Goal: Task Accomplishment & Management: Complete application form

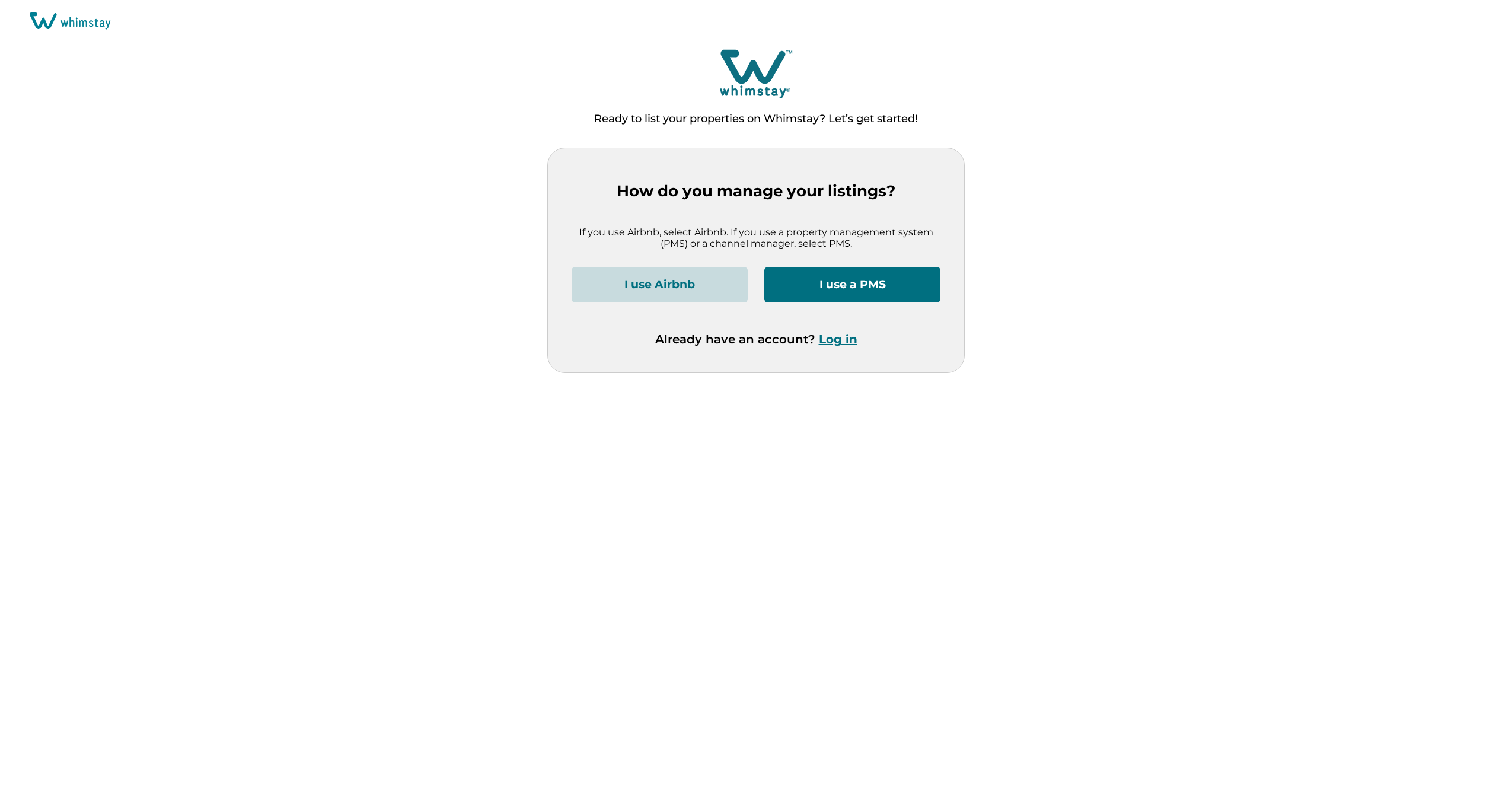
click at [672, 287] on button "I use Airbnb" at bounding box center [659, 284] width 176 height 36
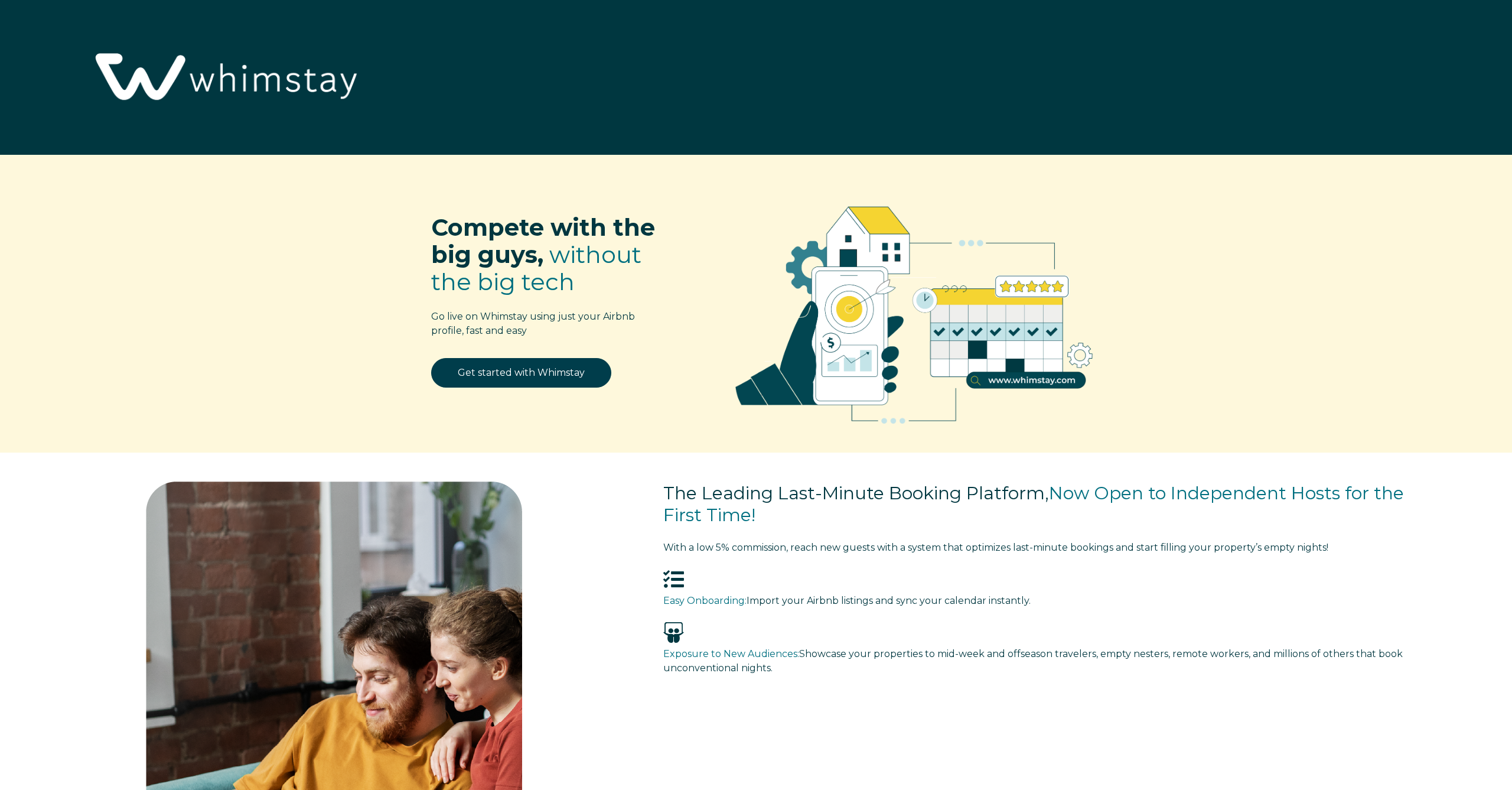
select select "US"
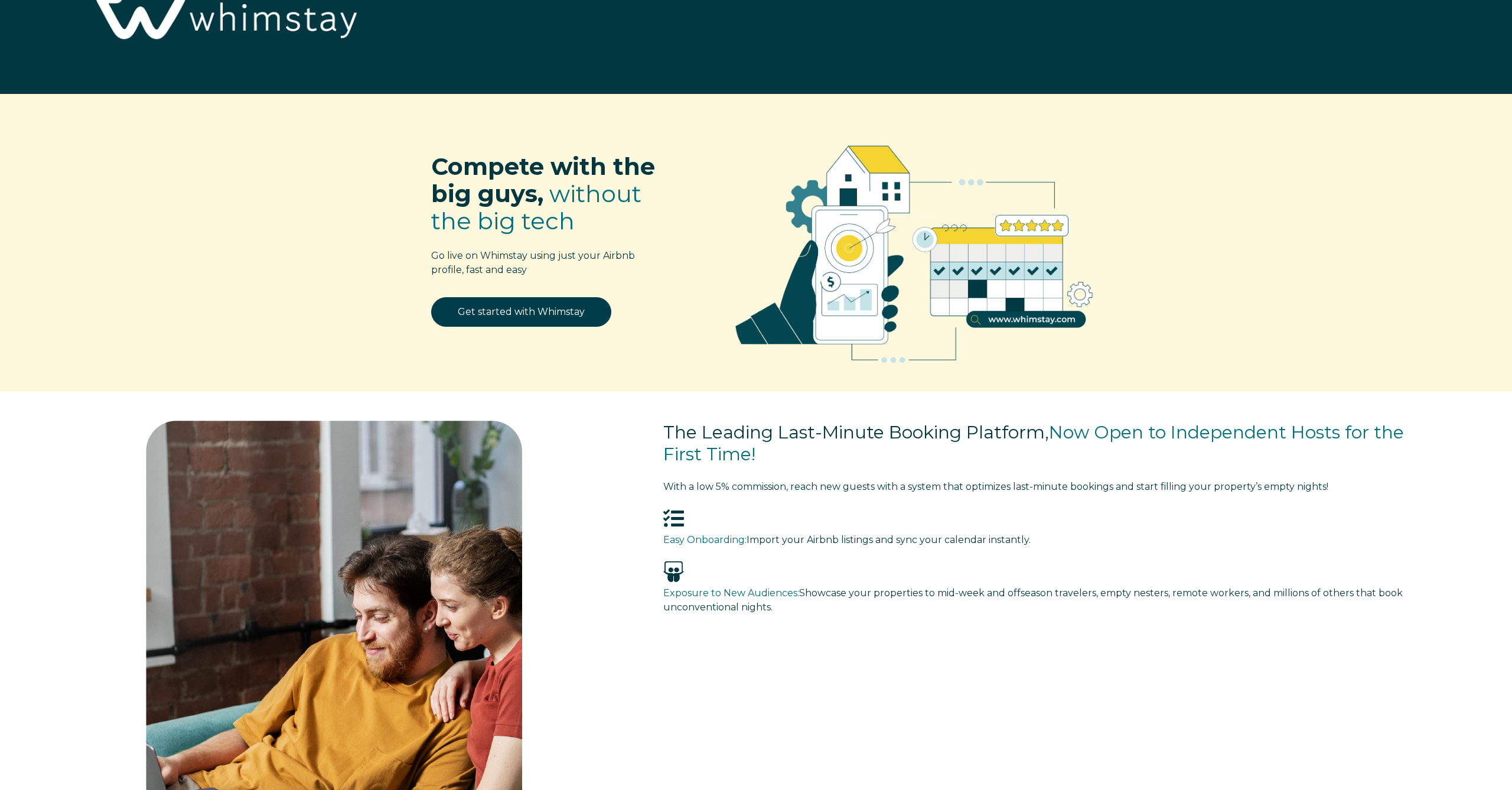
scroll to position [63, 0]
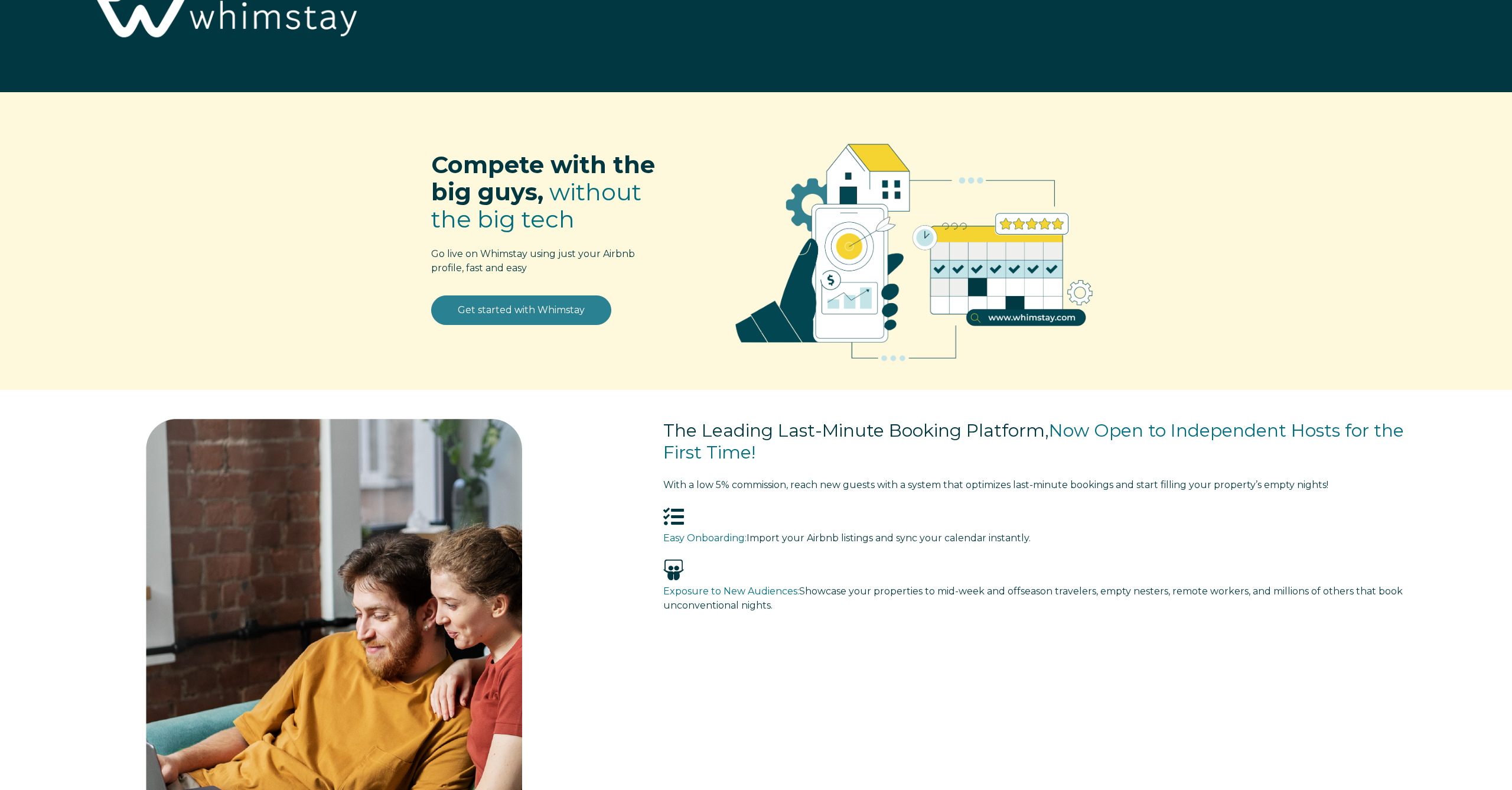
click at [520, 310] on link "Get started with Whimstay" at bounding box center [521, 311] width 180 height 30
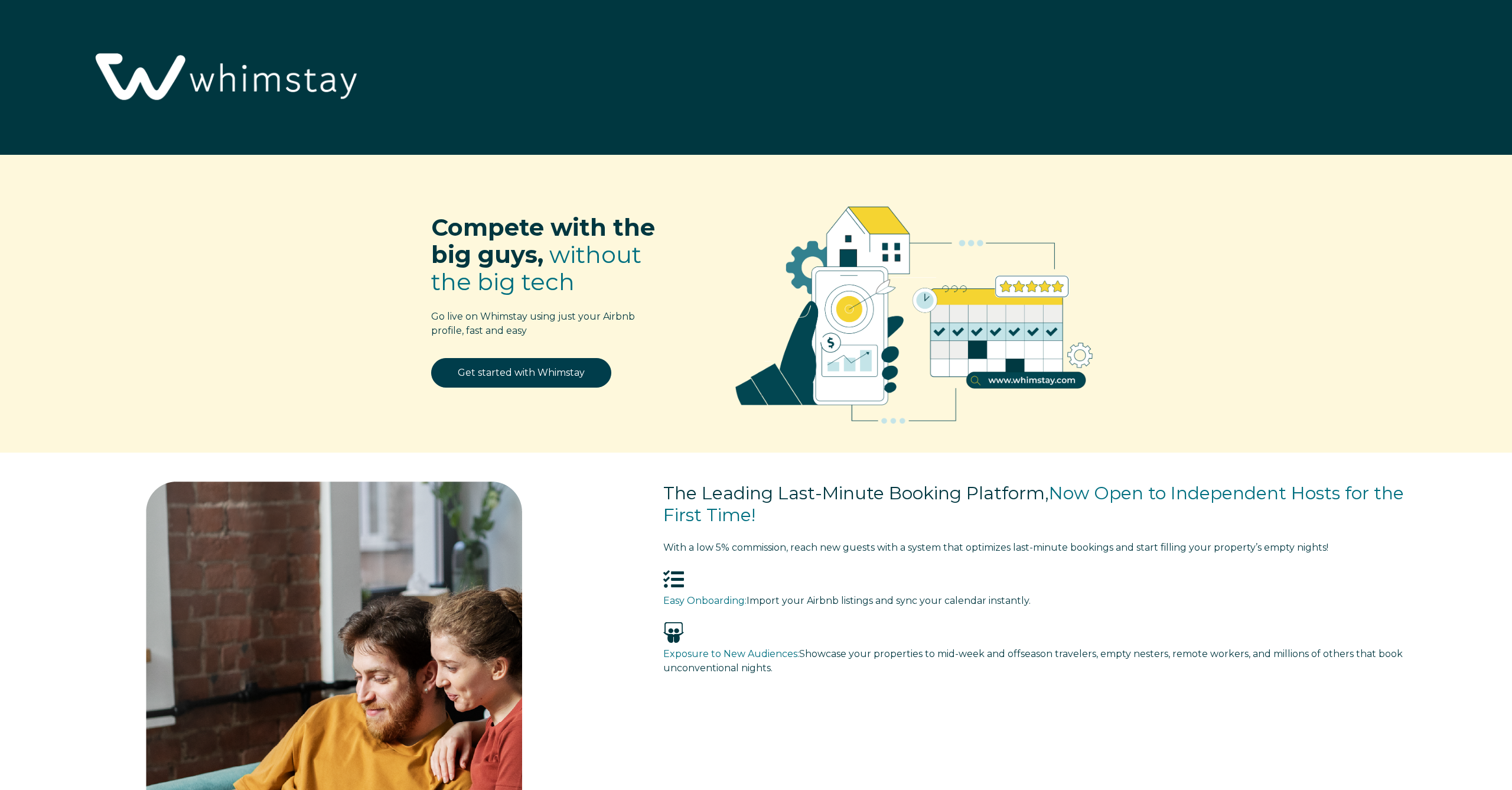
scroll to position [1899, 0]
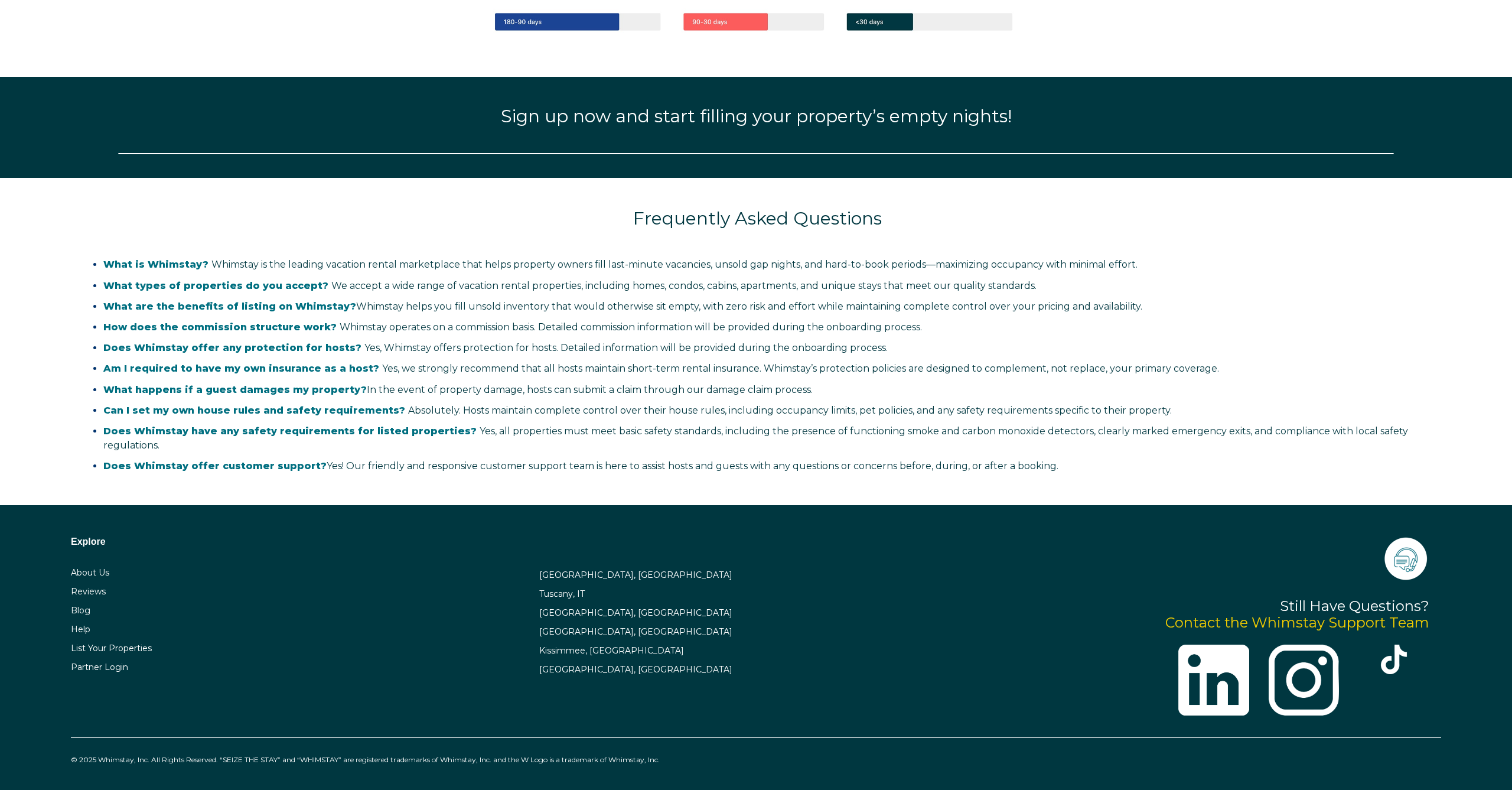
select select "US"
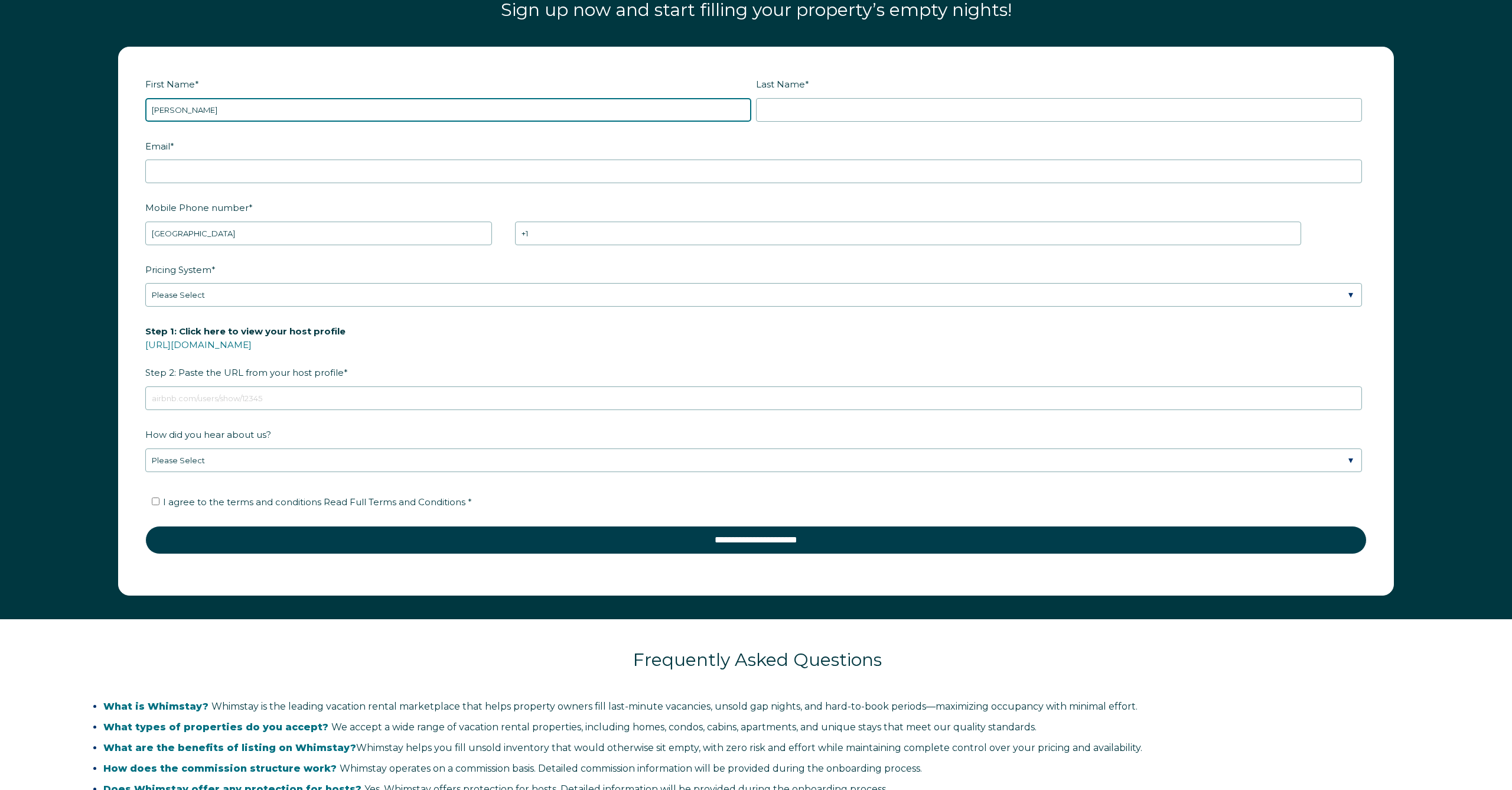
type input "Tom"
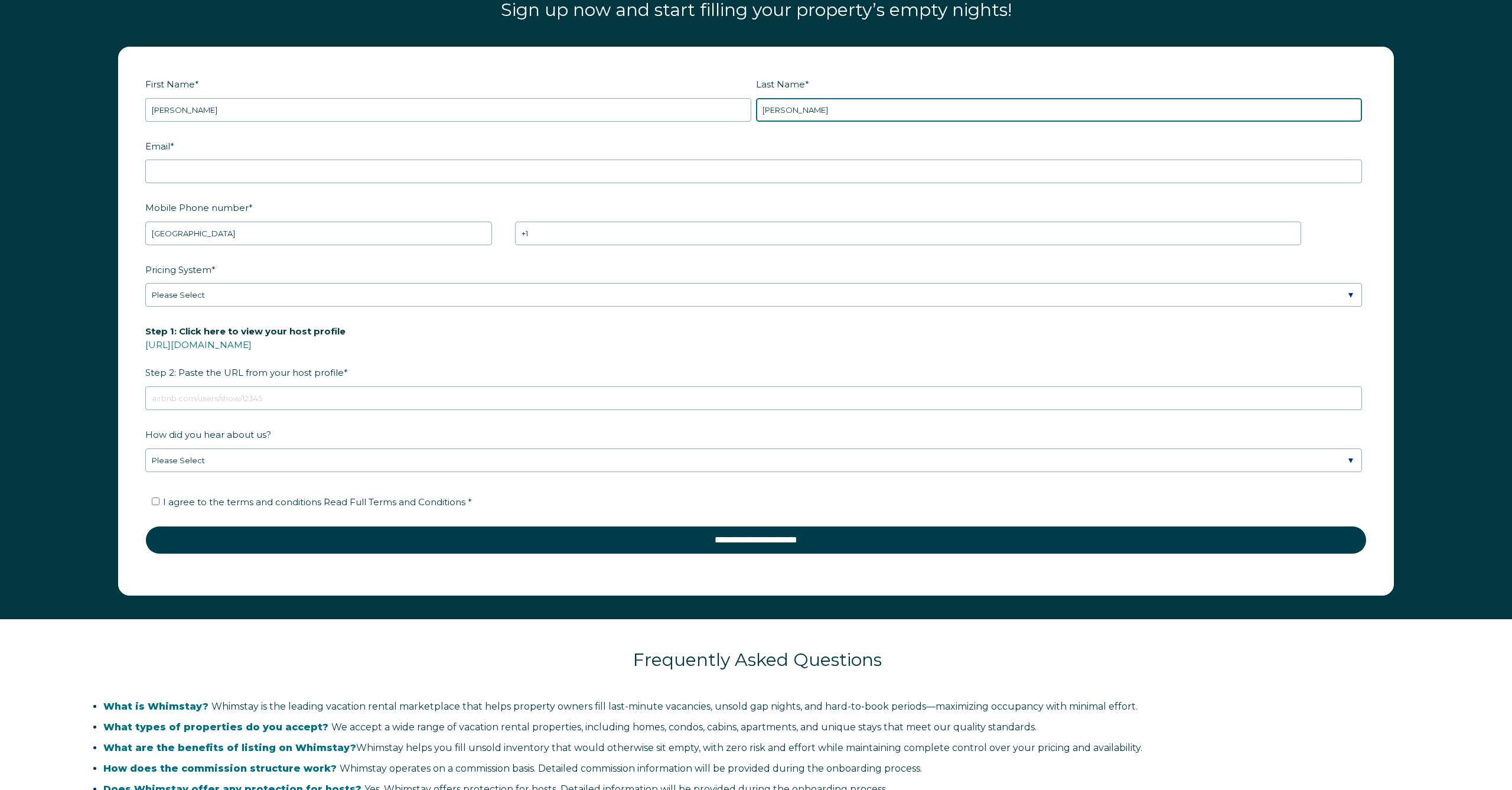
type input "Flohr"
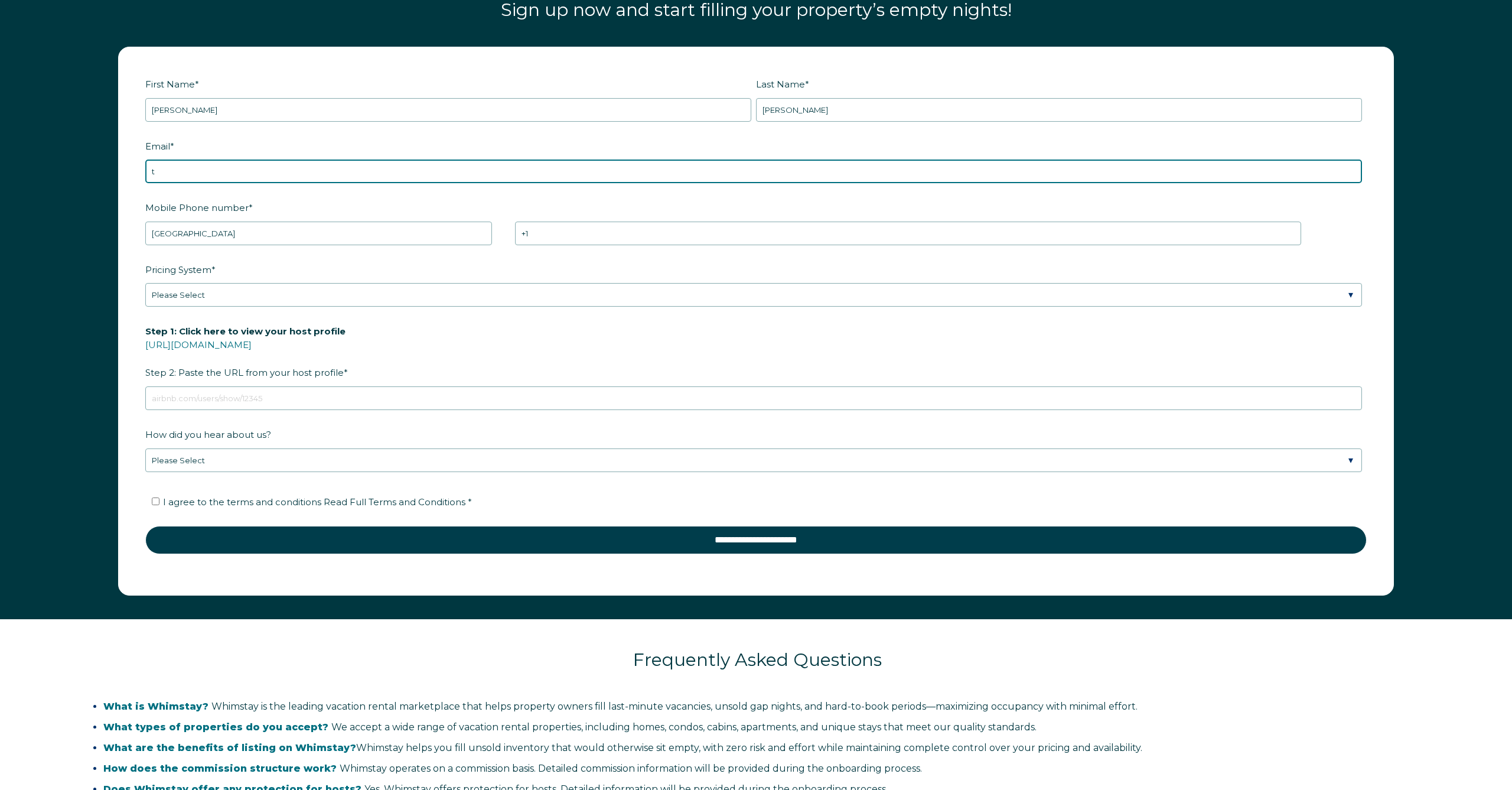
type input "tr"
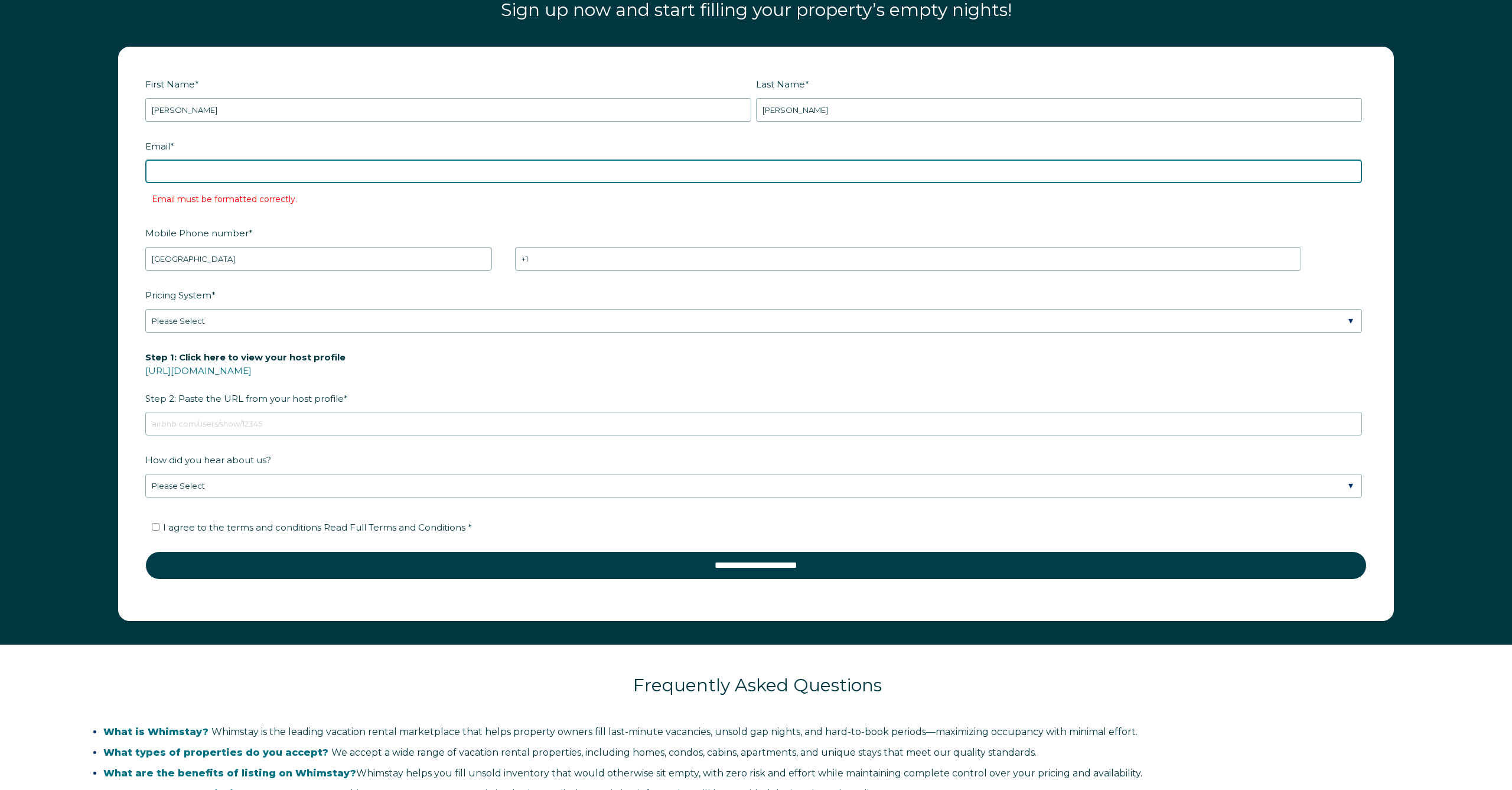
type input "tridenttrikes@gmail.com"
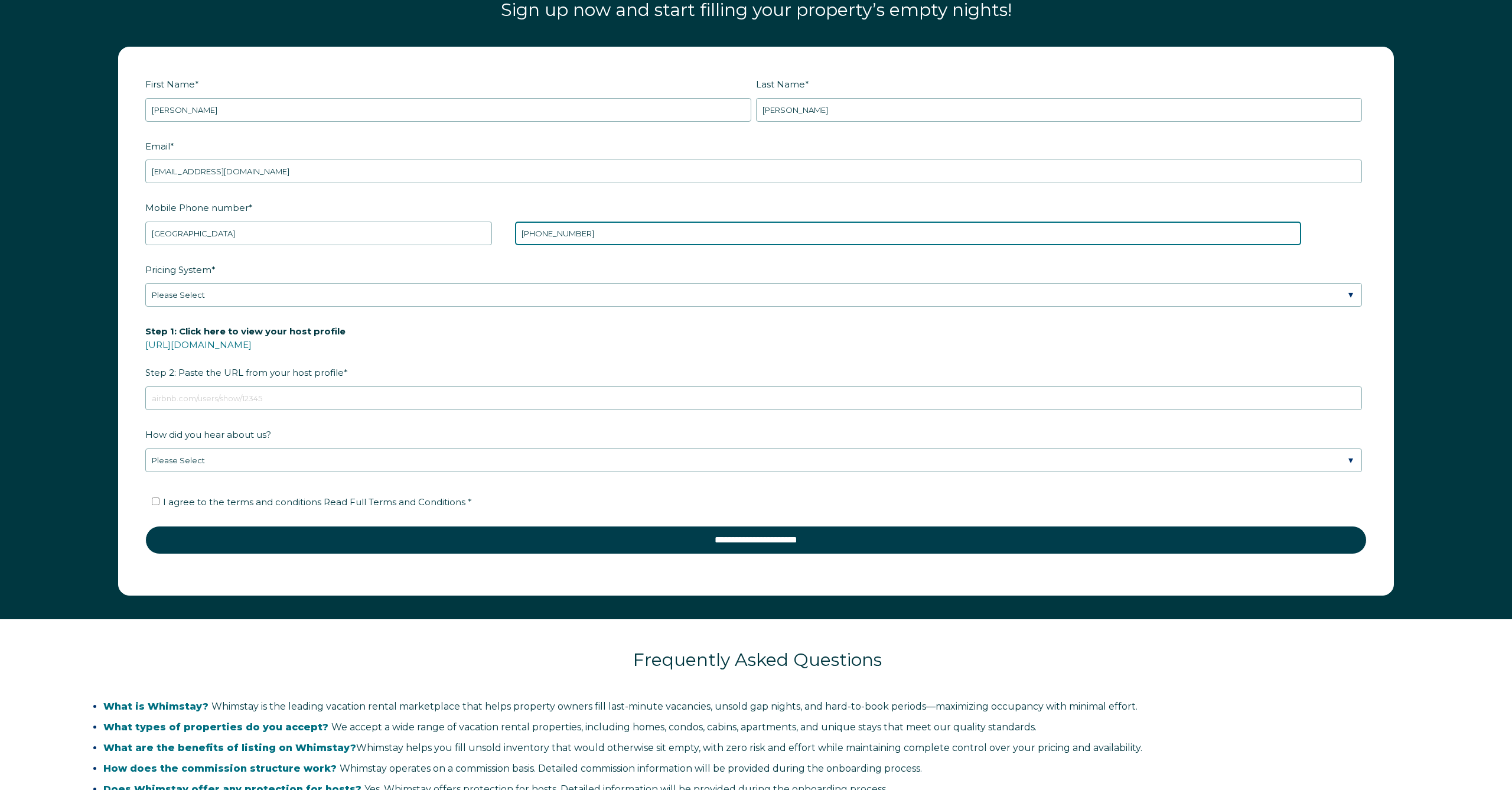
type input "+1 9687143"
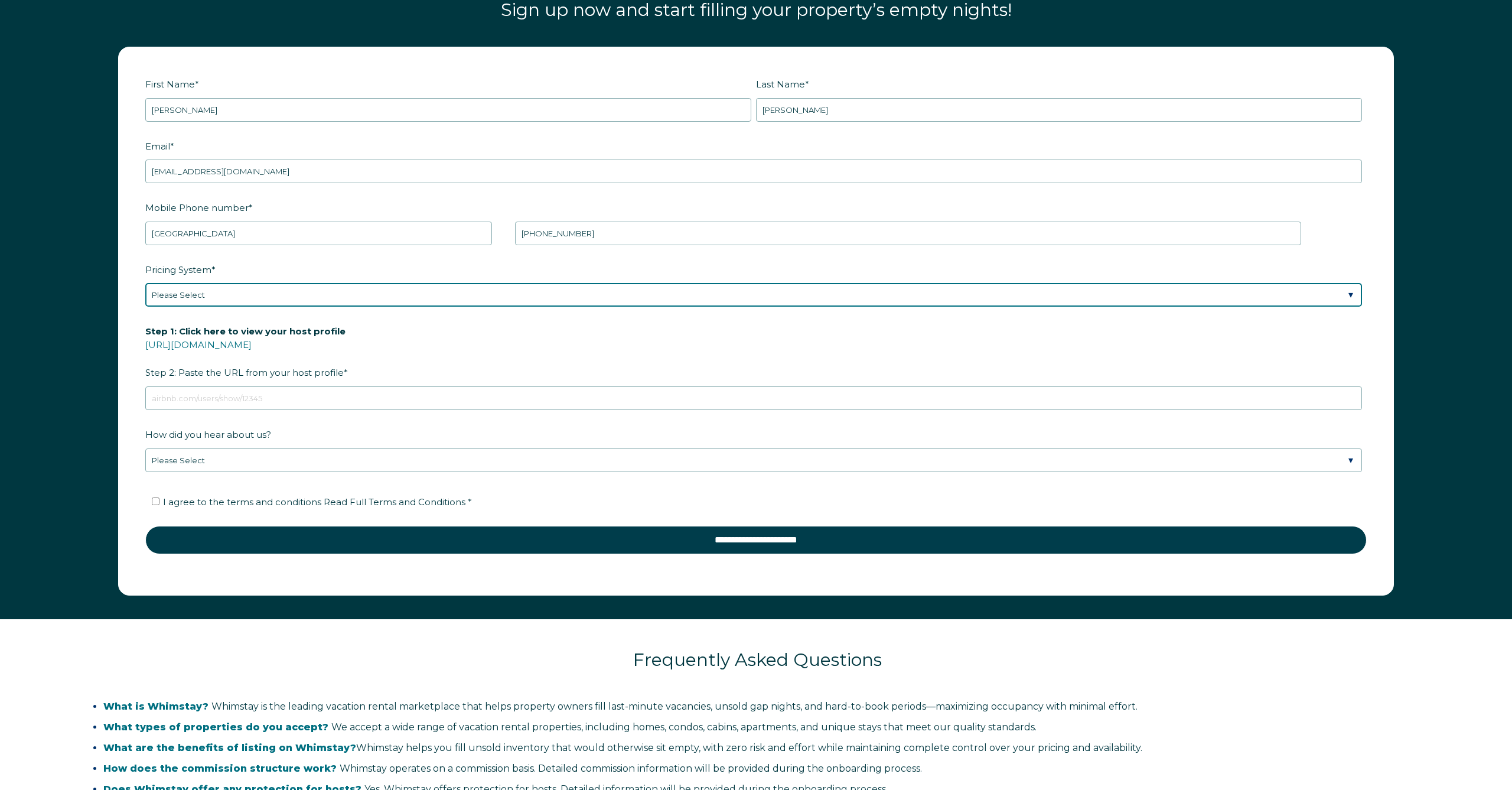
select select "Manual"
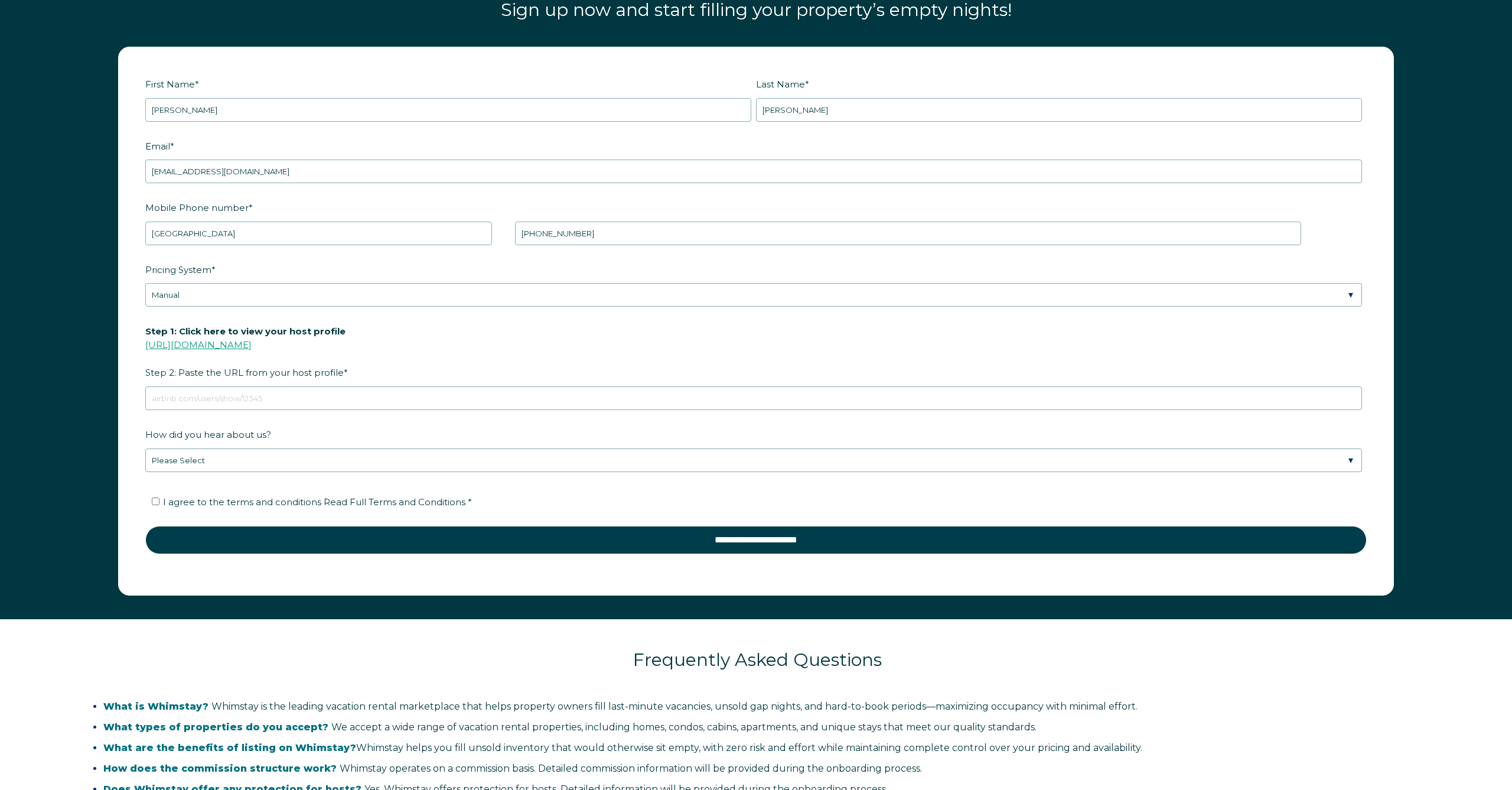
click at [251, 343] on link "https://www.airbnb.com/users/show/" at bounding box center [198, 345] width 106 height 11
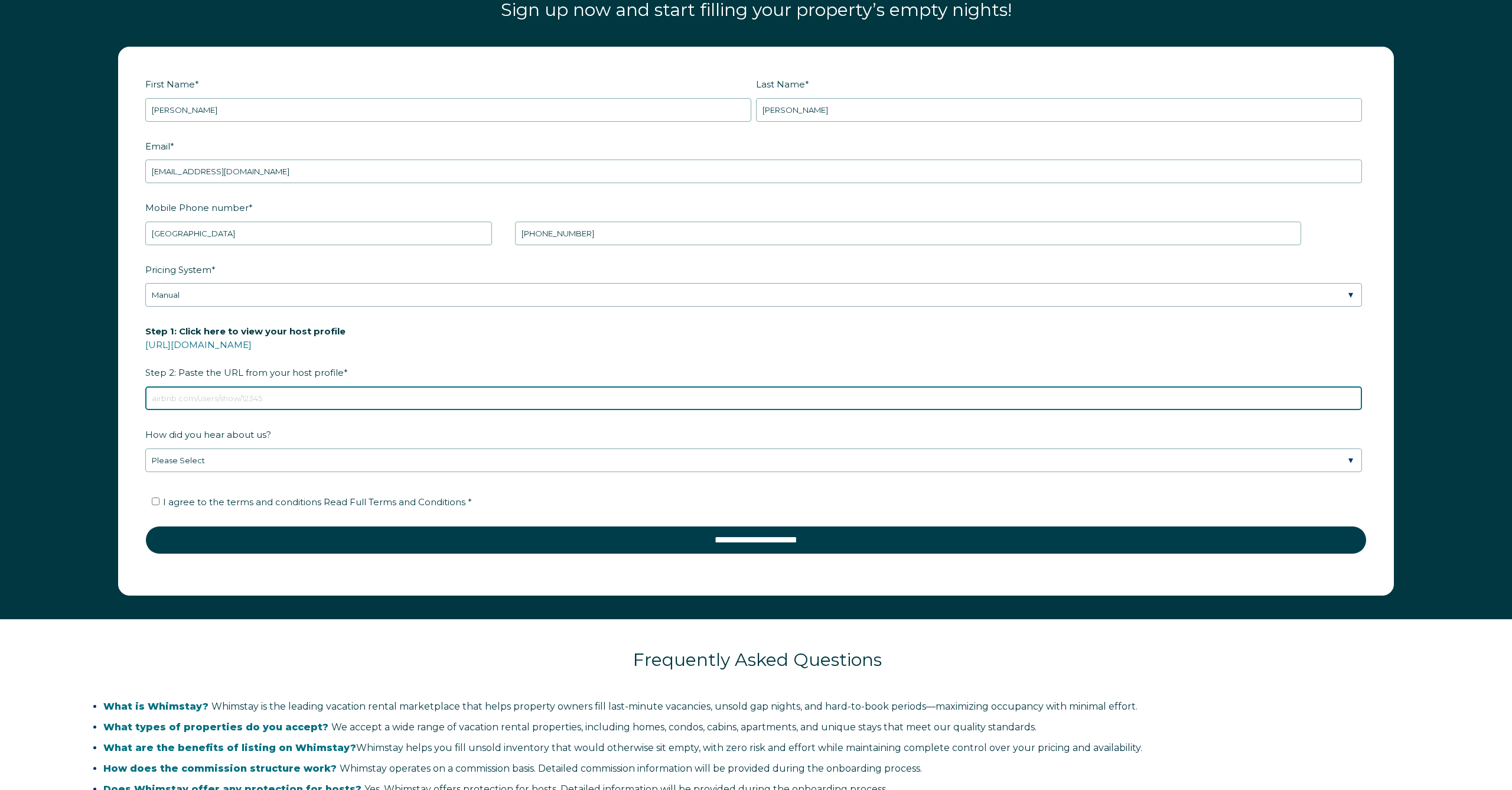
click at [227, 399] on input "Step 1: Click here to view your host profile https://www.airbnb.com/users/show/…" at bounding box center [754, 398] width 1217 height 24
paste input "https://www.airbnb.com/users/show/112470770"
type input "https://www.airbnb.com/users/show/112470770"
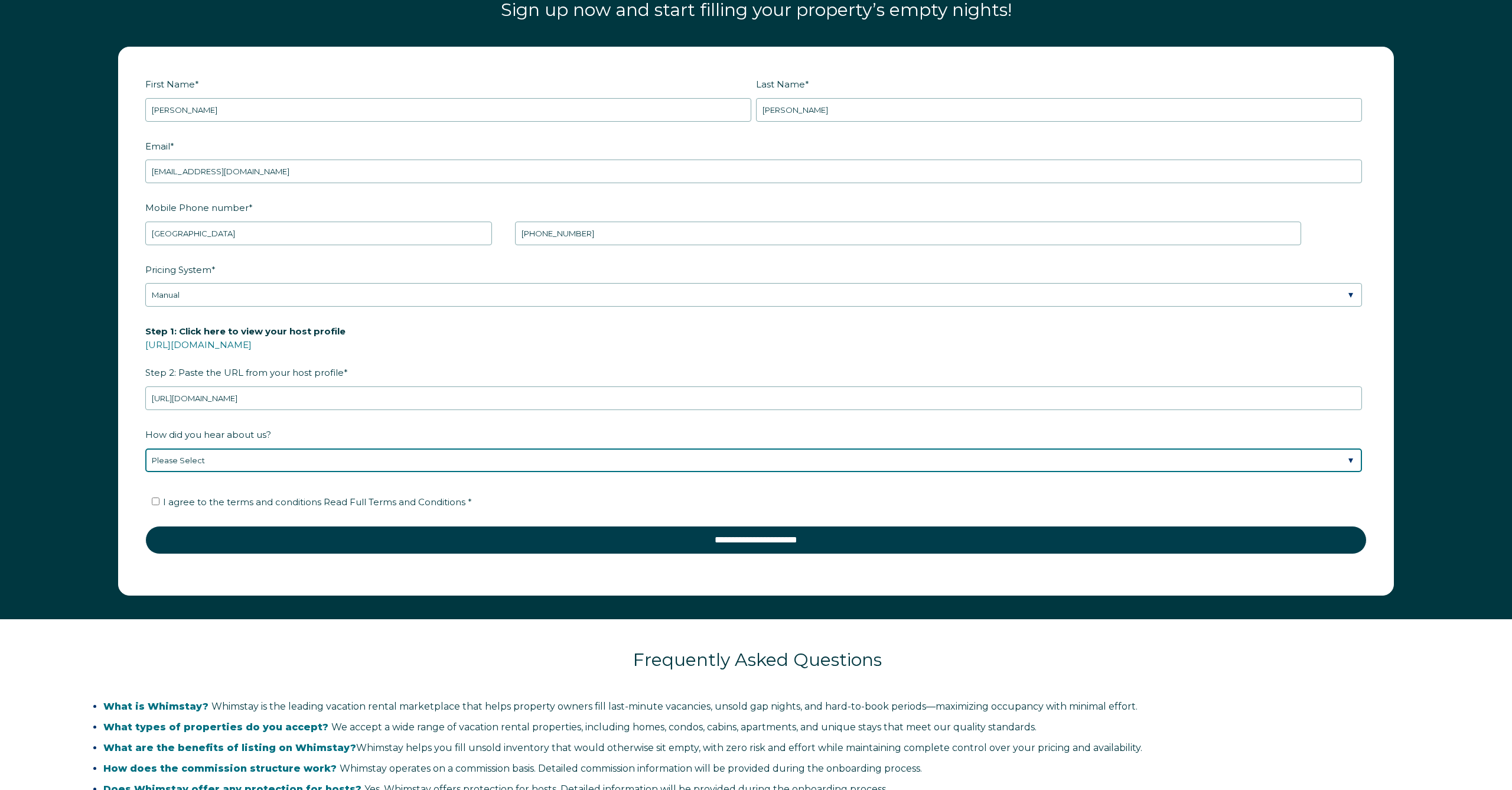
select select "Podcast"
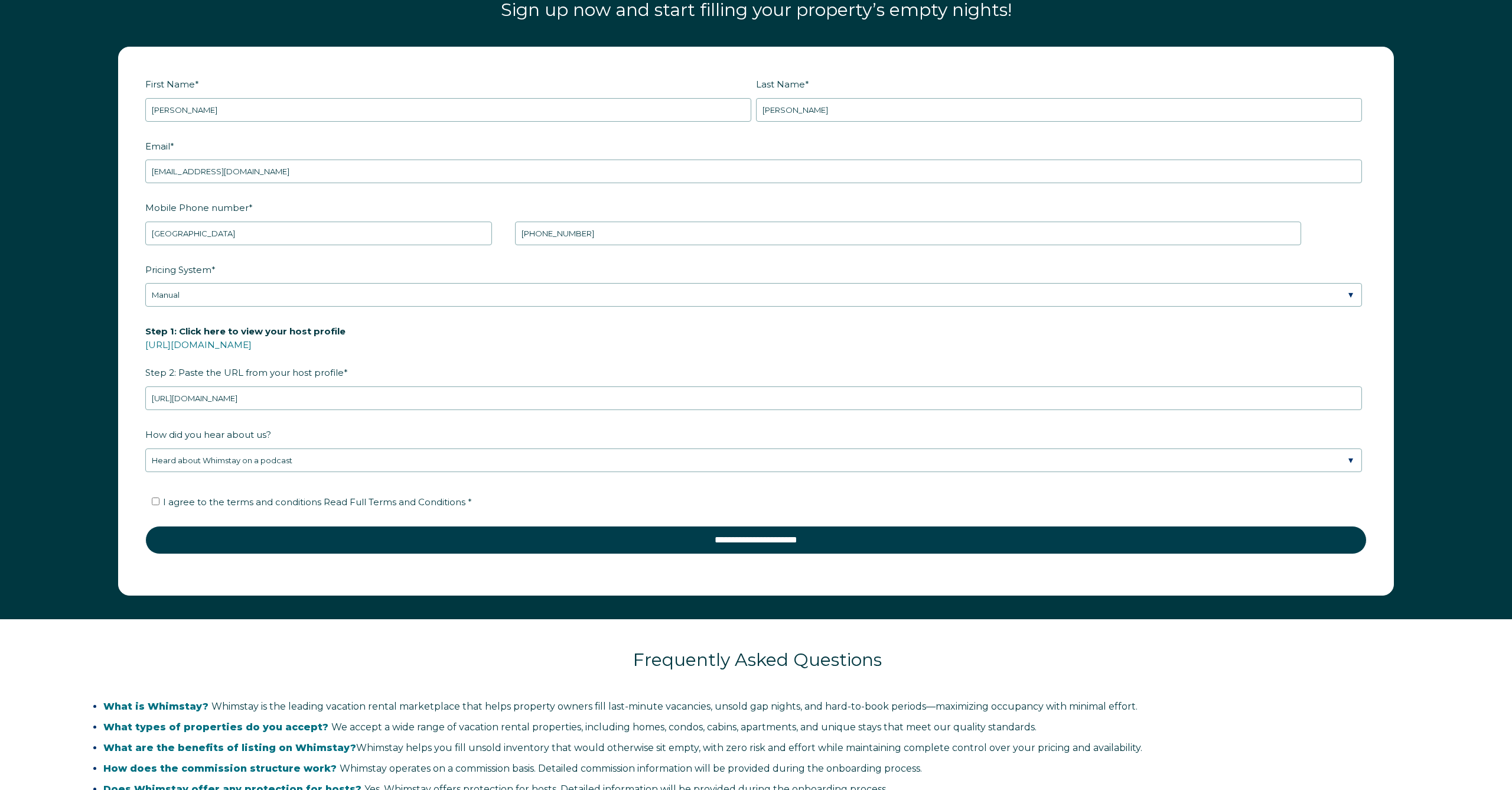
click at [156, 502] on input "I agree to the terms and conditions Read Full Terms and Conditions *" at bounding box center [155, 501] width 7 height 7
checkbox input "true"
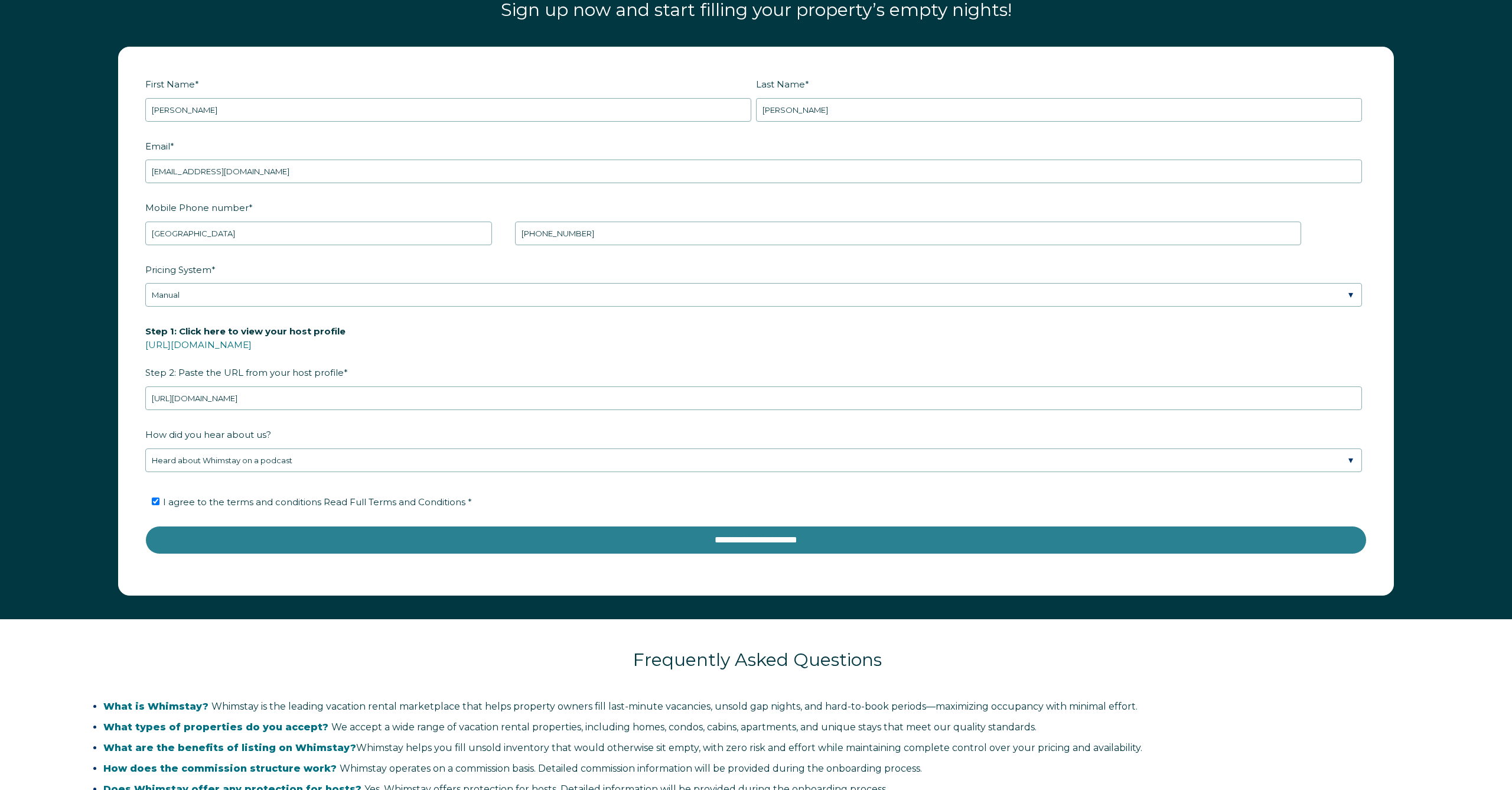
click at [281, 536] on input "**********" at bounding box center [756, 540] width 1221 height 29
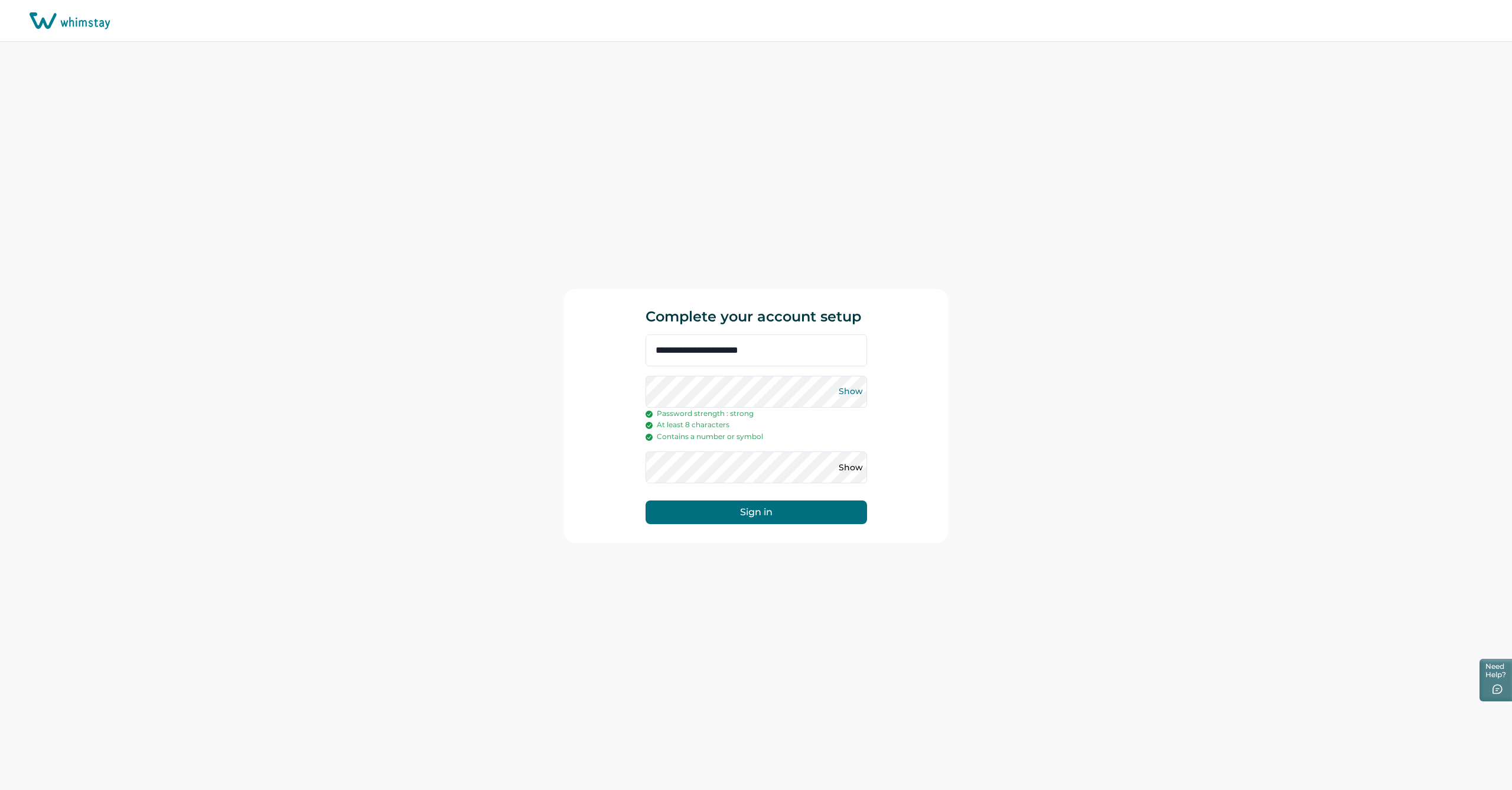
click at [855, 394] on button "Show" at bounding box center [851, 391] width 19 height 19
click at [725, 511] on button "Sign in" at bounding box center [756, 512] width 222 height 24
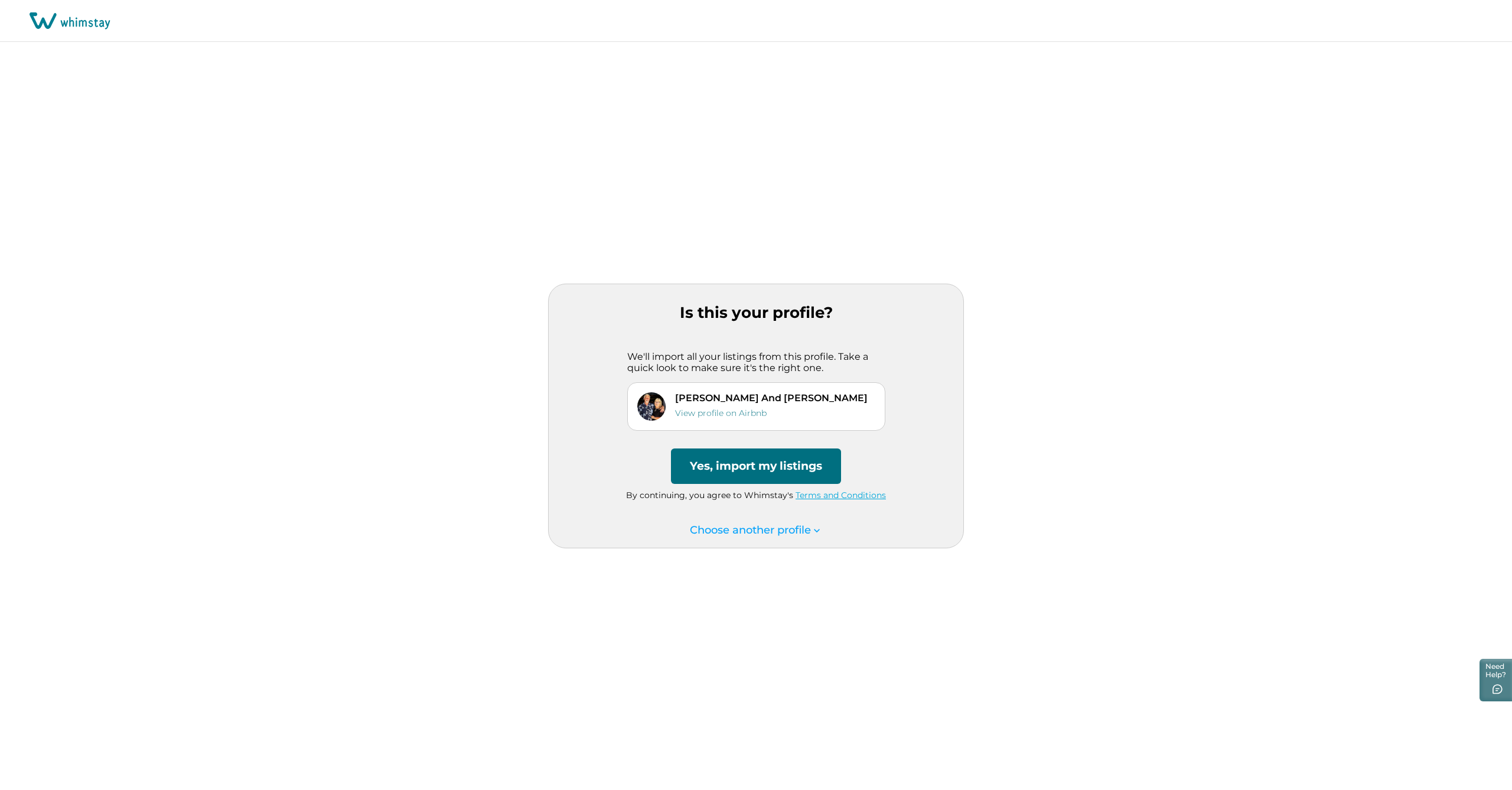
click at [754, 462] on button "Yes, import my listings" at bounding box center [756, 466] width 170 height 35
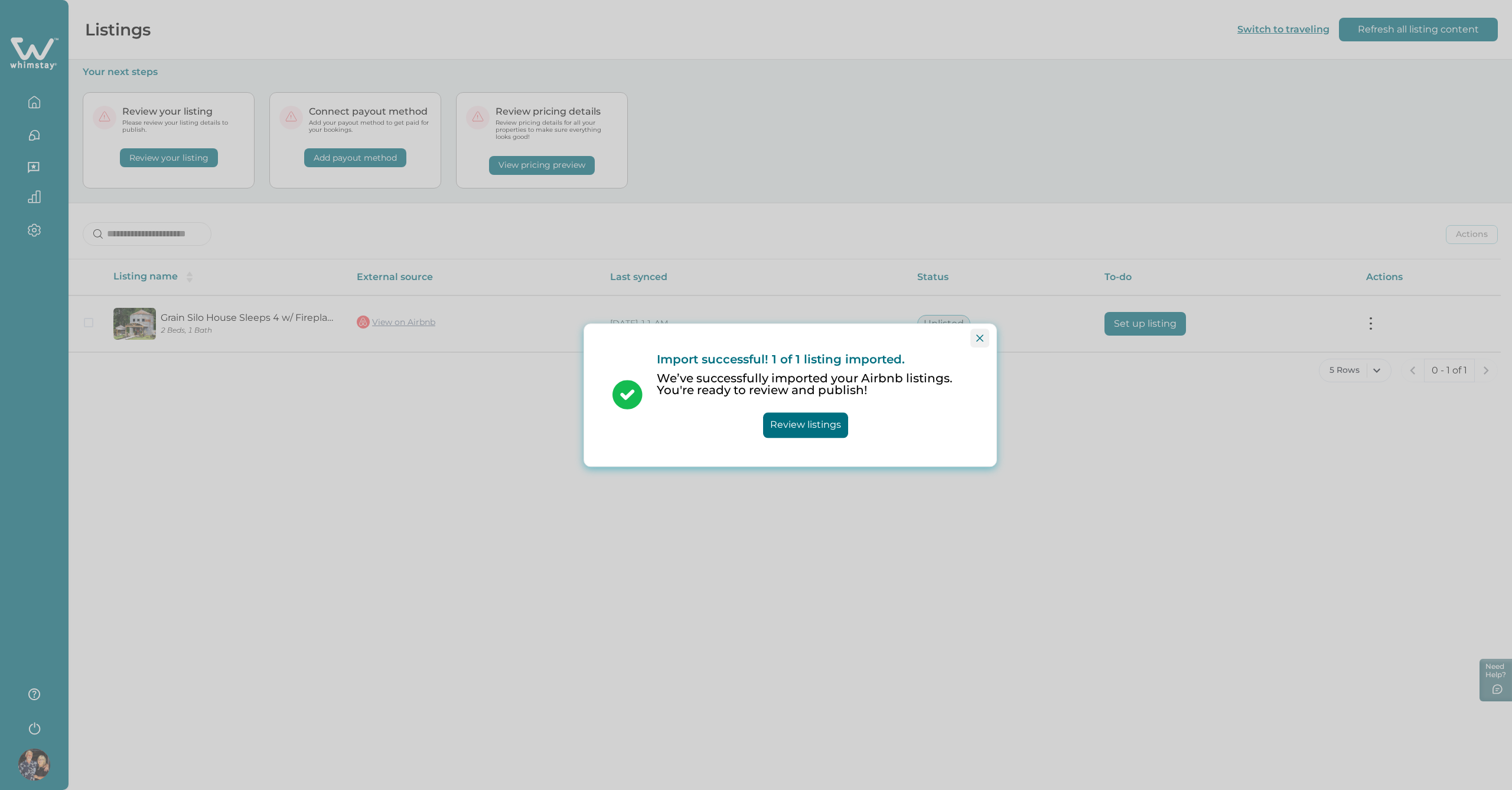
click at [984, 340] on button "Close" at bounding box center [980, 338] width 19 height 19
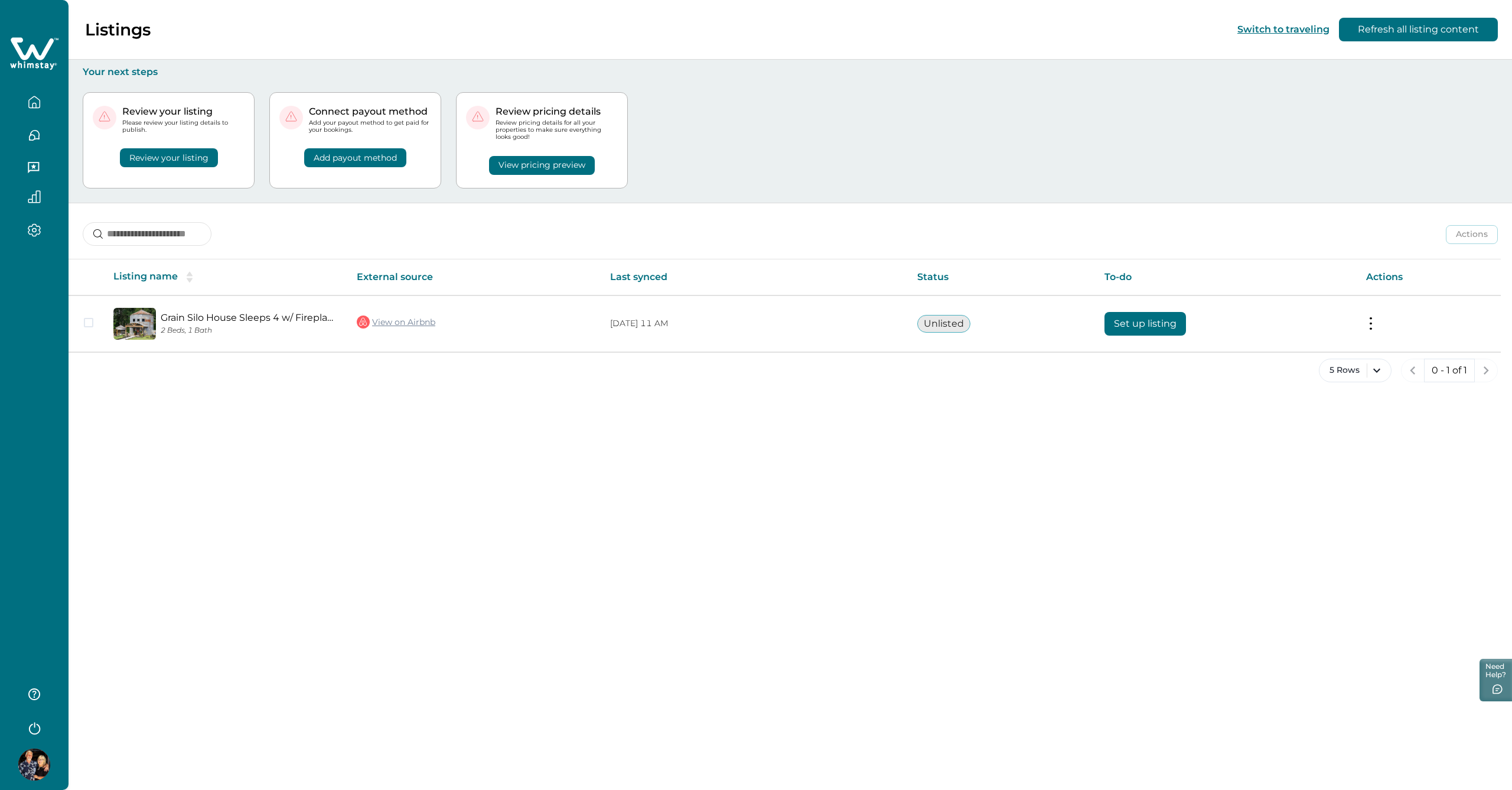
click at [165, 154] on button "Review your listing" at bounding box center [169, 158] width 98 height 19
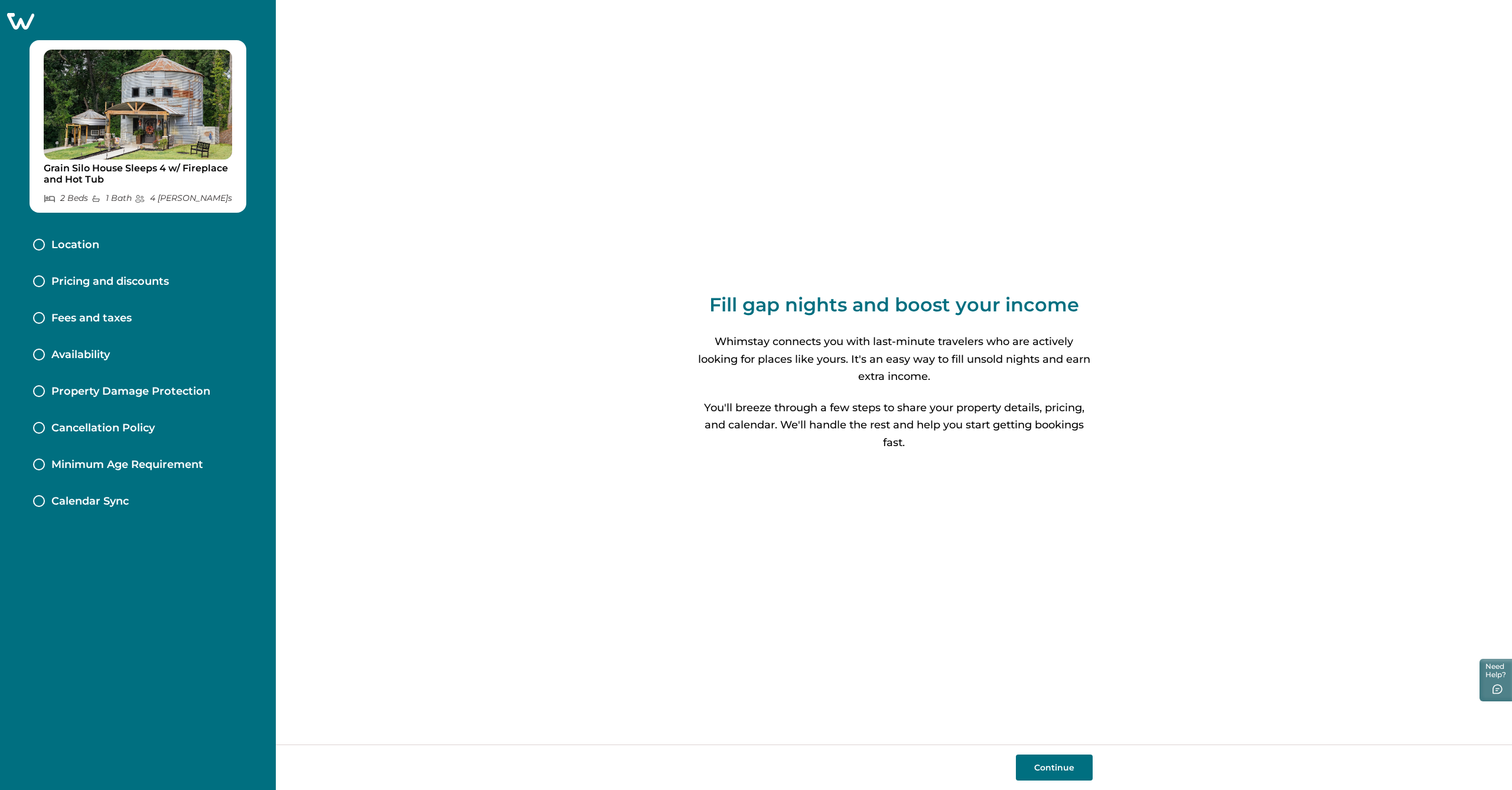
click at [1064, 771] on button "Continue" at bounding box center [1054, 768] width 77 height 26
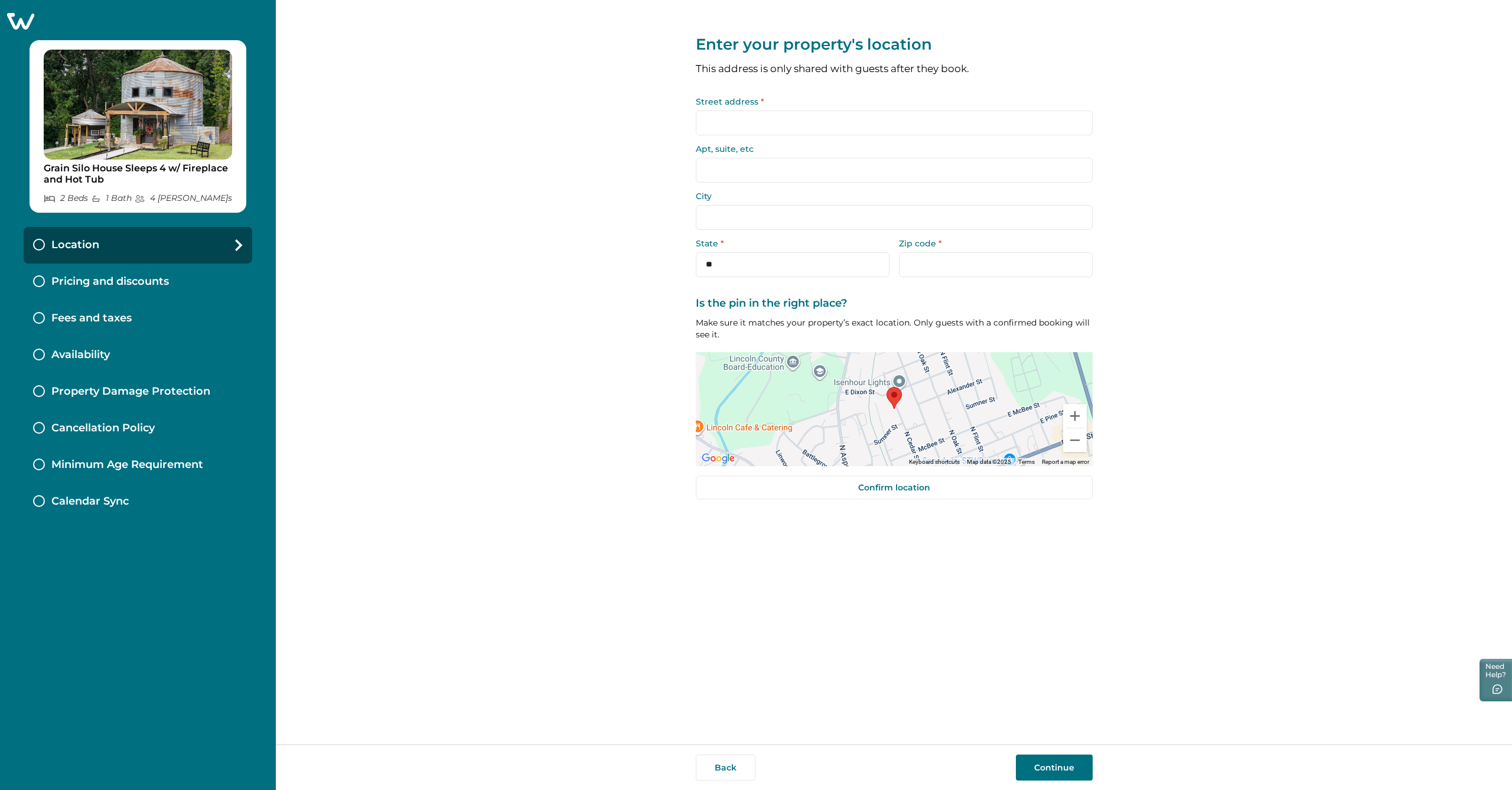
click at [724, 129] on input "Street address *" at bounding box center [894, 123] width 397 height 25
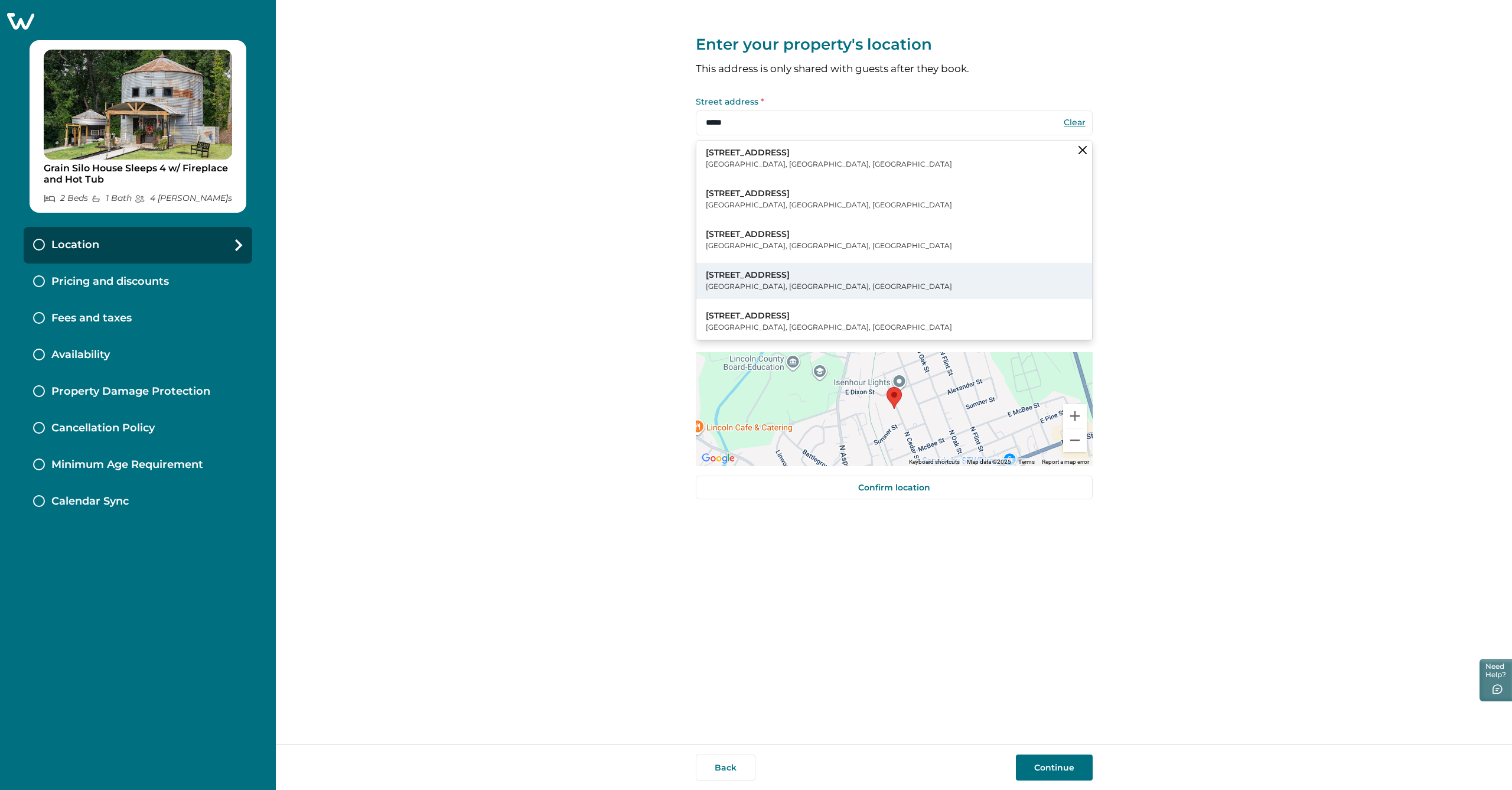
click at [758, 271] on p "[STREET_ADDRESS]" at bounding box center [829, 275] width 247 height 12
type input "**********"
select select "**"
type input "*****"
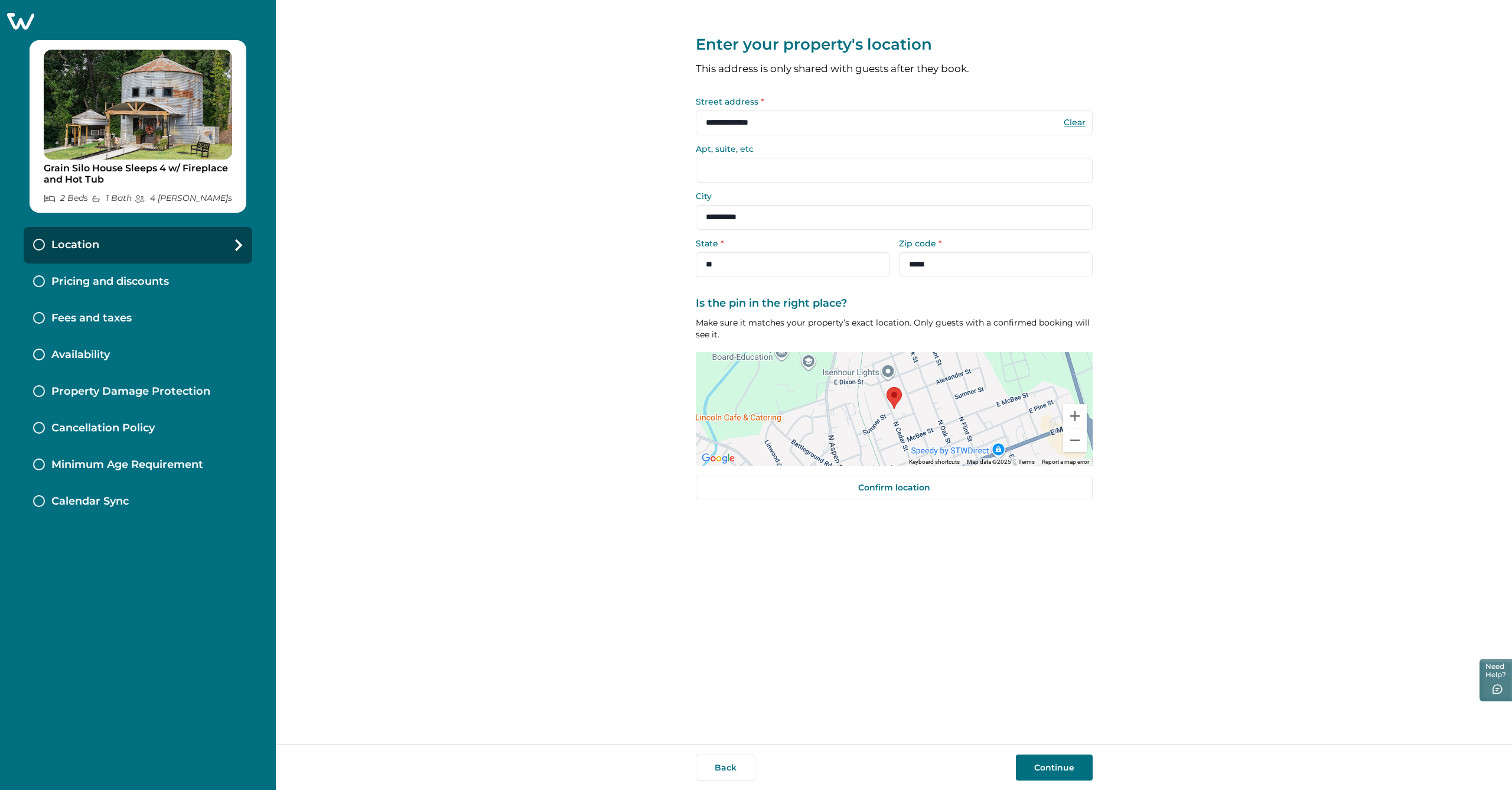
click at [1053, 767] on button "Continue" at bounding box center [1054, 768] width 77 height 26
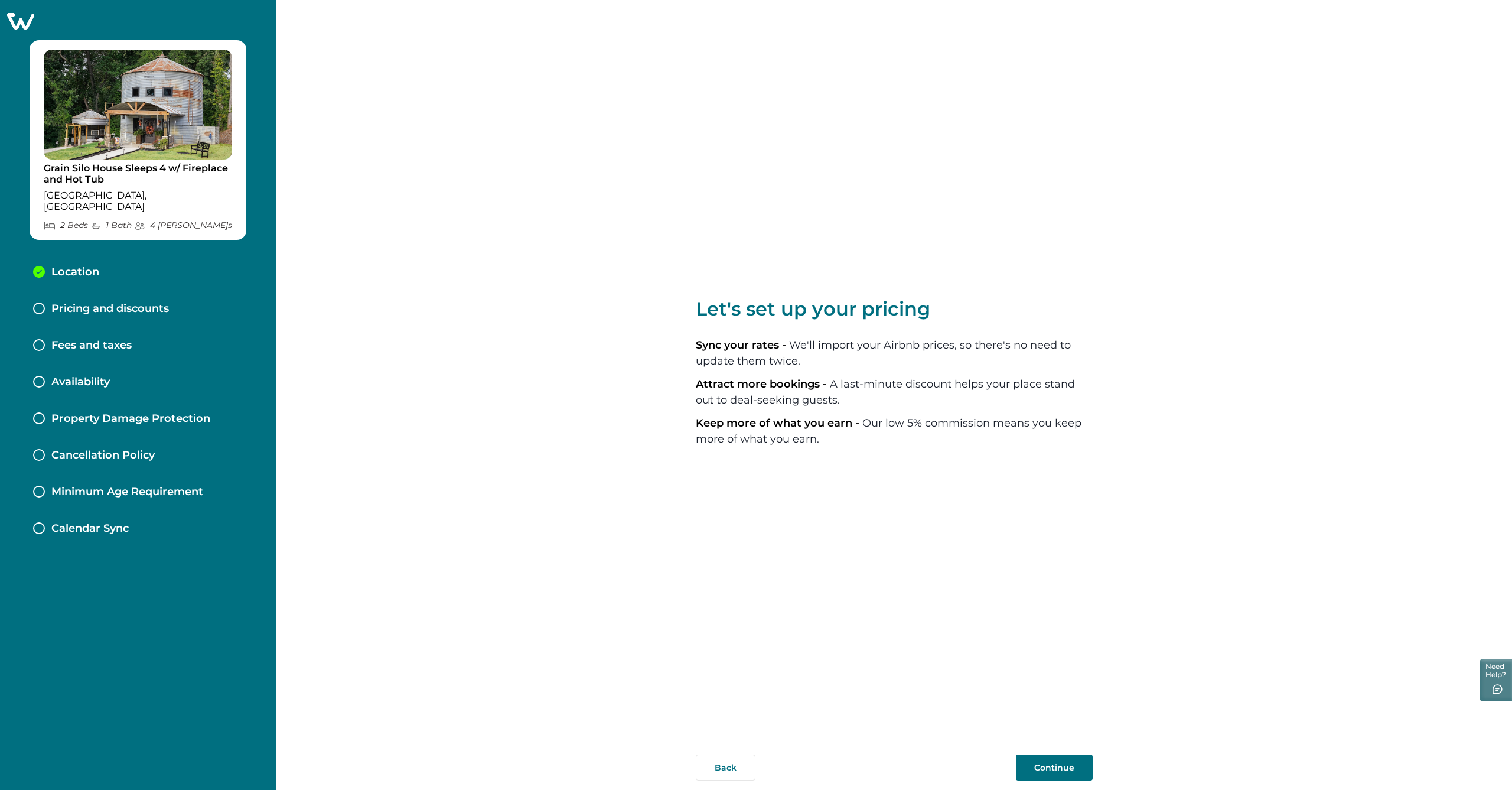
click at [1052, 768] on button "Continue" at bounding box center [1054, 768] width 77 height 26
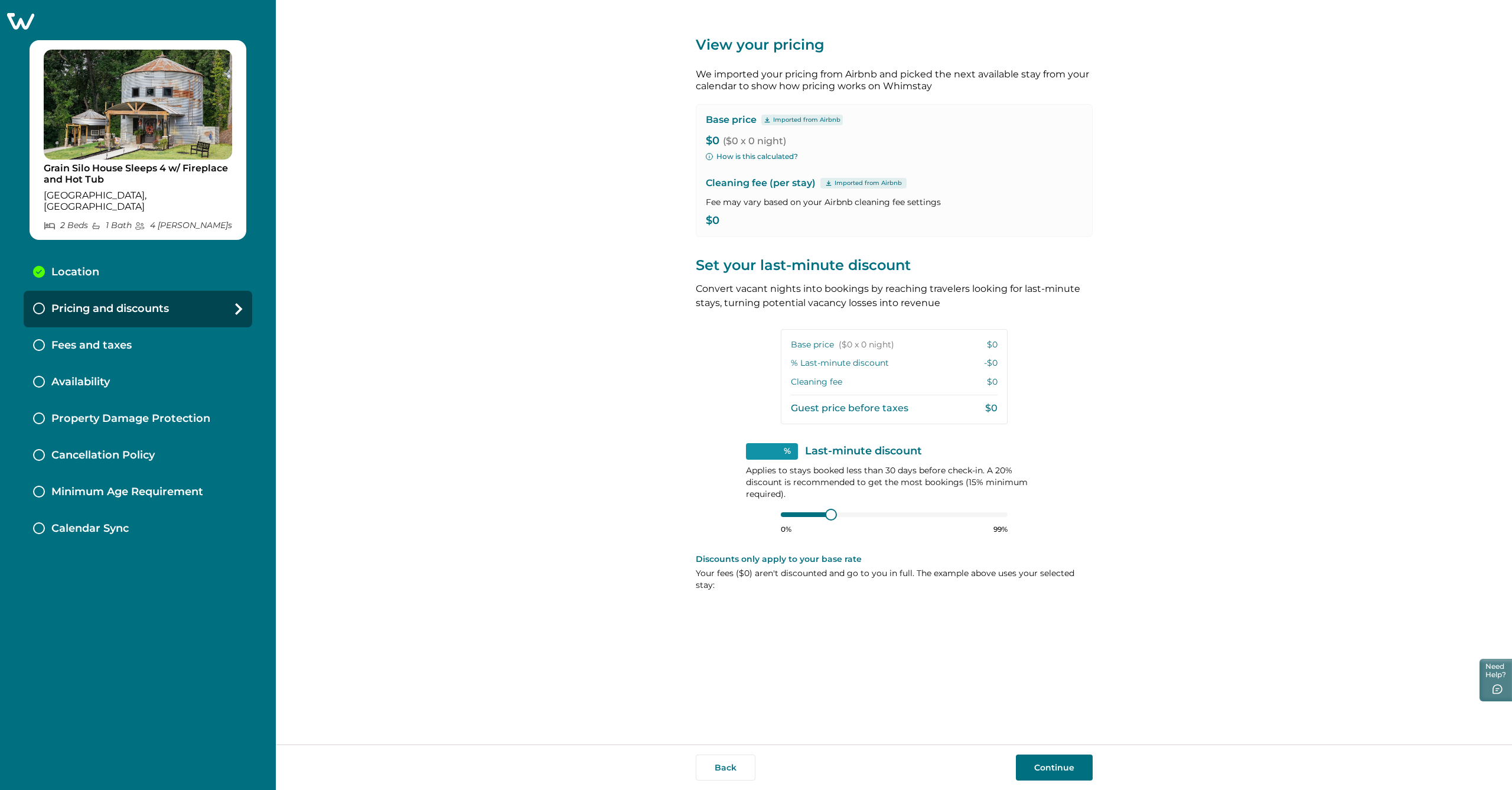
type input "**"
click at [717, 138] on p "$0 ($0 x 0 night)" at bounding box center [894, 141] width 377 height 12
click at [721, 767] on button "Back" at bounding box center [726, 768] width 60 height 26
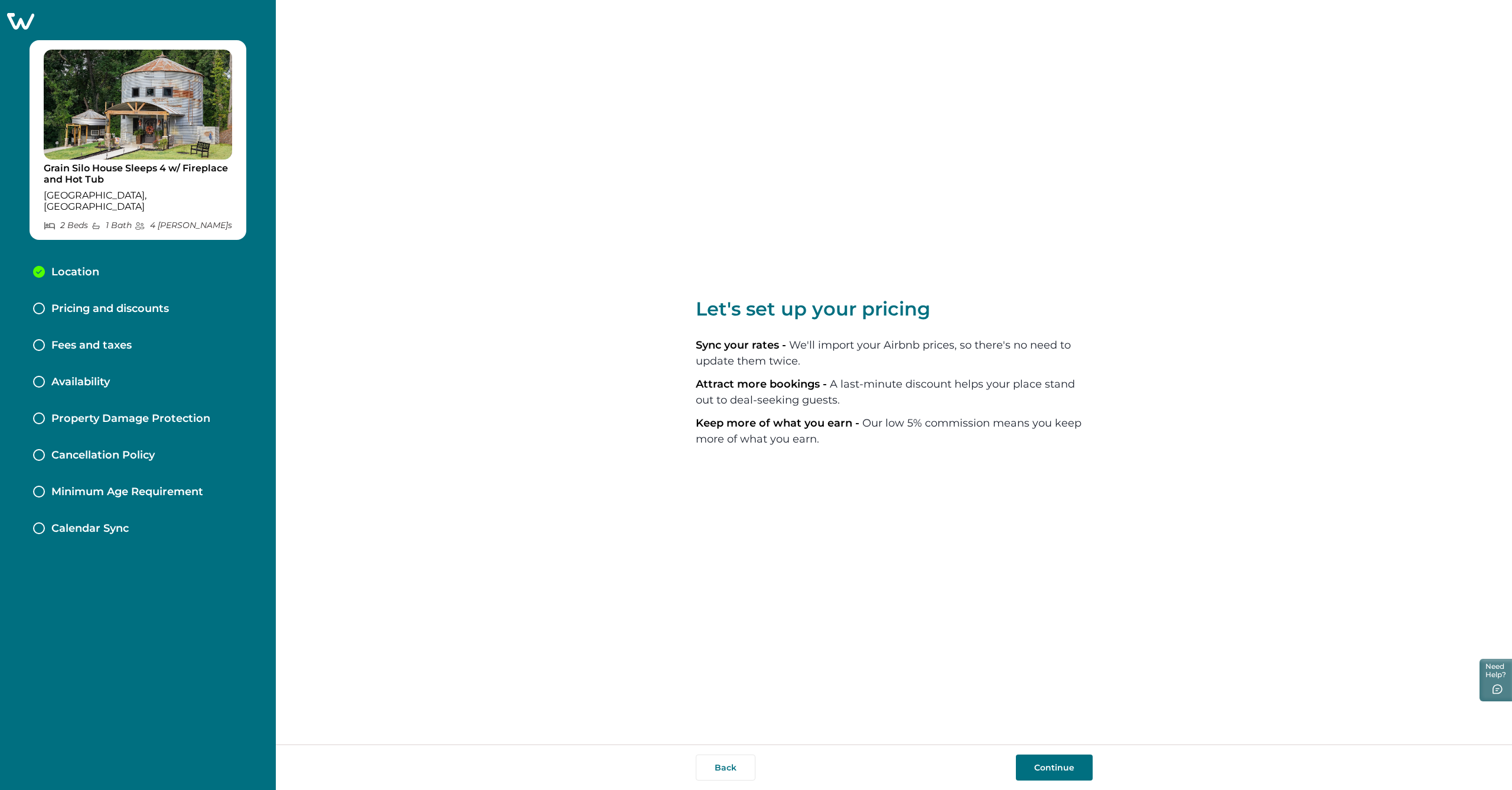
click at [1039, 767] on button "Continue" at bounding box center [1054, 768] width 77 height 26
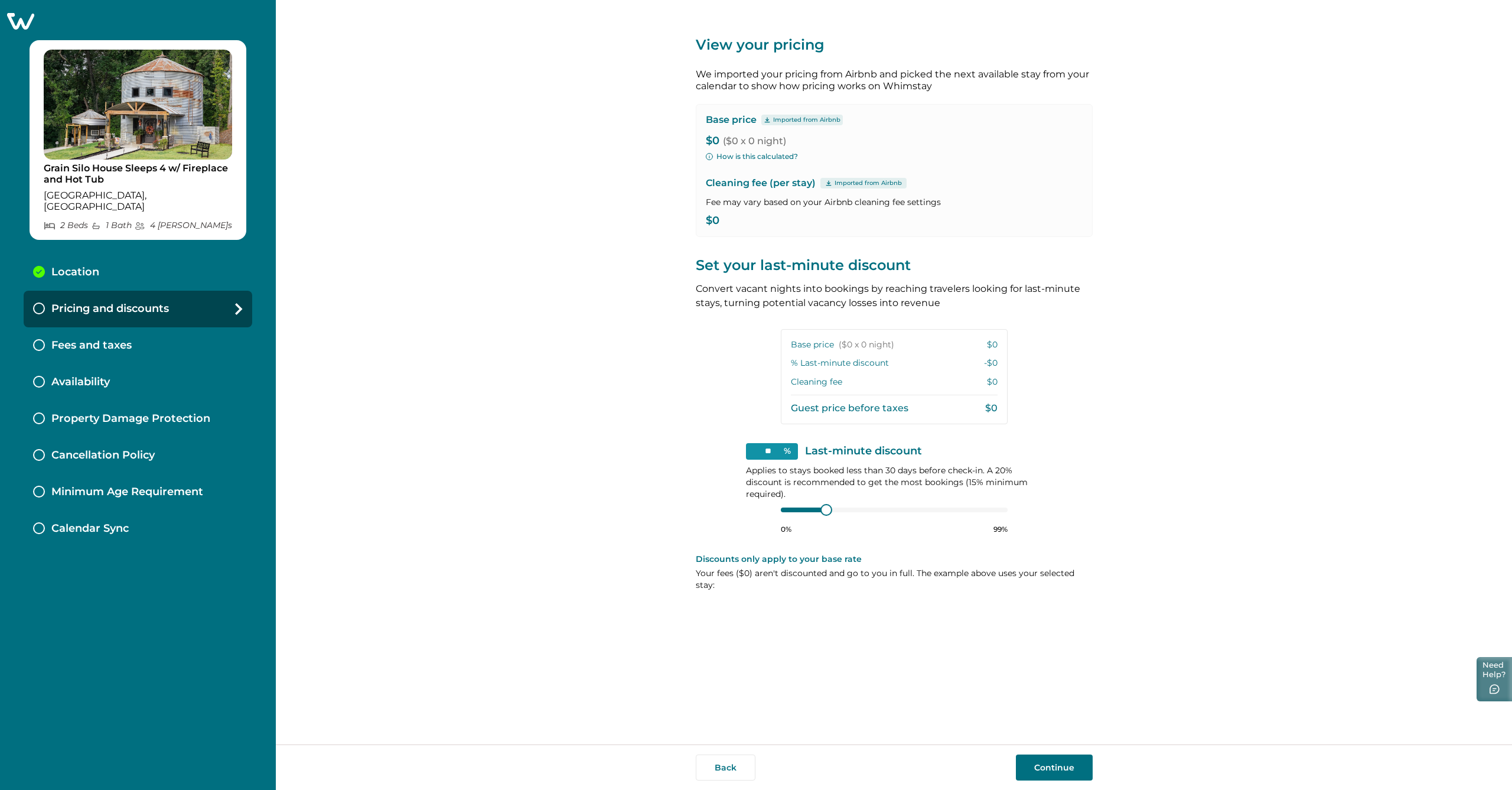
click at [1498, 684] on button "Need Help?" at bounding box center [1494, 679] width 35 height 44
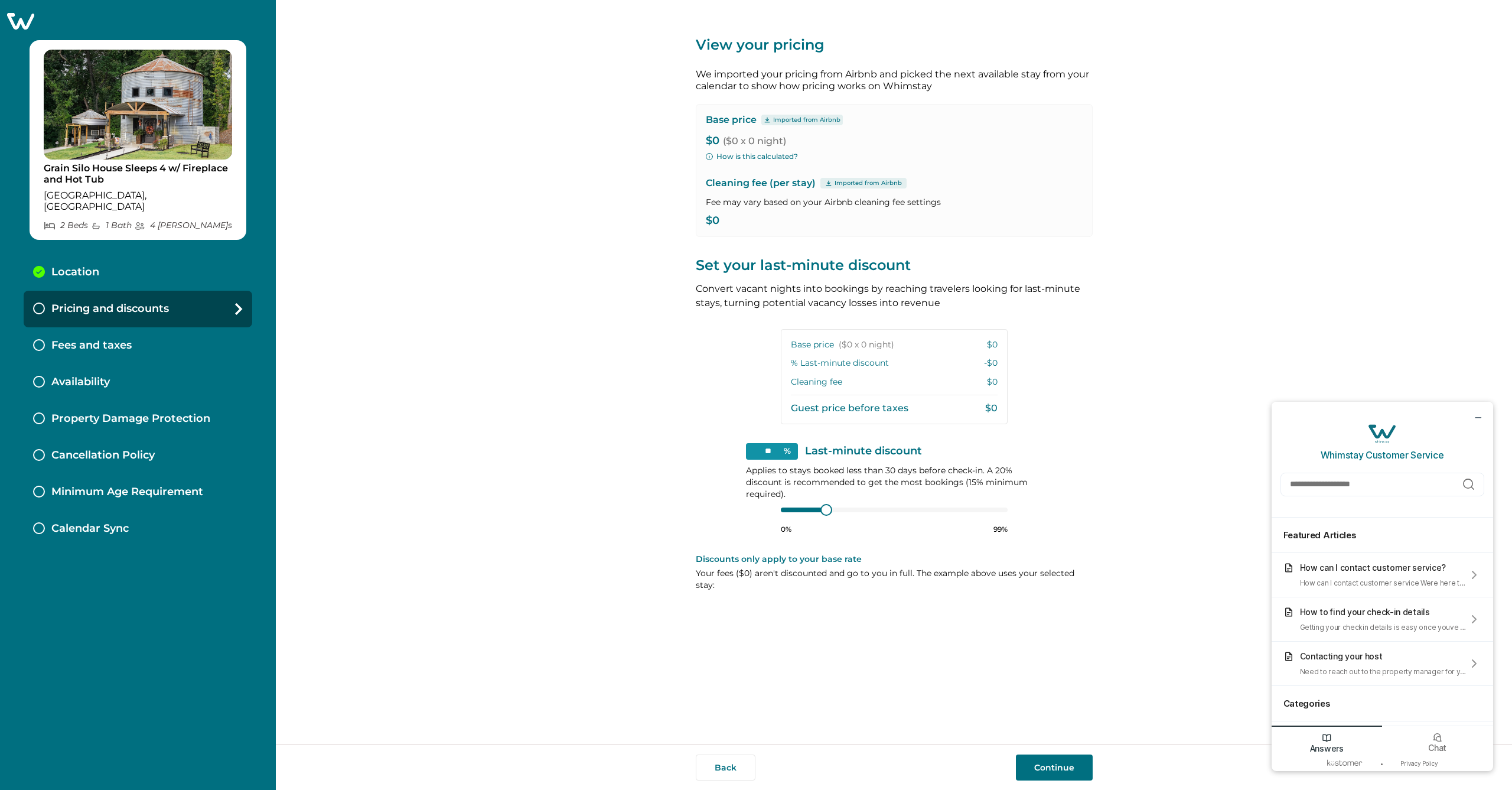
click at [1055, 768] on button "Continue" at bounding box center [1054, 768] width 77 height 26
type input "**"
click at [790, 510] on div at bounding box center [894, 509] width 227 height 9
click at [794, 508] on div at bounding box center [798, 510] width 34 height 5
click at [748, 155] on button "How is this calculated?" at bounding box center [752, 157] width 92 height 11
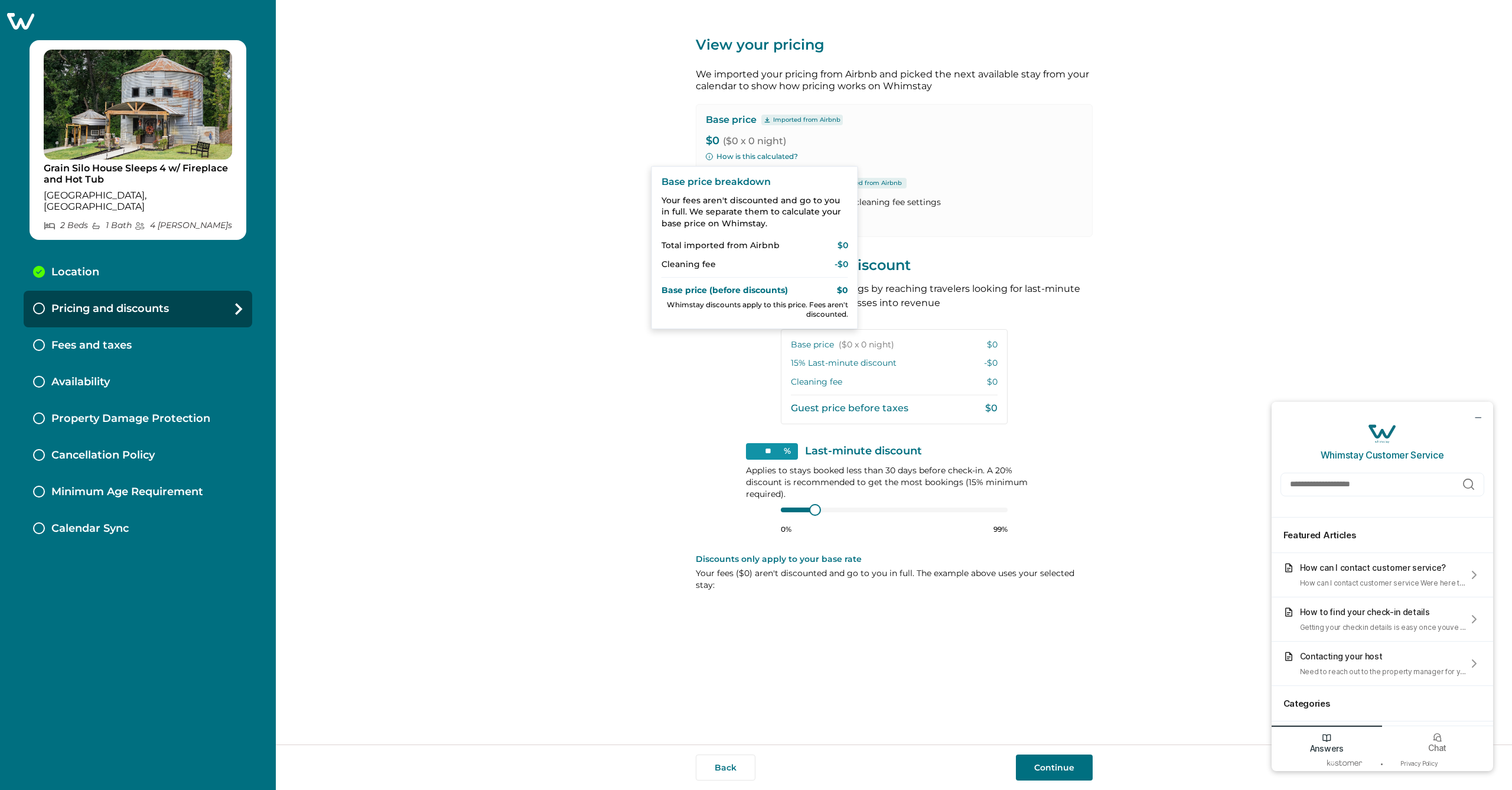
click at [1054, 768] on button "Continue" at bounding box center [1054, 768] width 77 height 26
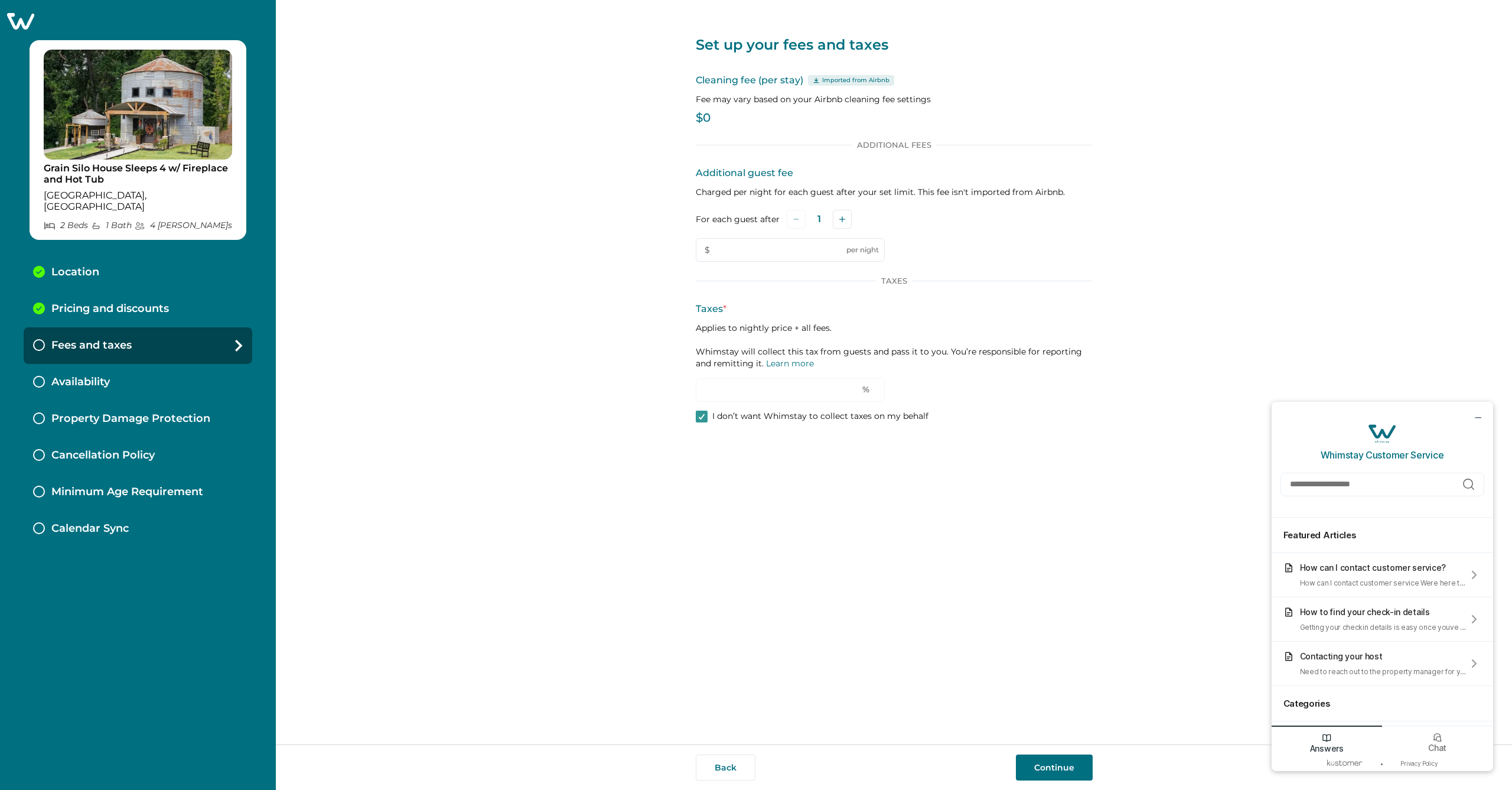
click at [715, 119] on p "$0" at bounding box center [894, 118] width 397 height 12
click at [722, 132] on div "Set up your fees and taxes Cleaning fee (per stay) Imported from Airbnb Fee may…" at bounding box center [894, 220] width 397 height 442
click at [1358, 565] on div "How can I contact customer service?" at bounding box center [1383, 568] width 167 height 10
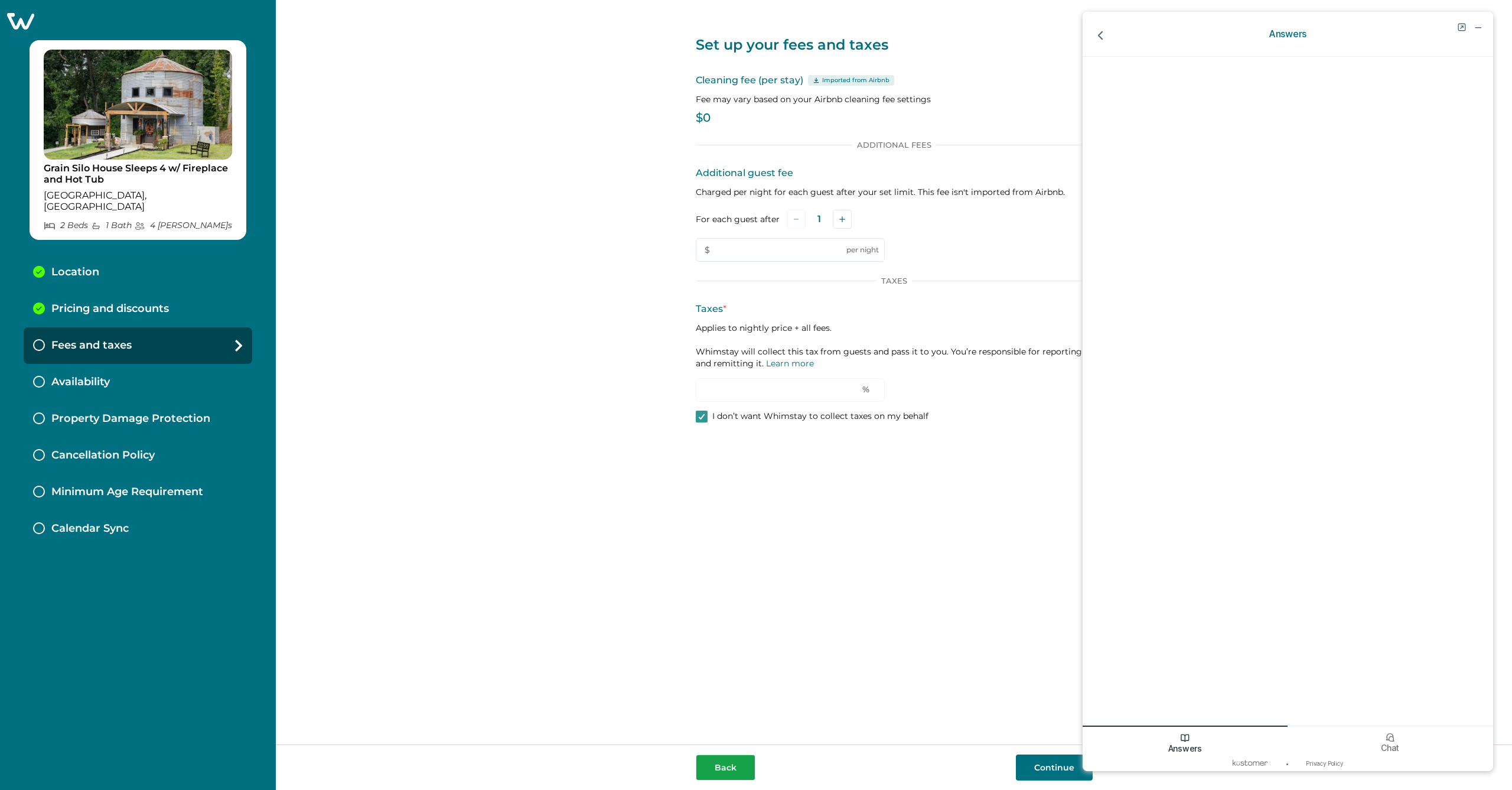
click at [714, 775] on button "Back" at bounding box center [726, 768] width 60 height 26
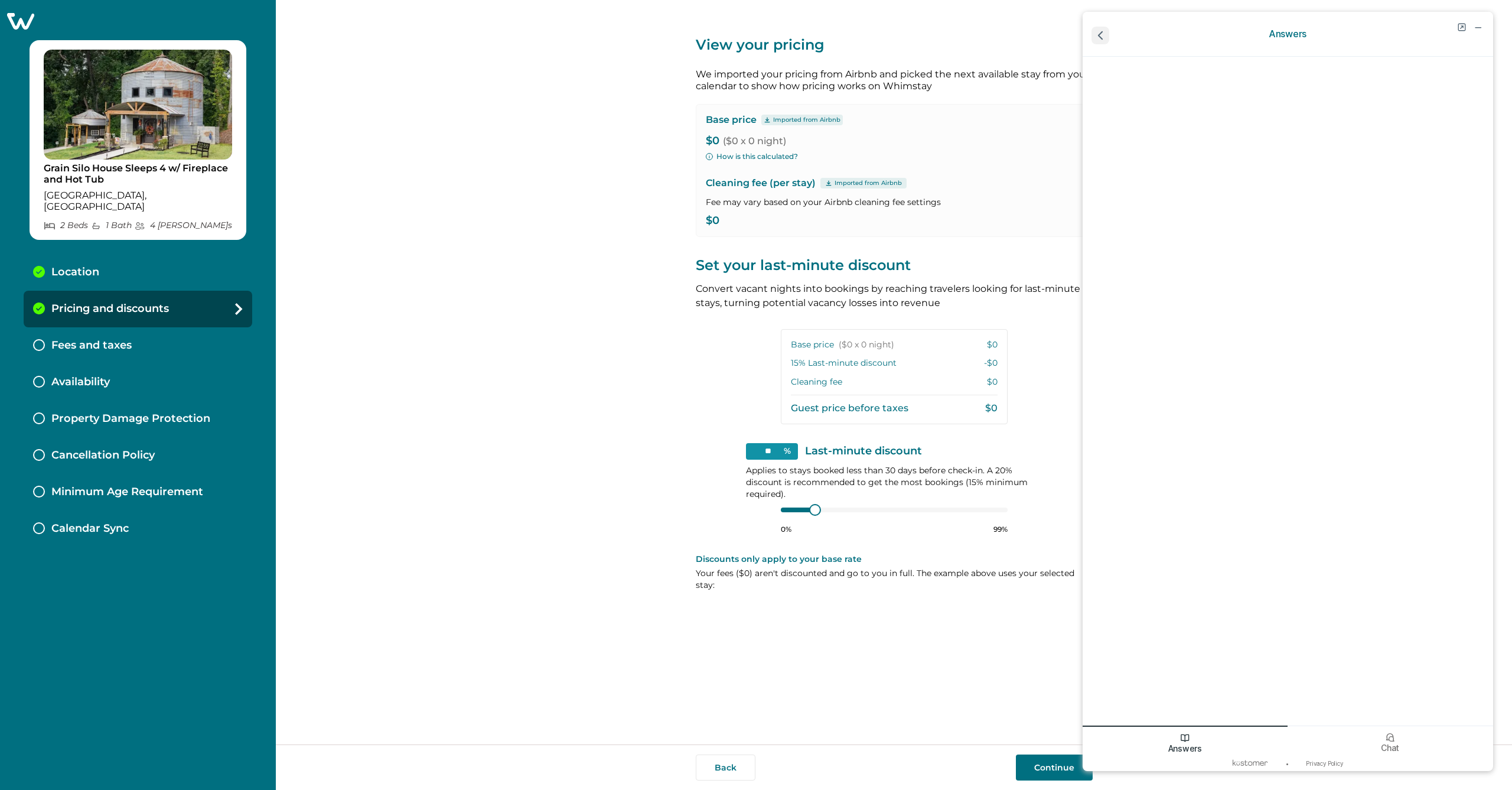
click at [1099, 34] on icon "go back" at bounding box center [1100, 34] width 4 height 7
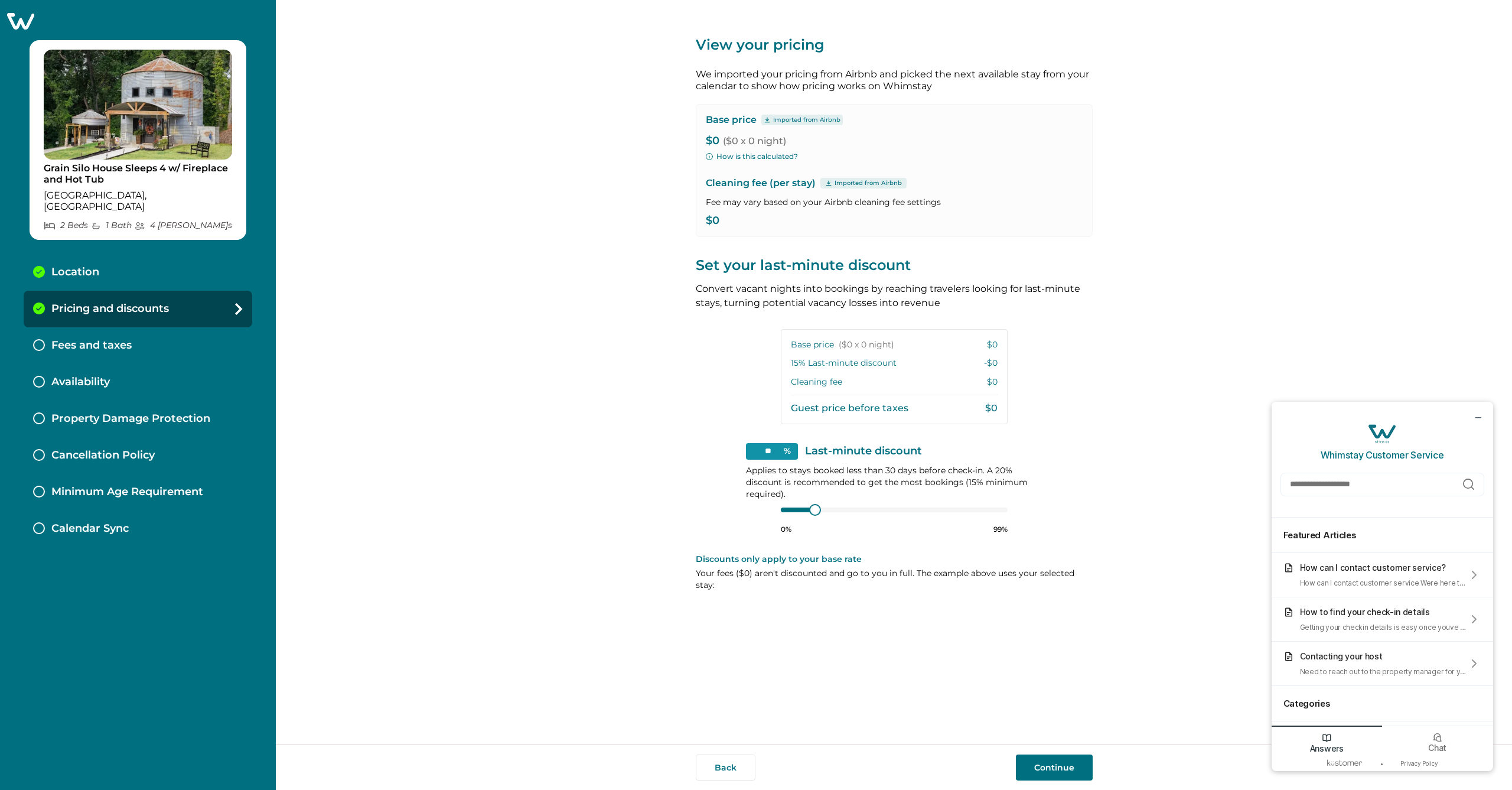
click at [1052, 760] on button "Continue" at bounding box center [1054, 768] width 77 height 26
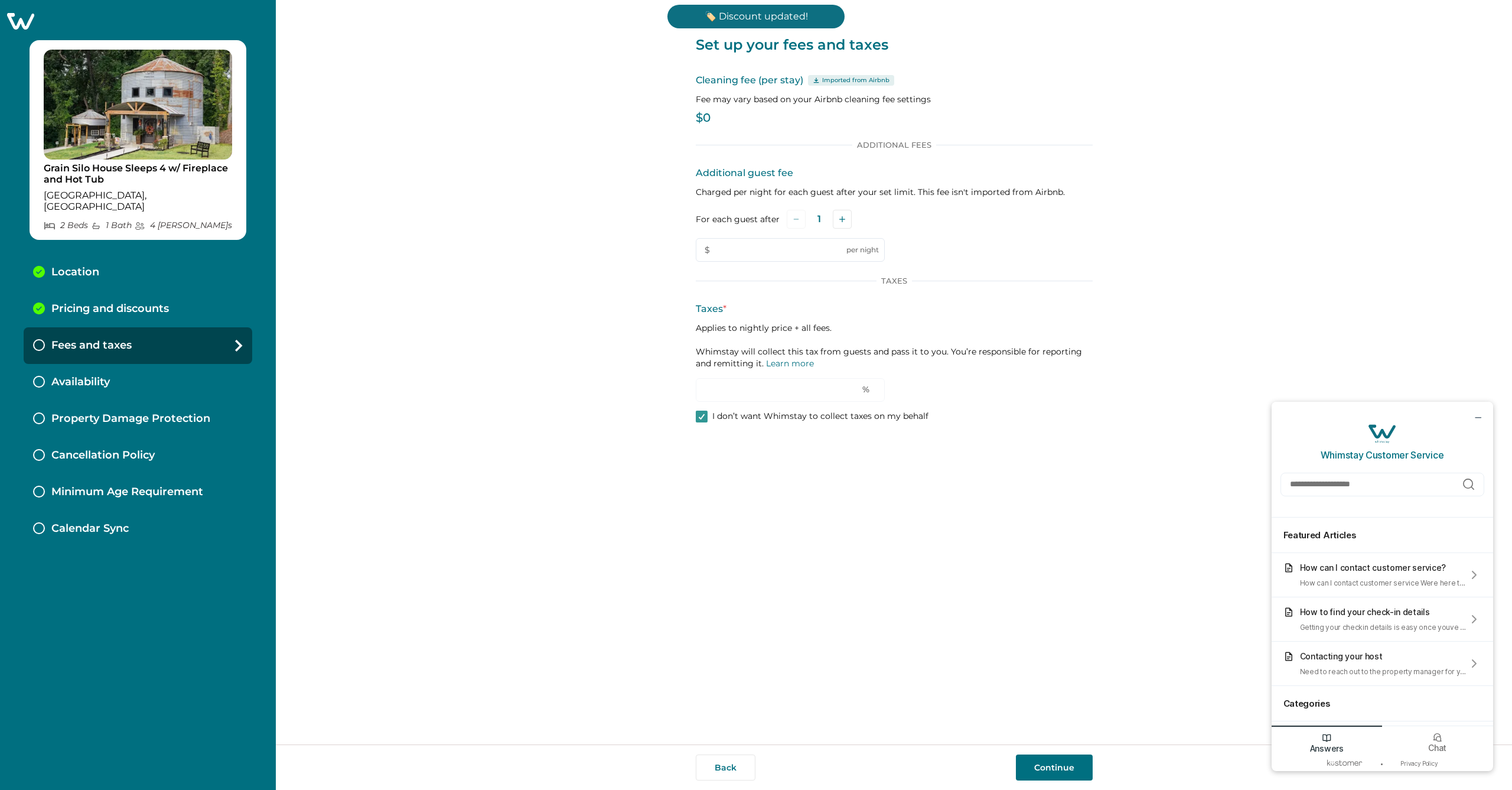
click at [1051, 760] on button "Continue" at bounding box center [1054, 768] width 77 height 26
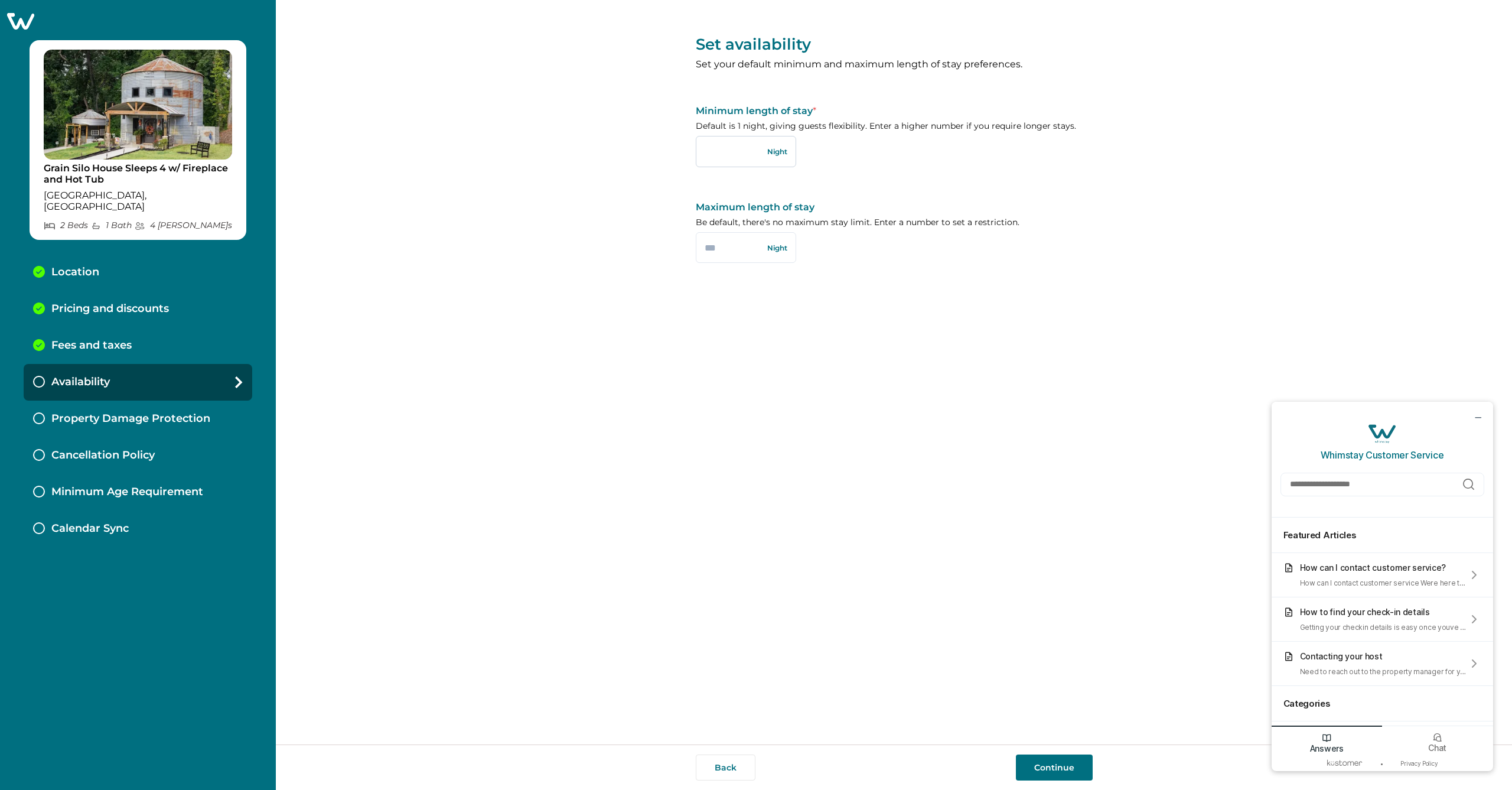
click at [731, 152] on input "text" at bounding box center [746, 151] width 101 height 30
type input "*"
click at [1049, 764] on button "Continue" at bounding box center [1054, 768] width 77 height 26
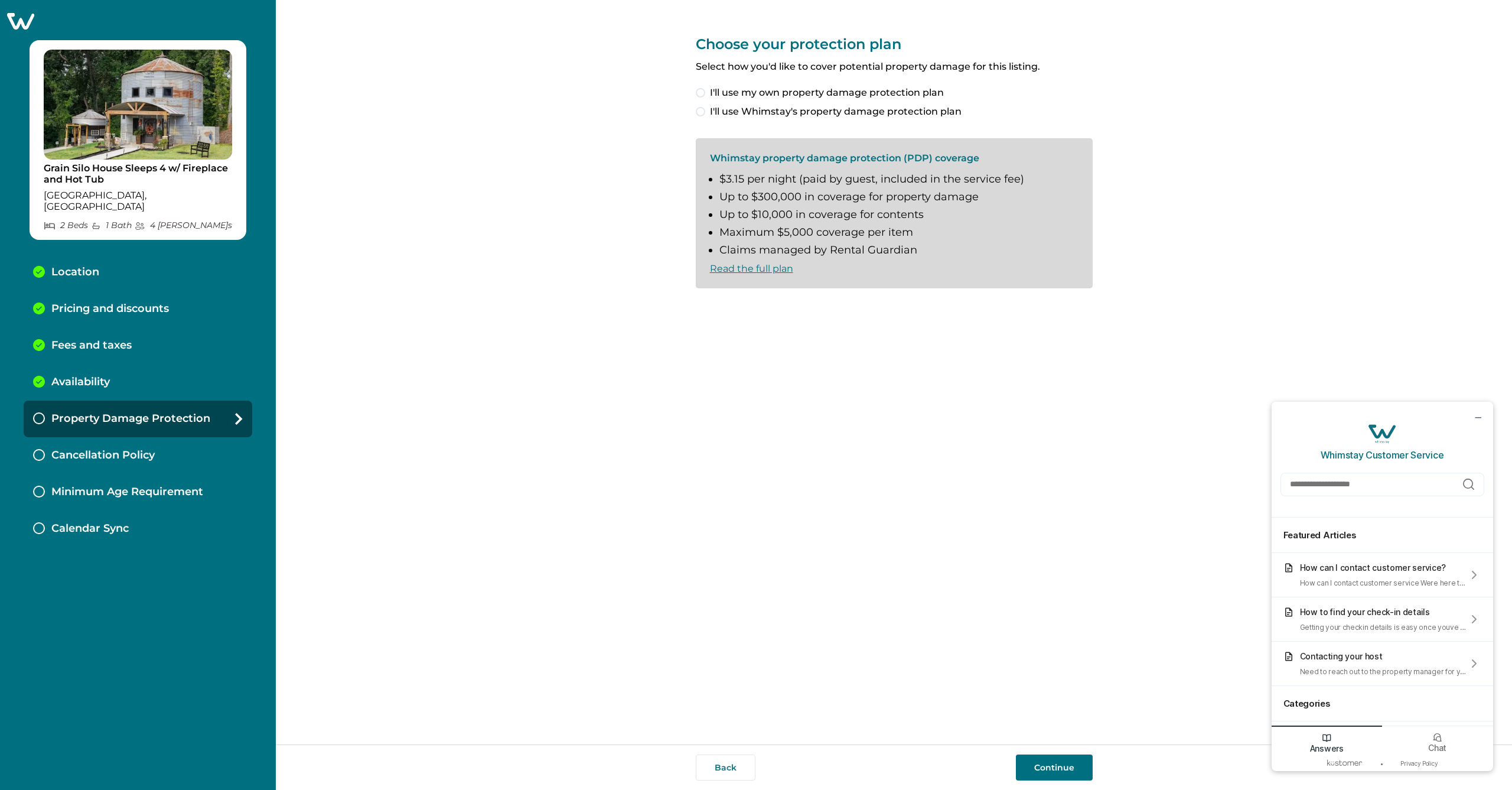
click at [699, 109] on span at bounding box center [700, 111] width 9 height 9
drag, startPoint x: 699, startPoint y: 304, endPoint x: 723, endPoint y: 328, distance: 33.9
click at [700, 304] on span at bounding box center [700, 307] width 9 height 9
click at [1046, 764] on button "Continue" at bounding box center [1054, 768] width 77 height 26
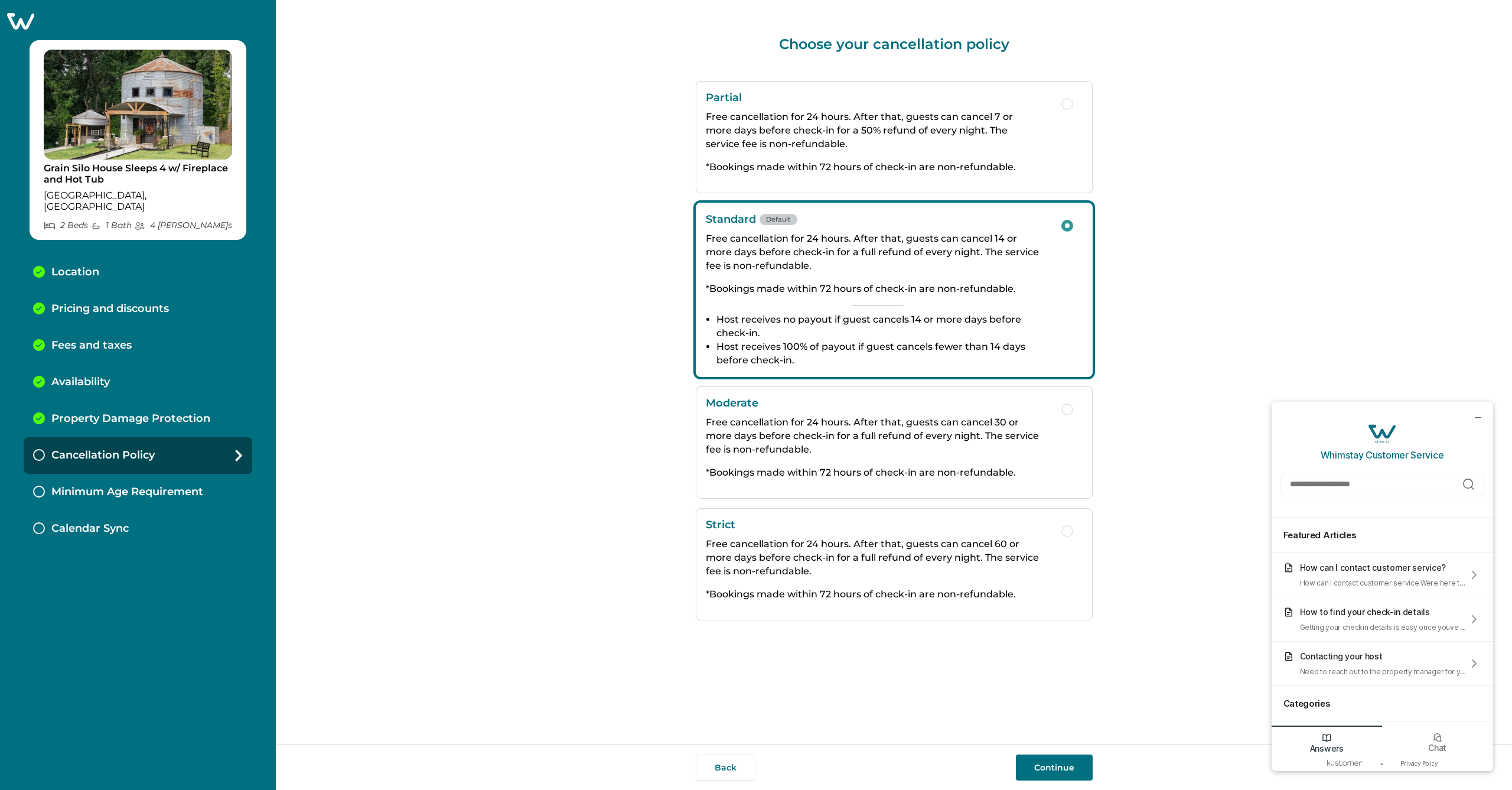
click at [1061, 766] on button "Continue" at bounding box center [1054, 768] width 77 height 26
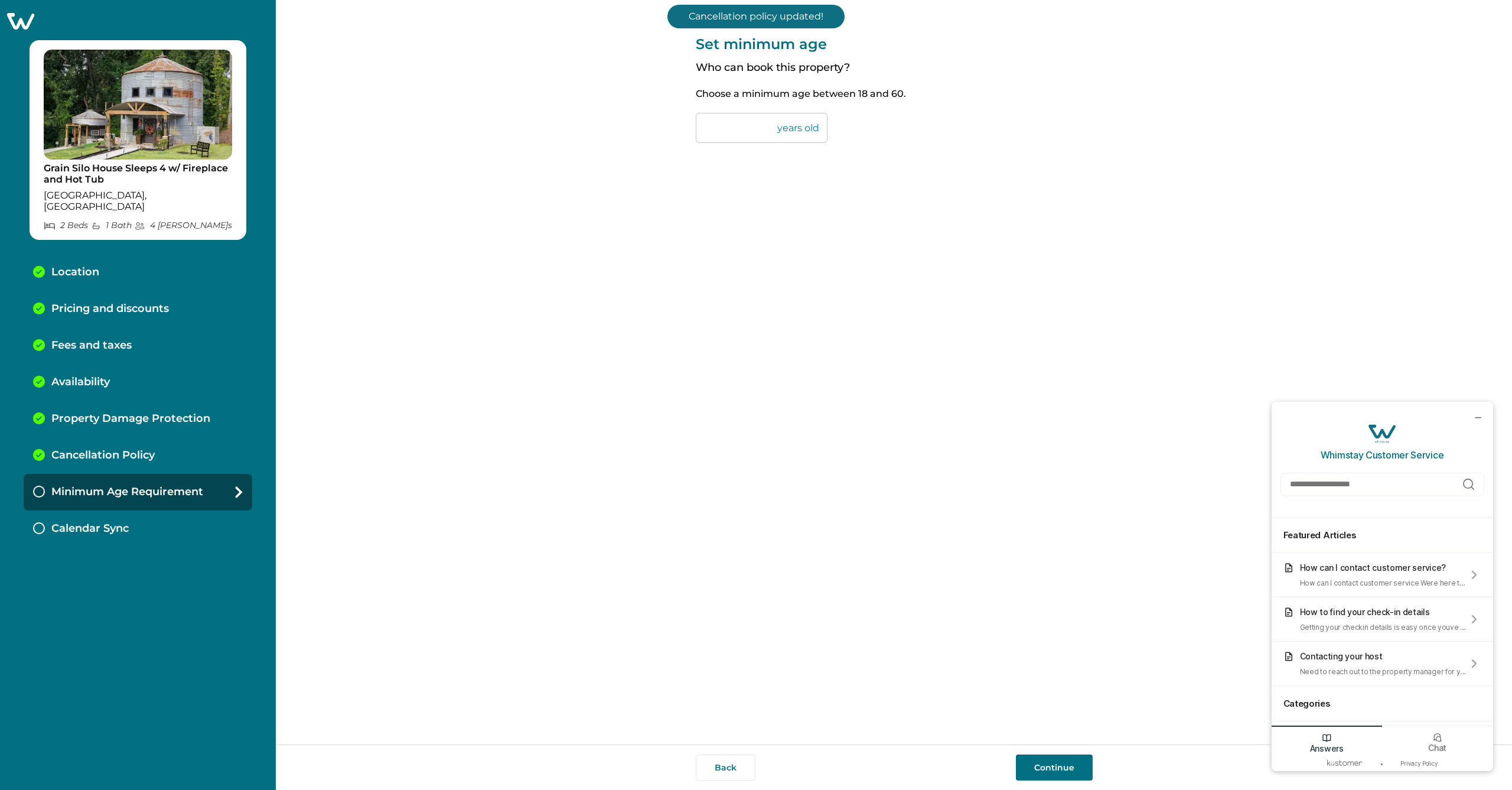
drag, startPoint x: 718, startPoint y: 127, endPoint x: 704, endPoint y: 129, distance: 14.1
click at [704, 129] on input "**" at bounding box center [762, 128] width 132 height 30
type input "**"
click at [1053, 769] on button "Continue" at bounding box center [1054, 768] width 77 height 26
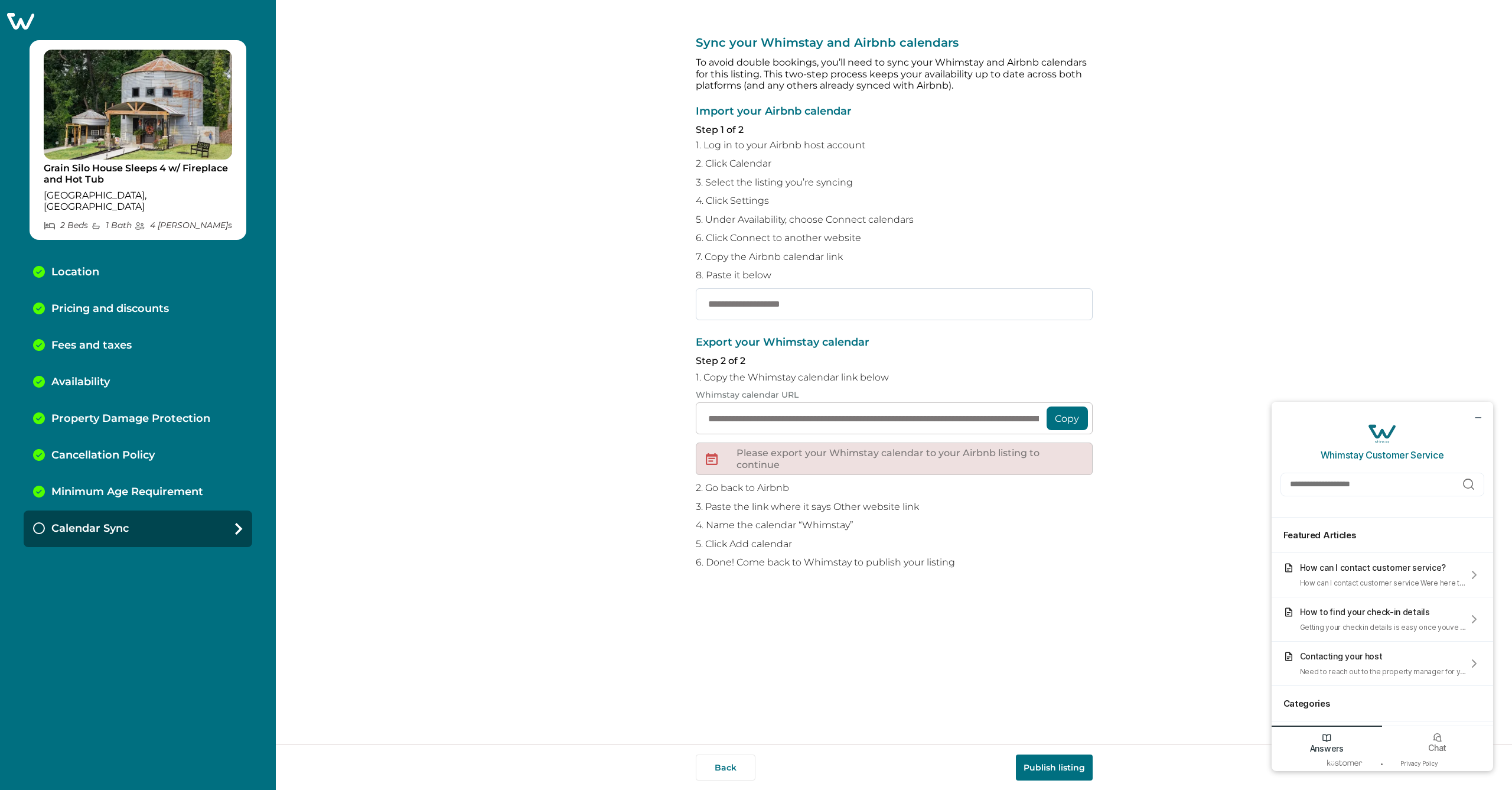
click at [751, 298] on input "text" at bounding box center [894, 304] width 397 height 32
paste input "**********"
type input "**********"
click at [1067, 415] on button "Copy" at bounding box center [1067, 418] width 42 height 24
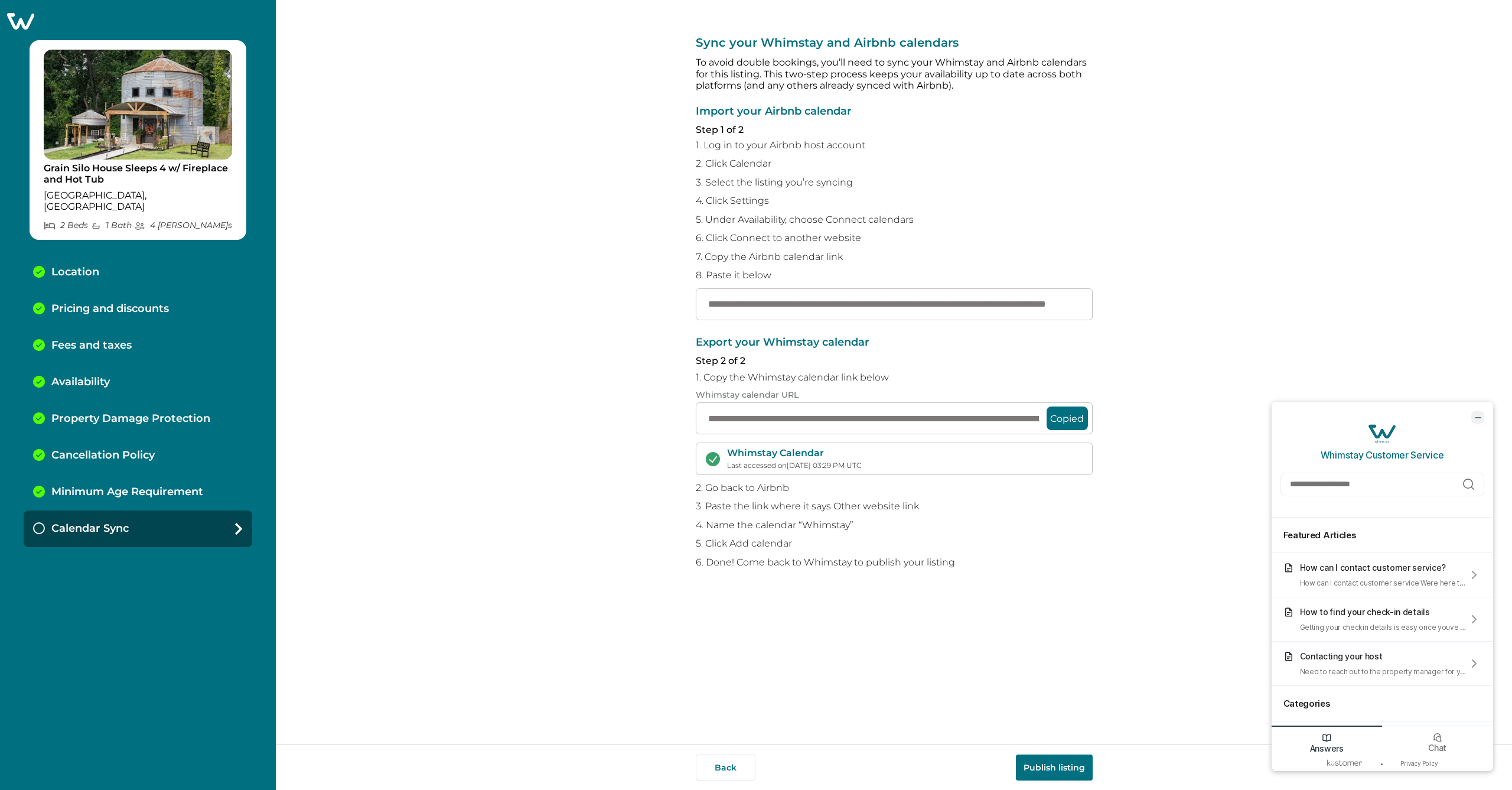
drag, startPoint x: 1480, startPoint y: 416, endPoint x: 2667, endPoint y: 784, distance: 1242.7
click at [1480, 416] on icon "minimize chat widget" at bounding box center [1478, 417] width 11 height 11
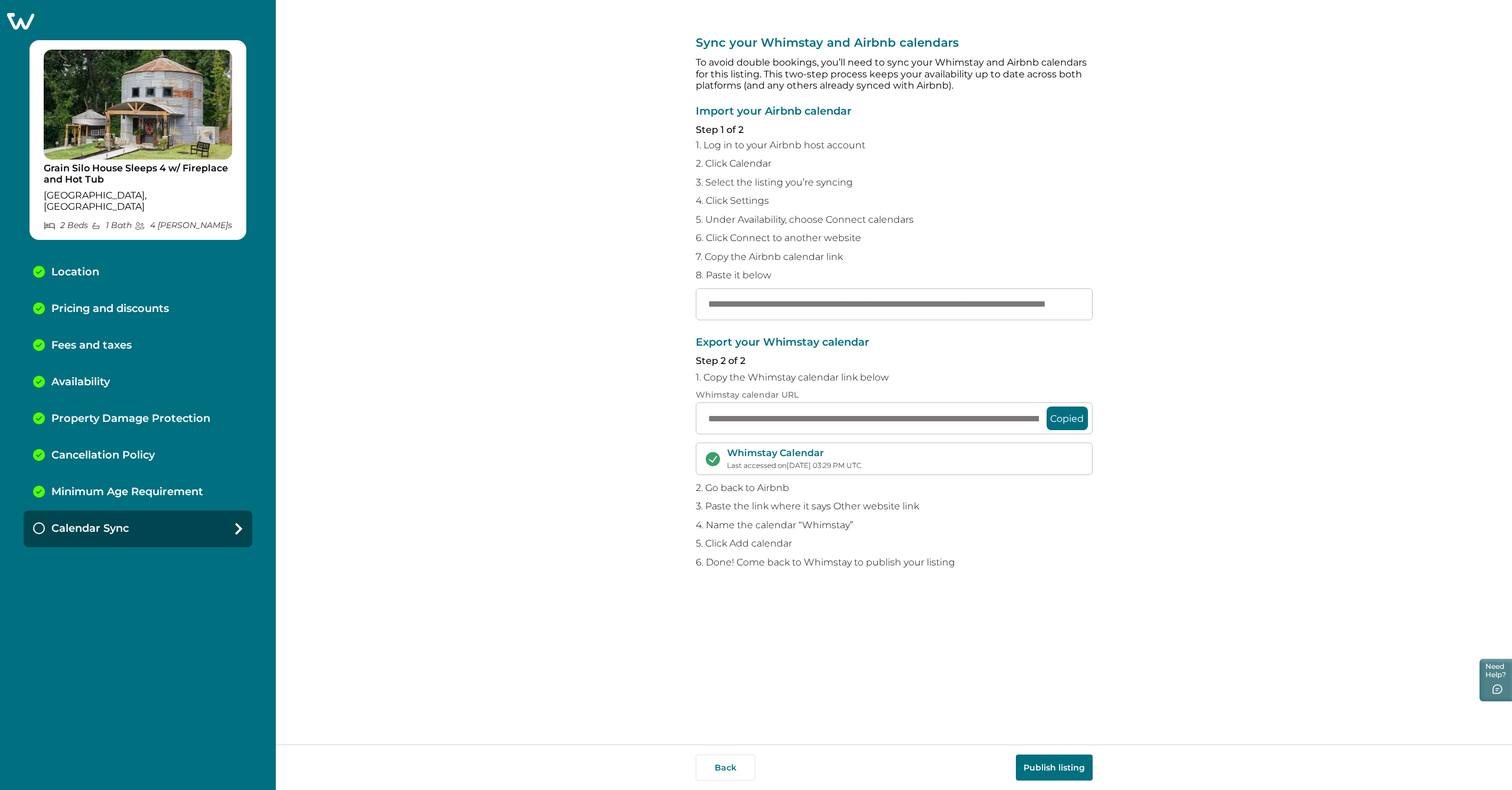
click at [76, 302] on p "Pricing and discounts" at bounding box center [110, 309] width 117 height 13
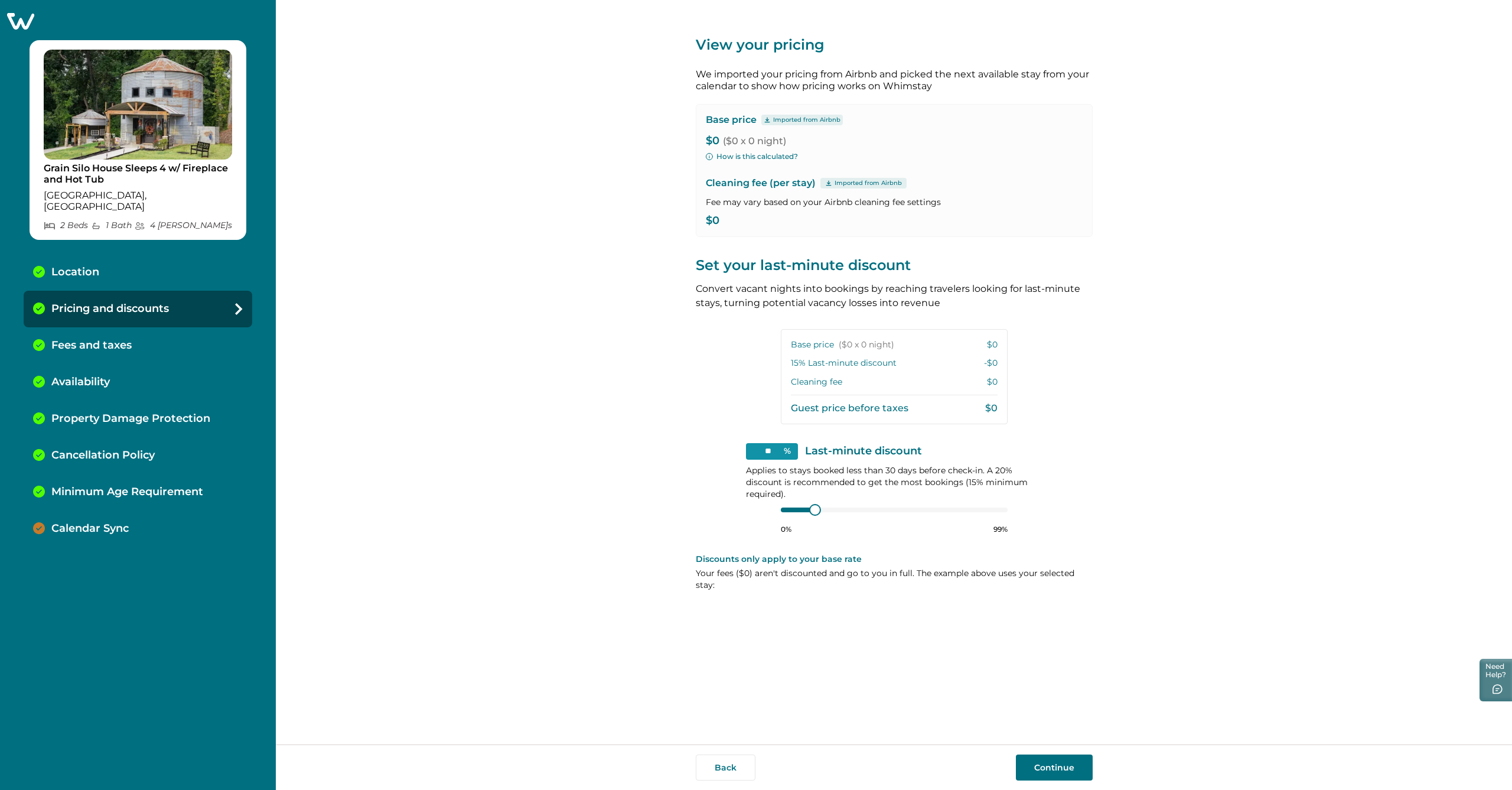
click at [766, 118] on icon at bounding box center [767, 120] width 7 height 6
click at [774, 118] on p "Imported from Airbnb" at bounding box center [807, 120] width 67 height 9
click at [781, 120] on p "Imported from Airbnb" at bounding box center [807, 120] width 67 height 9
click at [766, 119] on icon at bounding box center [767, 119] width 6 height 6
click at [544, 111] on div "View your pricing We imported your pricing from Airbnb and picked the next avai…" at bounding box center [894, 372] width 1236 height 745
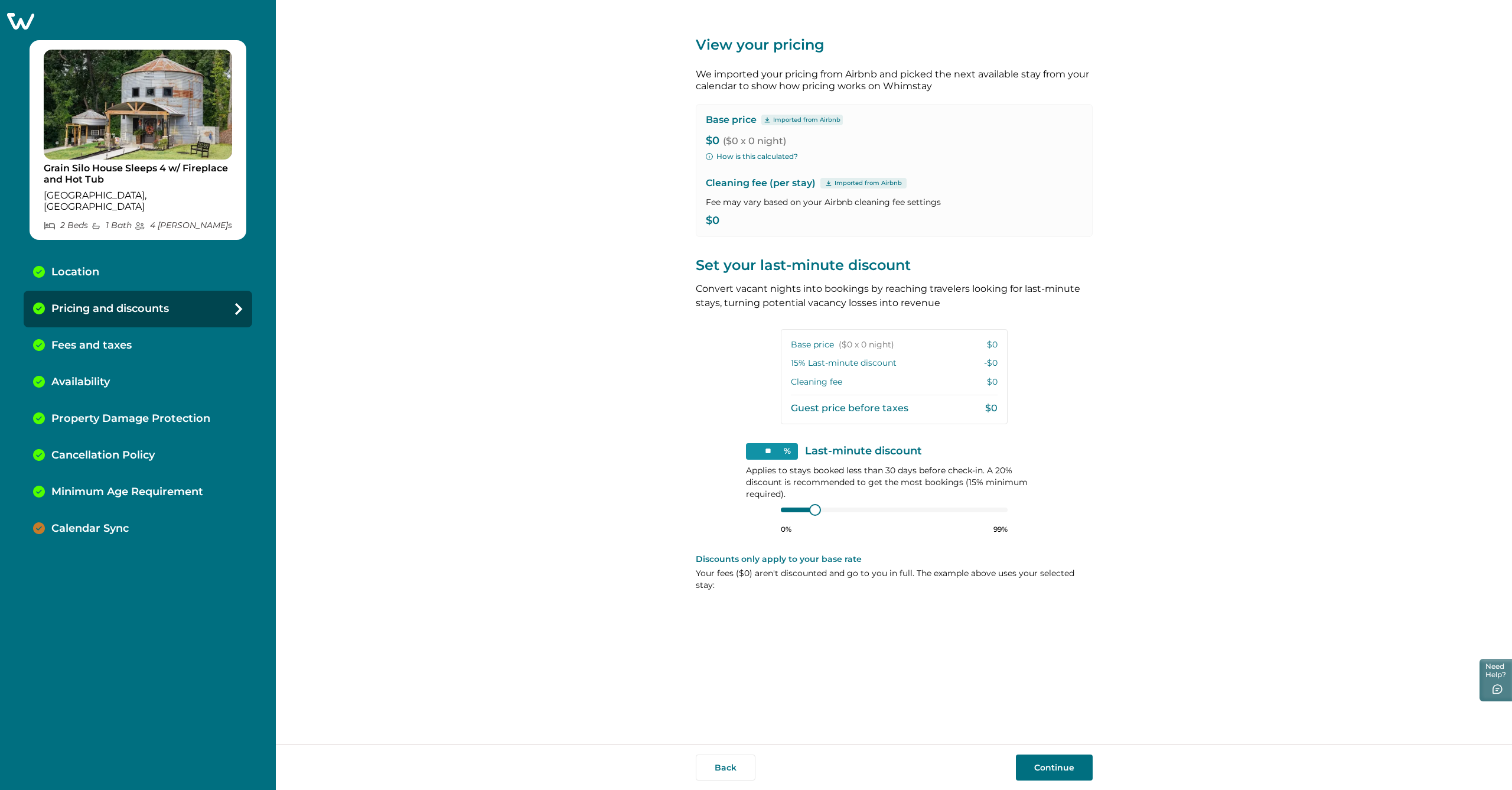
click at [137, 158] on img at bounding box center [137, 104] width 188 height 110
click at [146, 145] on img at bounding box center [137, 104] width 188 height 110
click at [78, 266] on p "Location" at bounding box center [75, 272] width 48 height 13
select select "**"
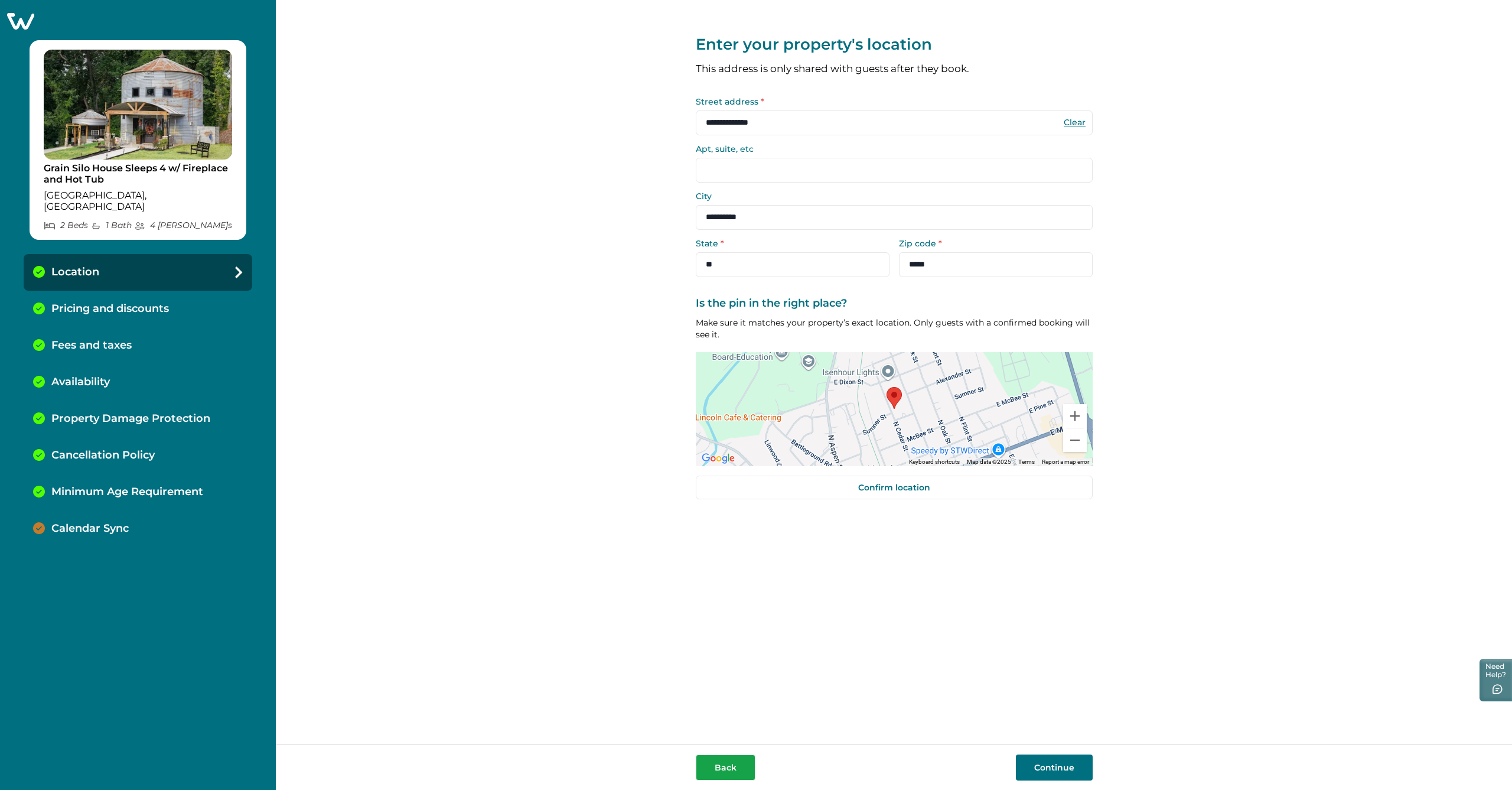
click at [722, 763] on button "Back" at bounding box center [726, 768] width 60 height 26
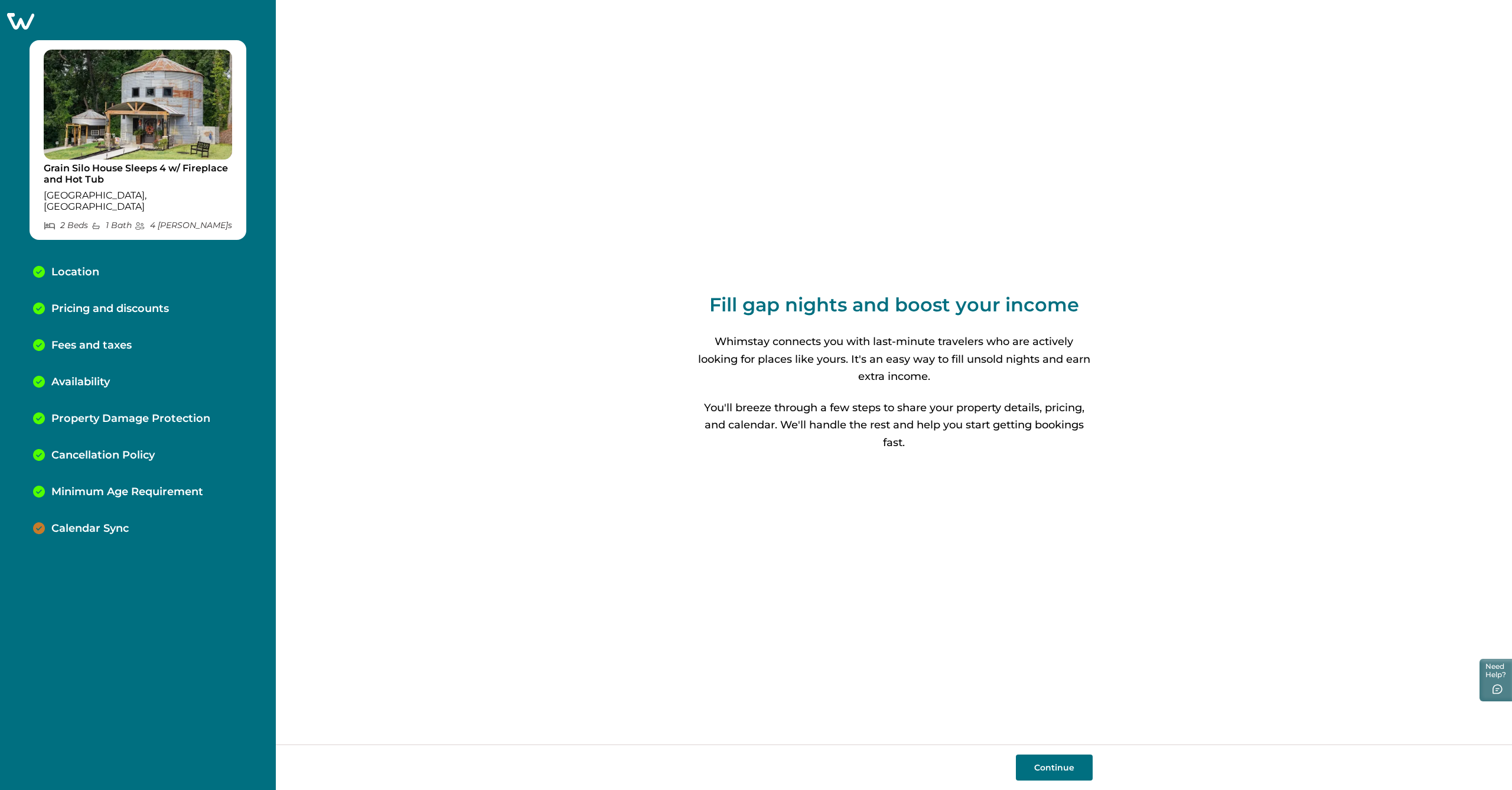
click at [722, 763] on div "Continue" at bounding box center [894, 768] width 397 height 26
click at [1501, 684] on button "Need Help?" at bounding box center [1494, 679] width 35 height 44
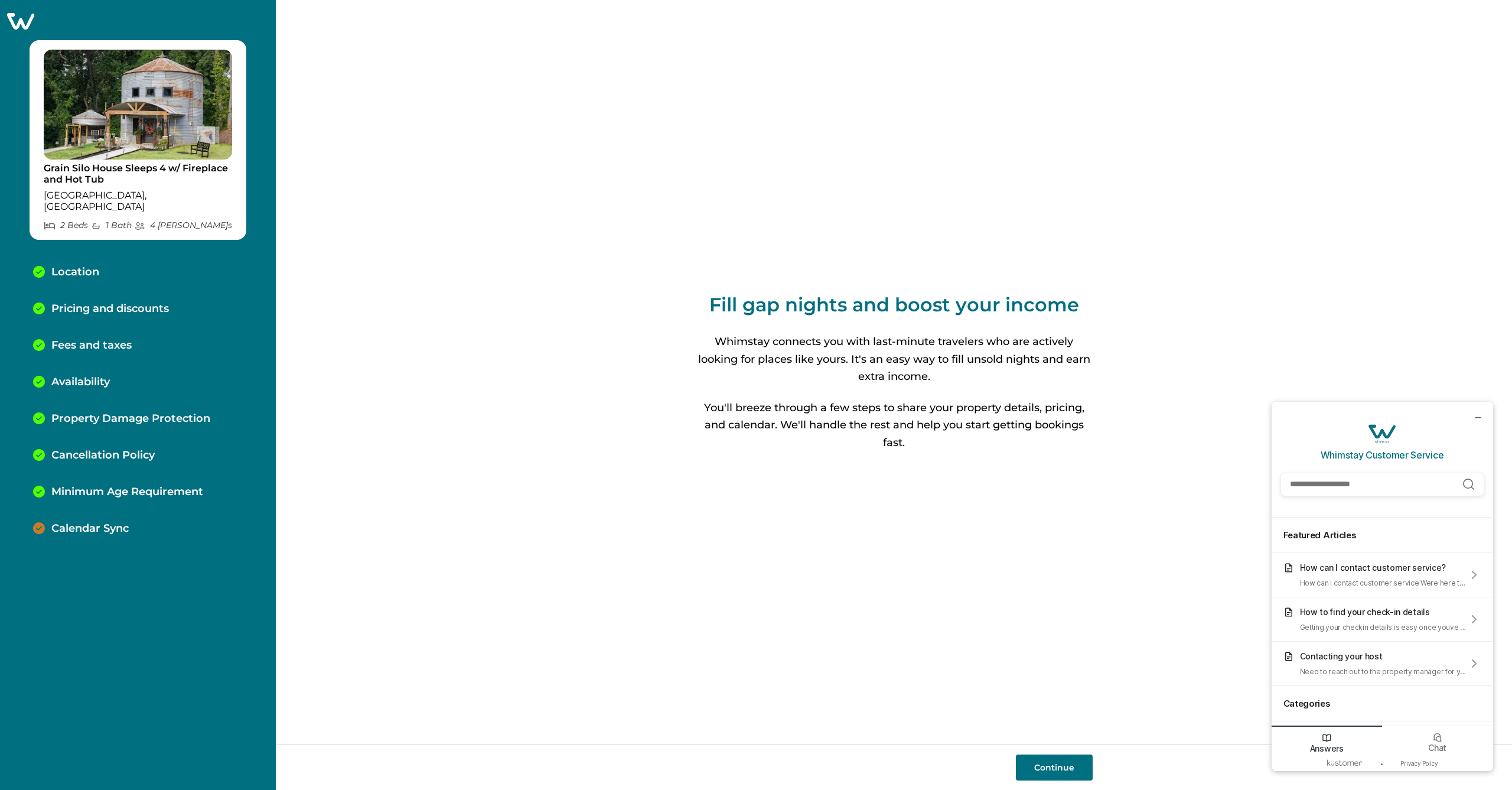
click at [1361, 485] on input "Search Help Articles" at bounding box center [1382, 484] width 204 height 24
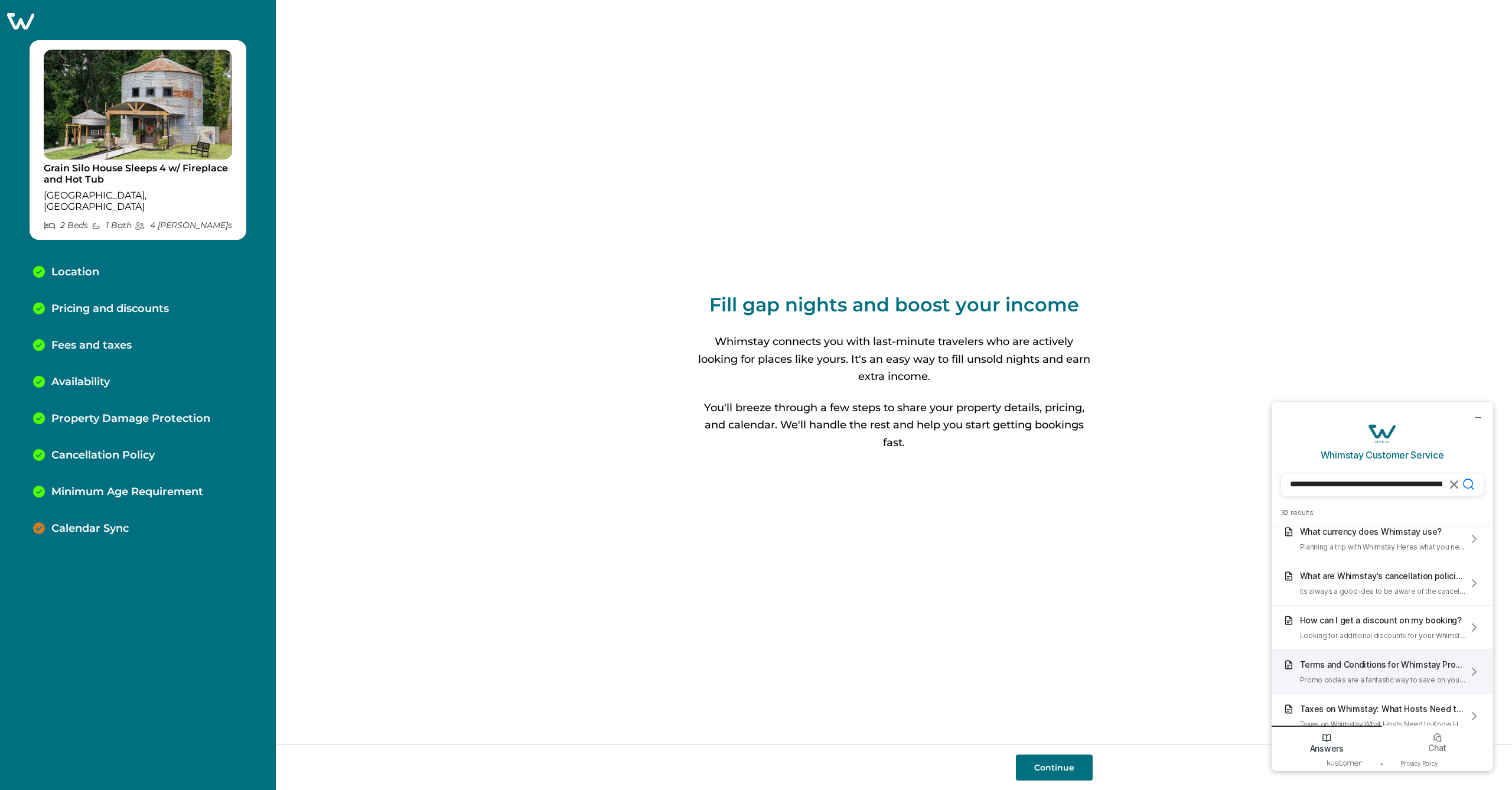
scroll to position [228, 0]
type input "**********"
click at [1439, 742] on icon "Chat icon" at bounding box center [1437, 738] width 7 height 7
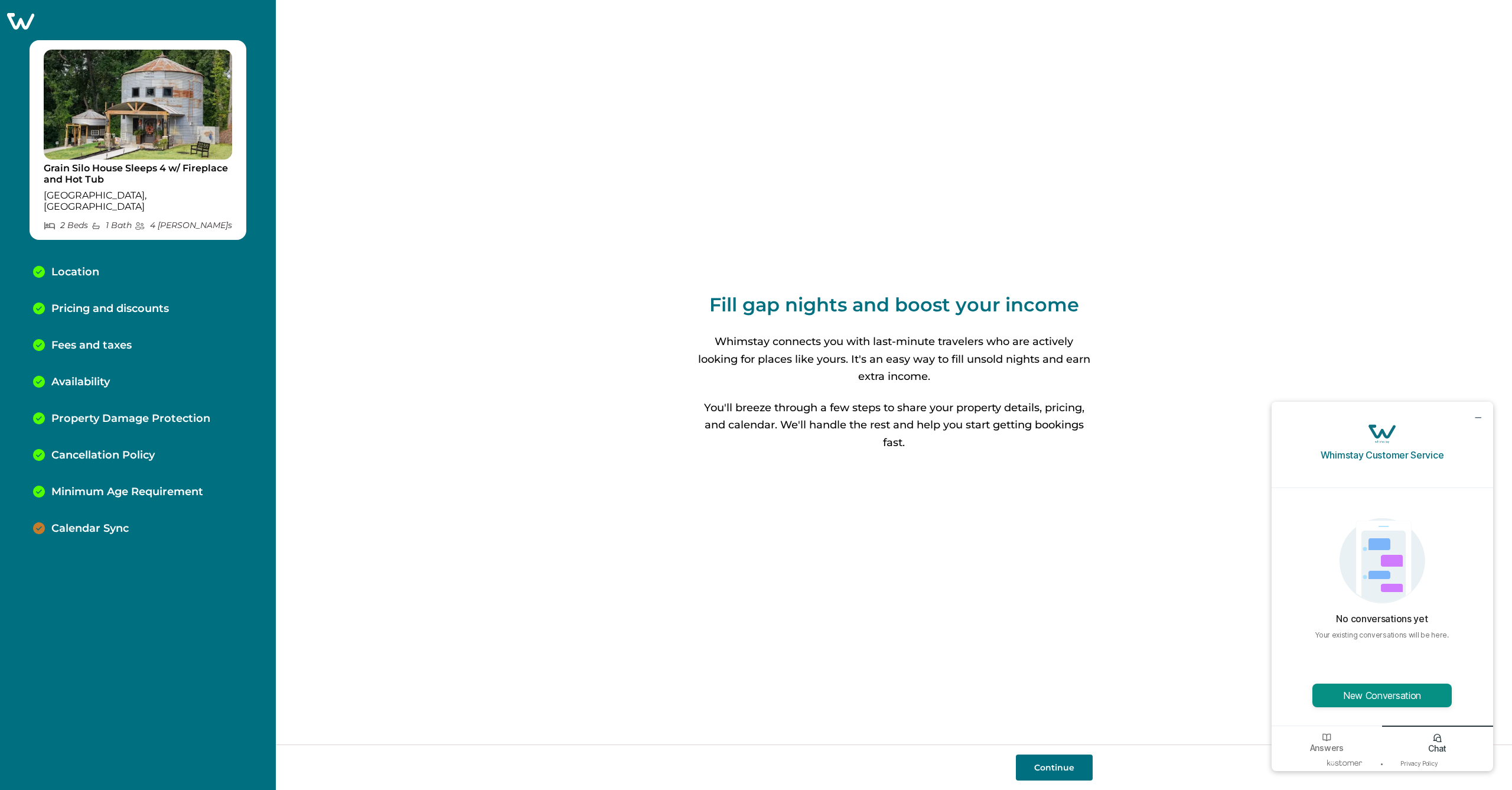
click at [1392, 691] on button "New Conversation" at bounding box center [1382, 696] width 140 height 24
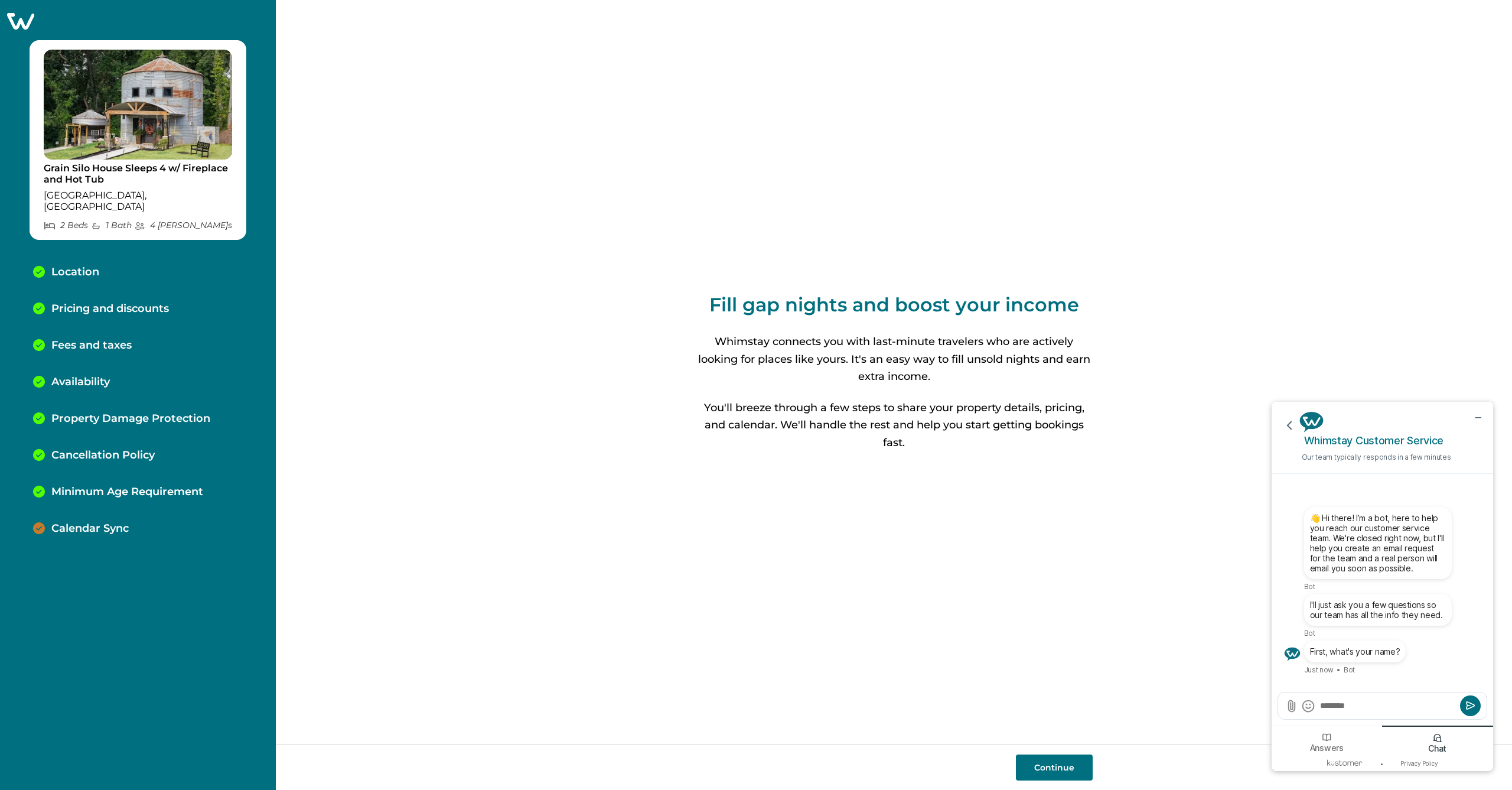
type textarea "*********"
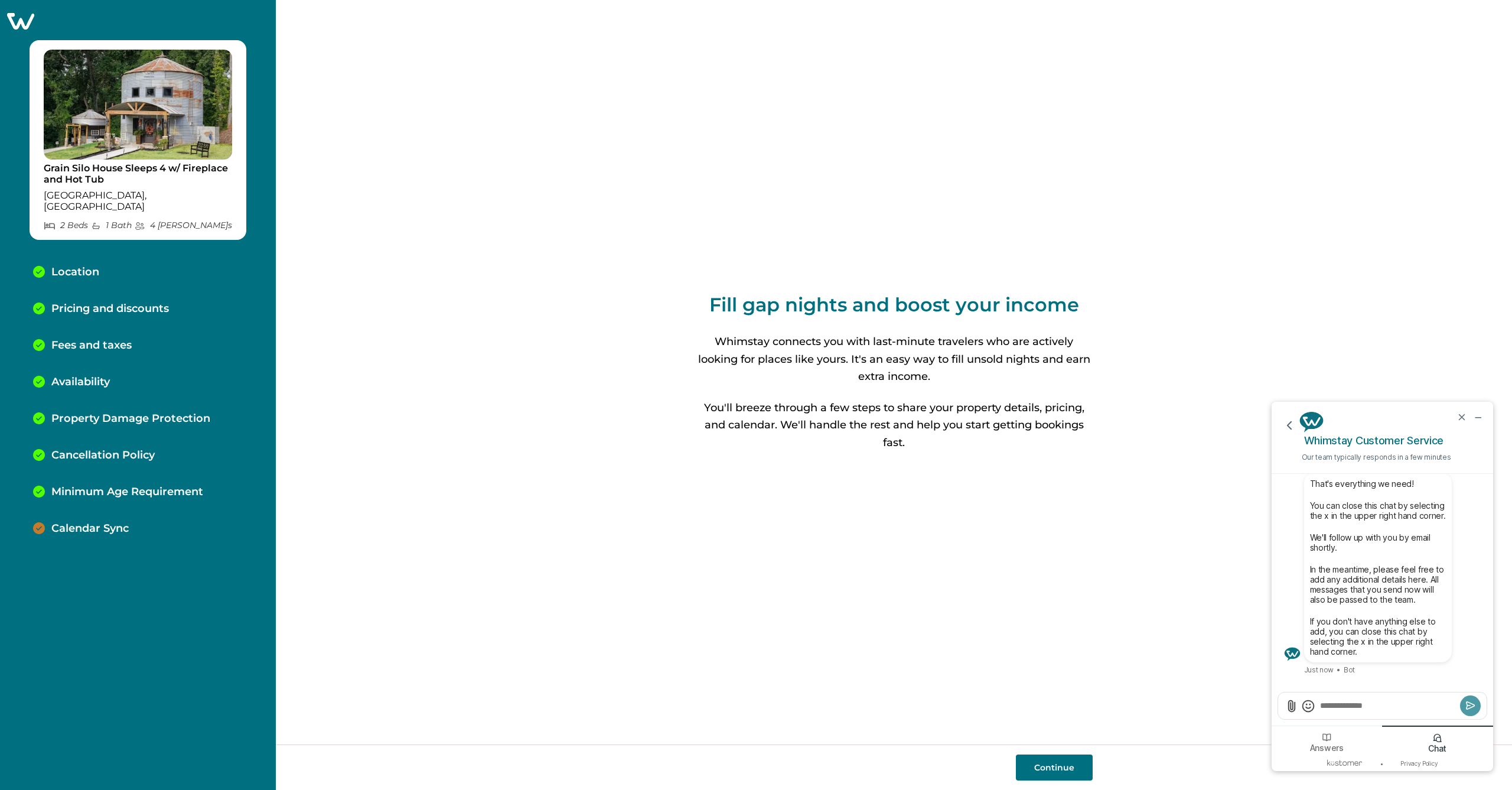
scroll to position [0, 0]
type textarea "**********"
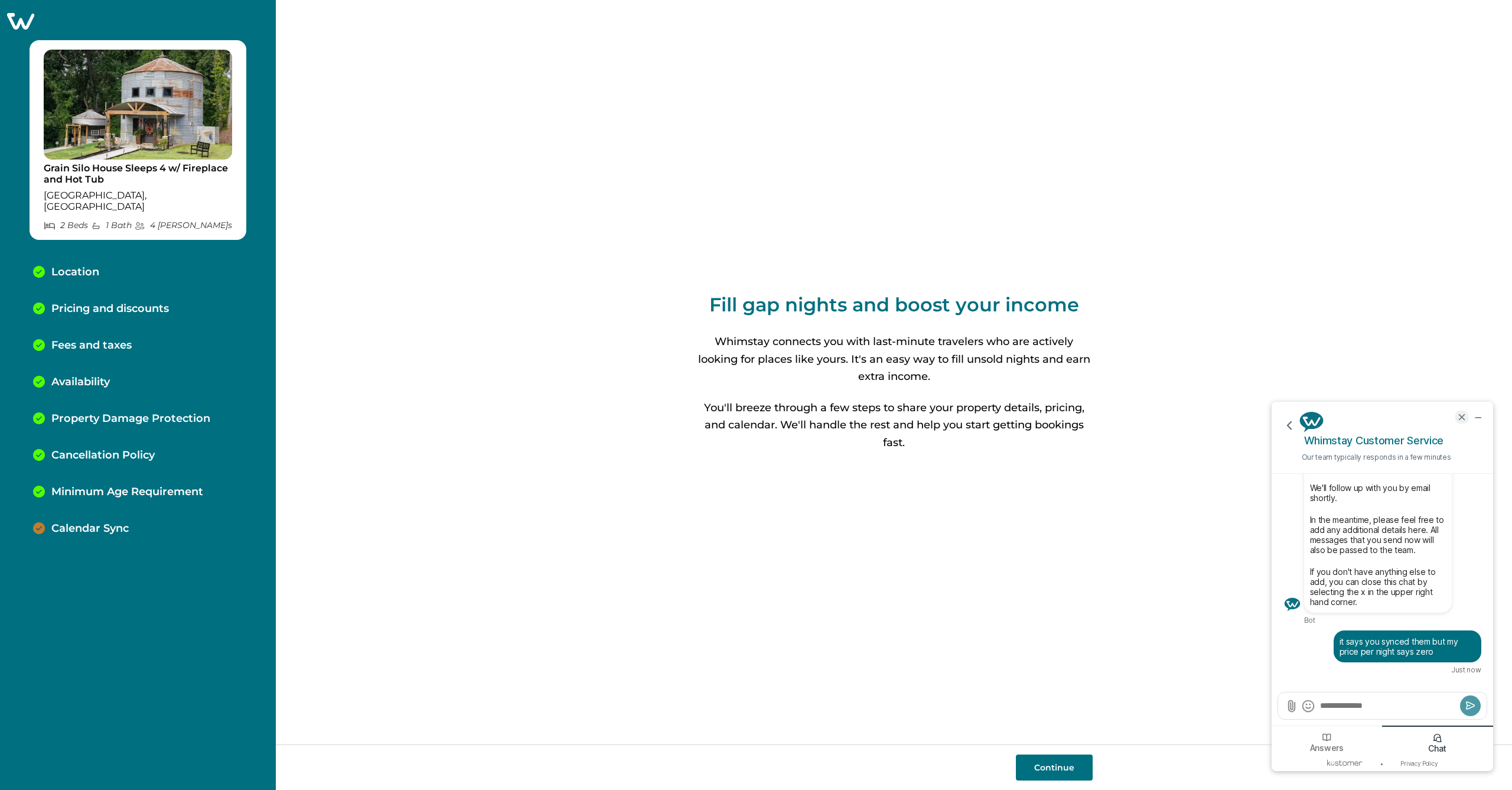
click at [1463, 418] on icon "end chat" at bounding box center [1462, 417] width 6 height 6
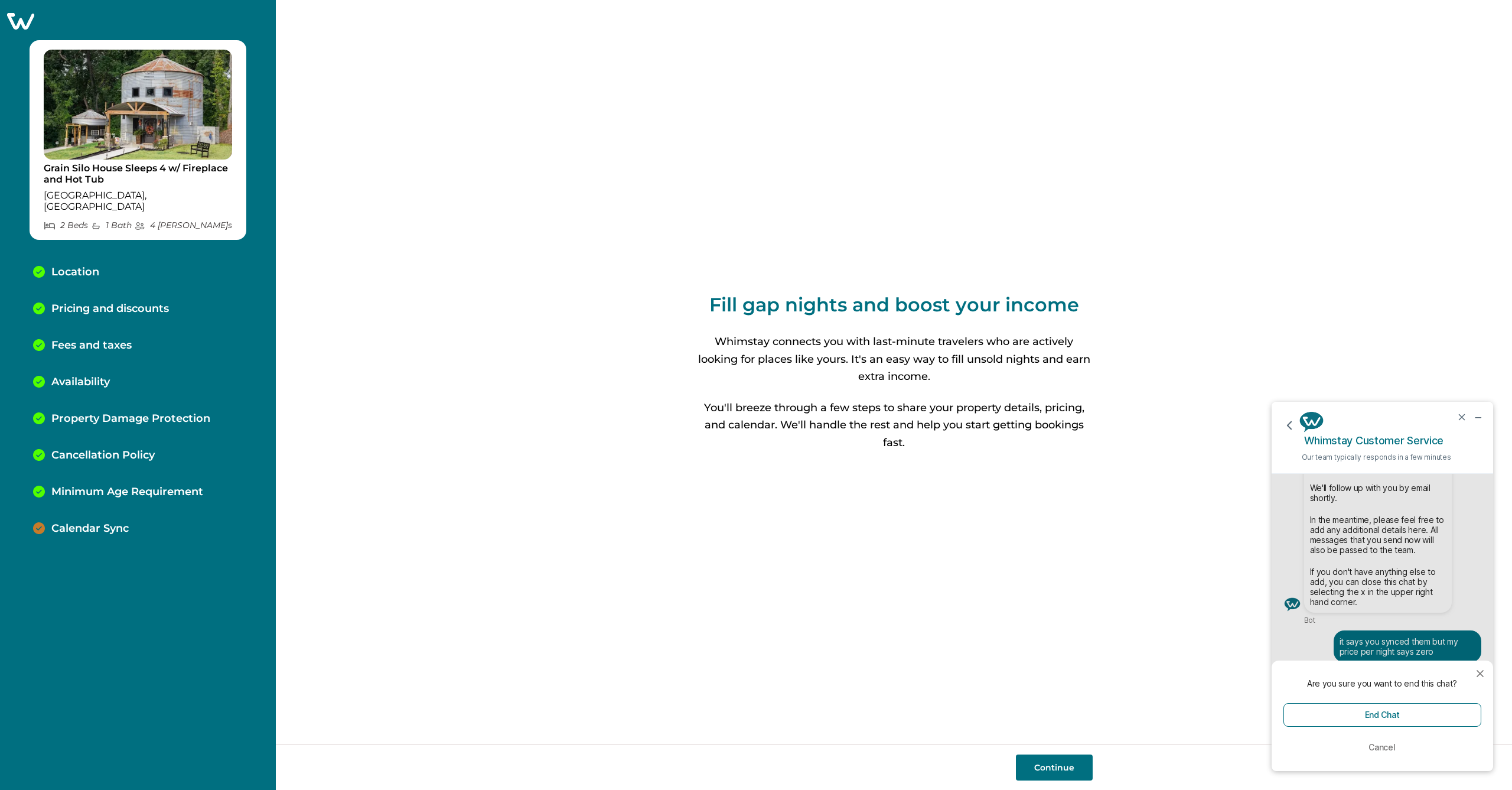
click at [1141, 264] on div "Fill gap nights and boost your income Whimstay connects you with last-minute tr…" at bounding box center [894, 372] width 1236 height 745
click at [112, 522] on p "Calendar Sync" at bounding box center [90, 529] width 78 height 13
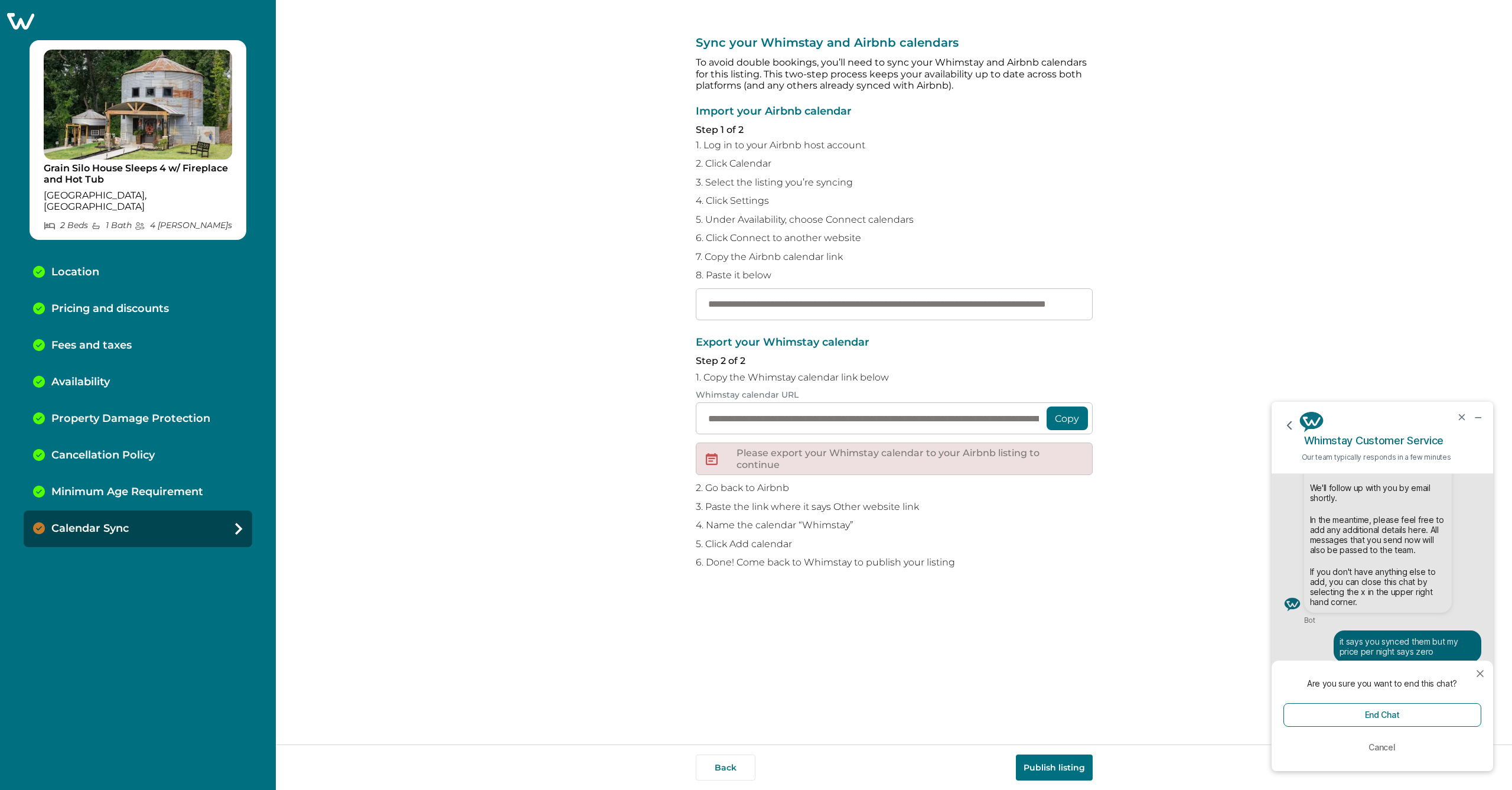
click at [25, 19] on icon at bounding box center [20, 21] width 27 height 17
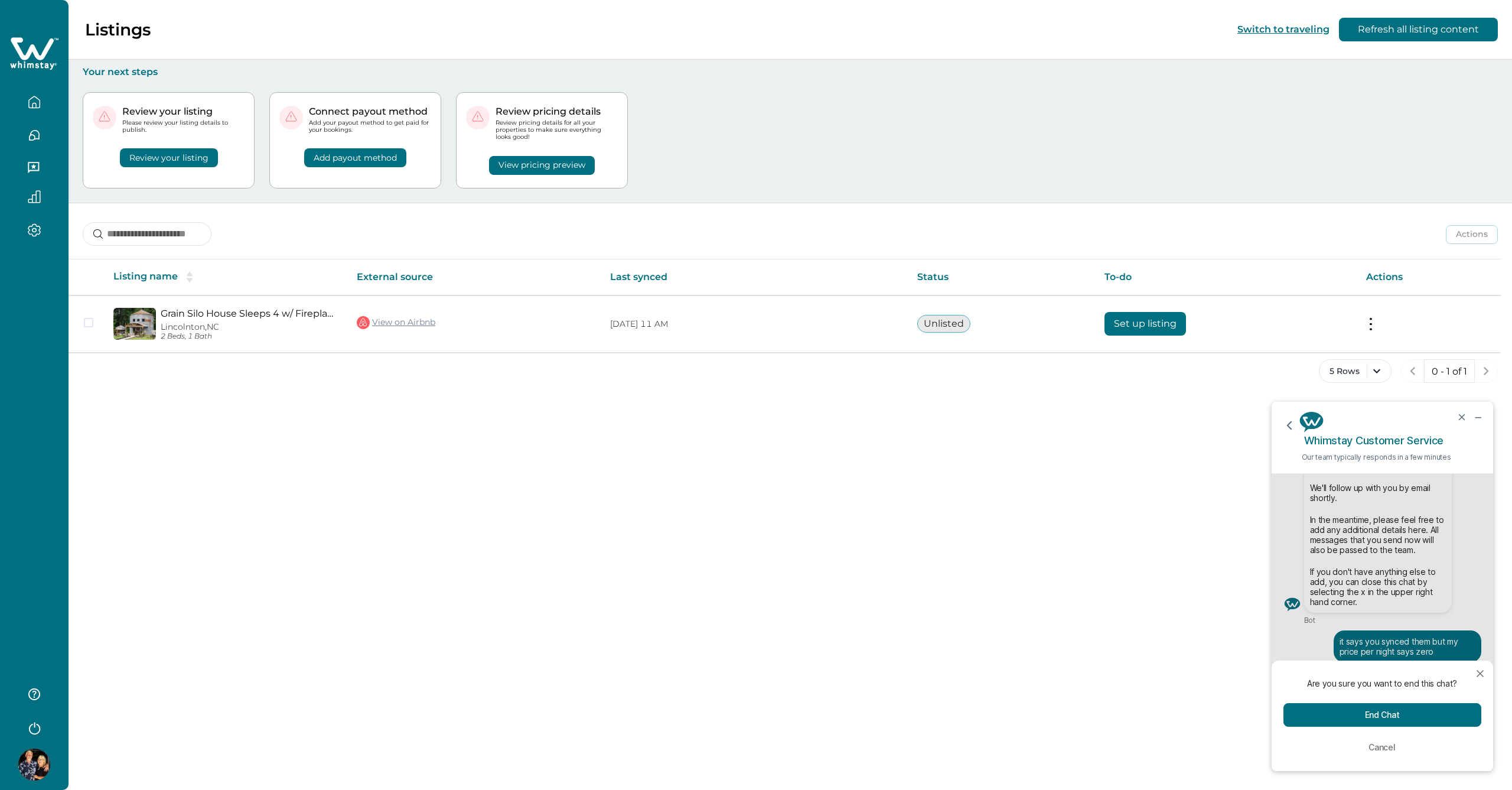
click at [1401, 713] on button "End Chat" at bounding box center [1382, 715] width 198 height 24
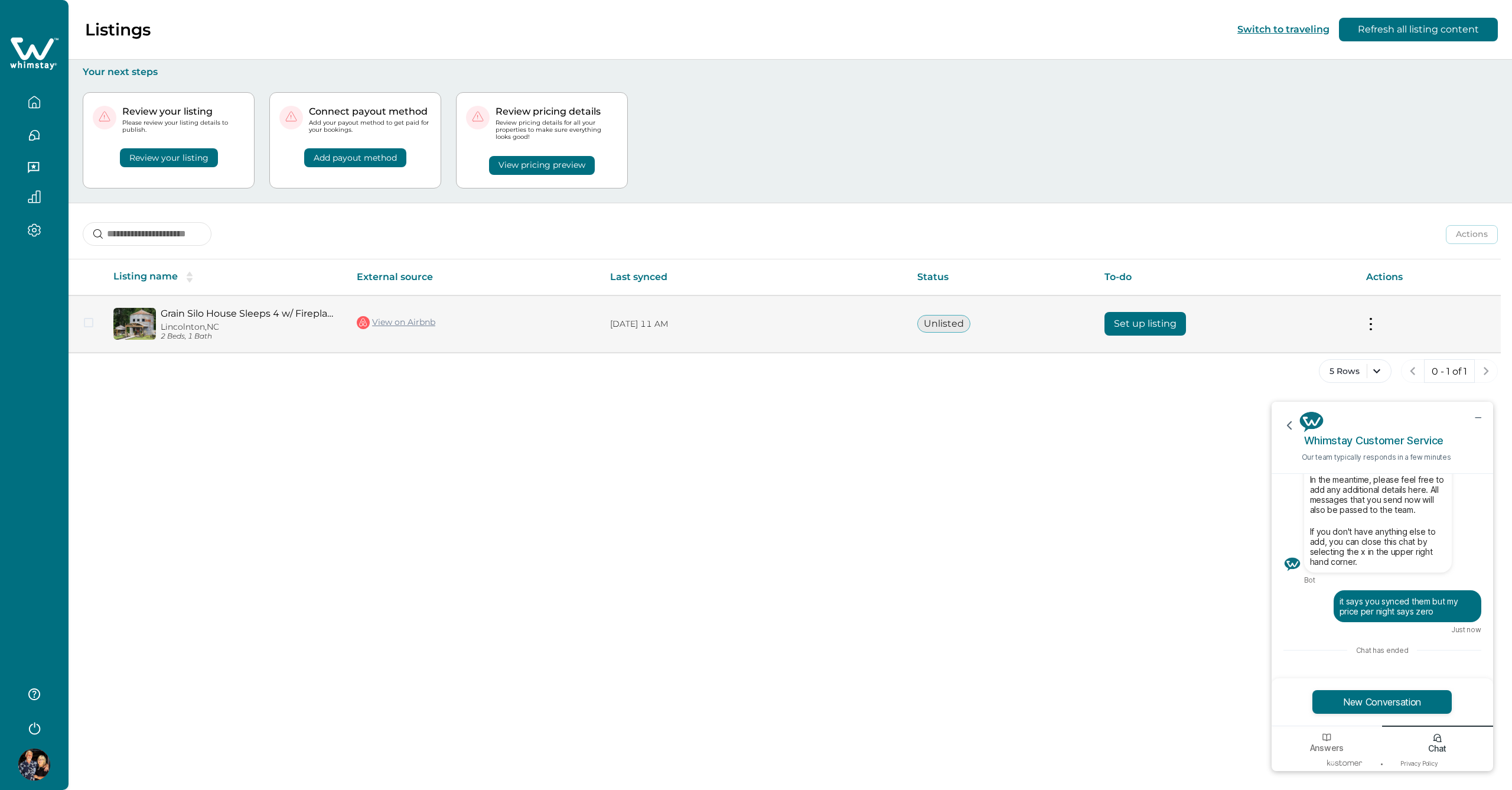
click at [301, 311] on link "Grain Silo House Sleeps 4 w/ Fireplace and Hot Tub" at bounding box center [249, 314] width 177 height 11
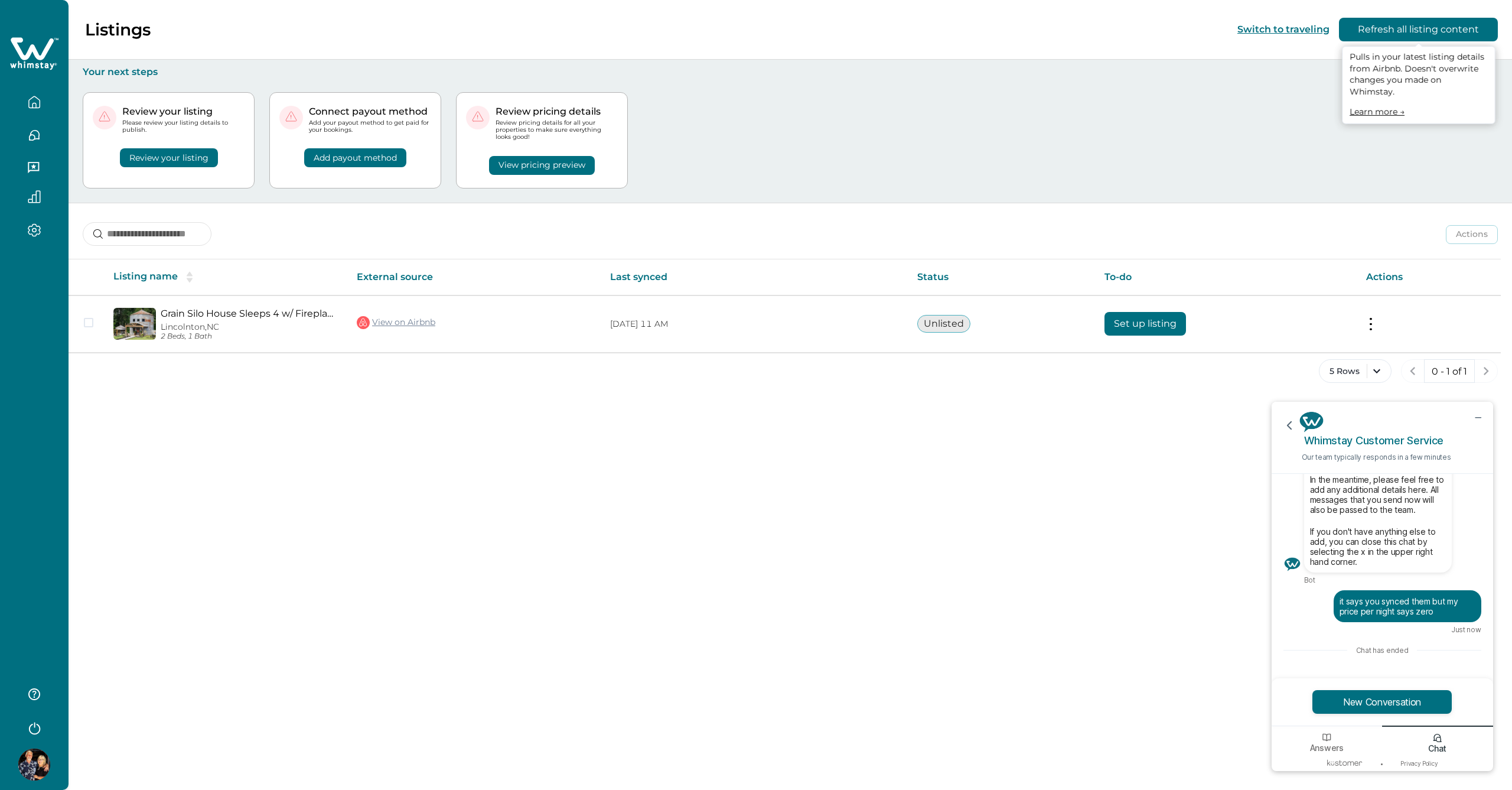
click at [1425, 25] on button "Refresh all listing content" at bounding box center [1419, 30] width 159 height 24
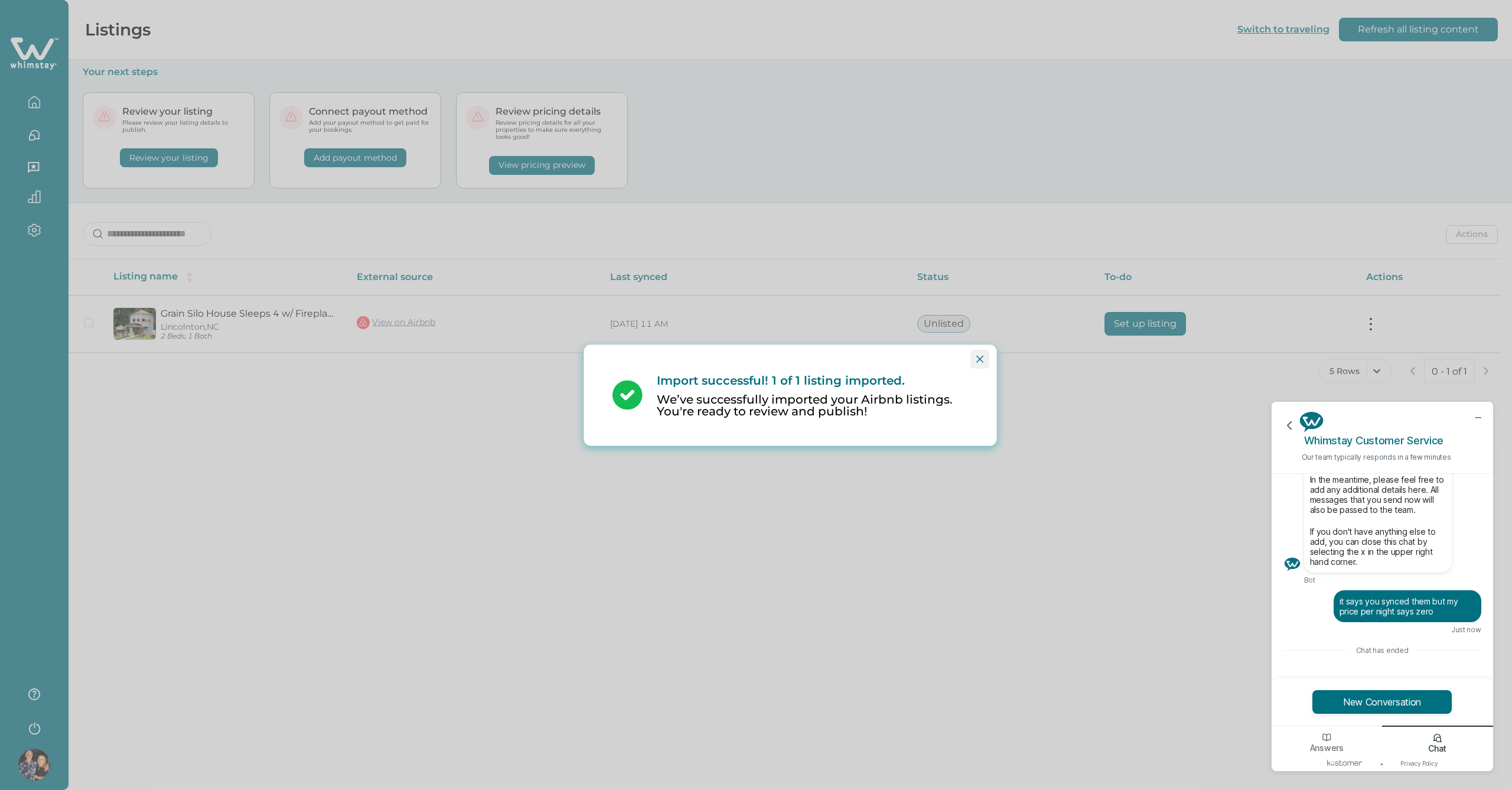
click at [980, 358] on icon "Close" at bounding box center [980, 358] width 7 height 7
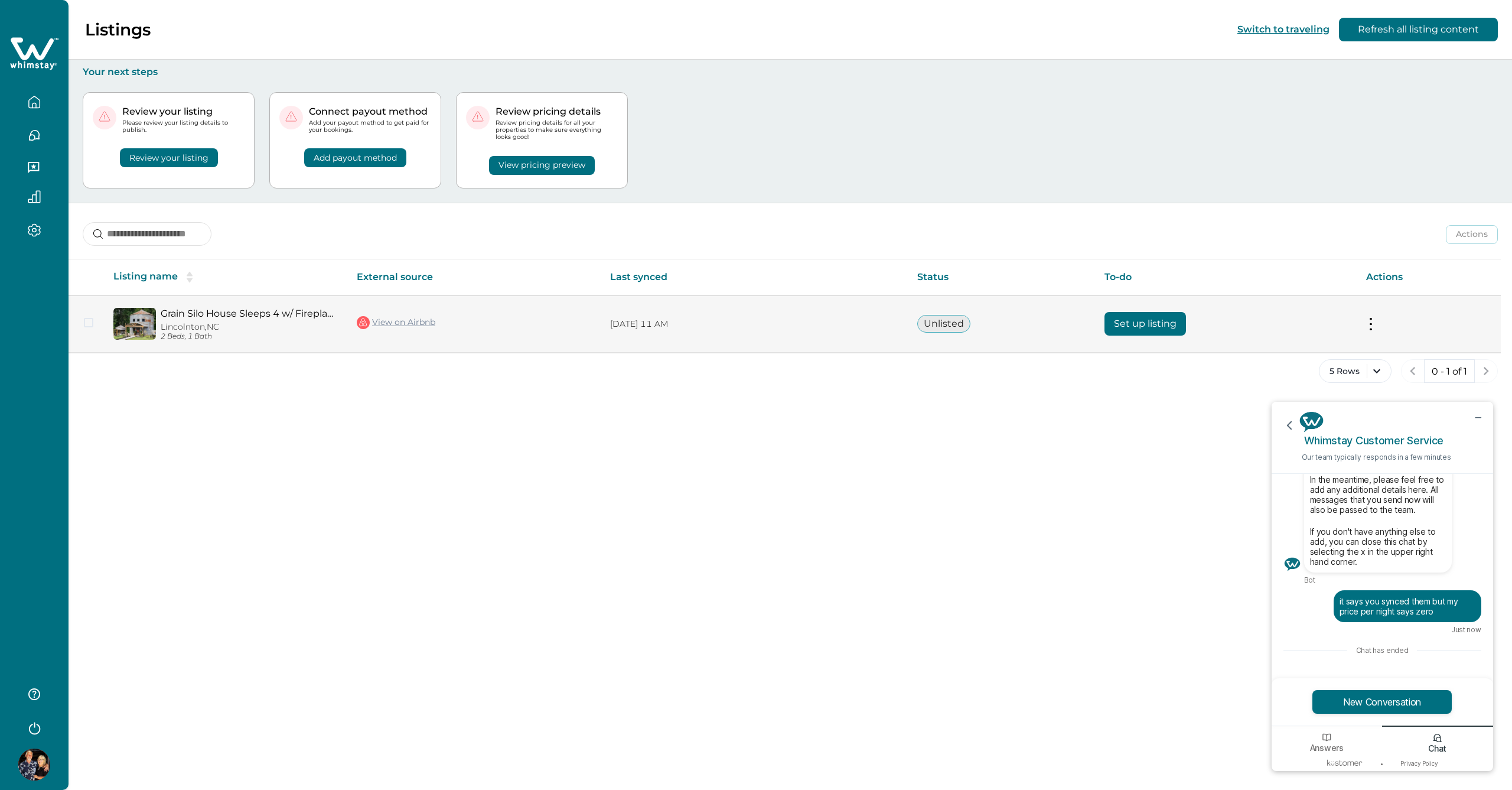
click at [1125, 324] on button "Set up listing" at bounding box center [1145, 324] width 81 height 24
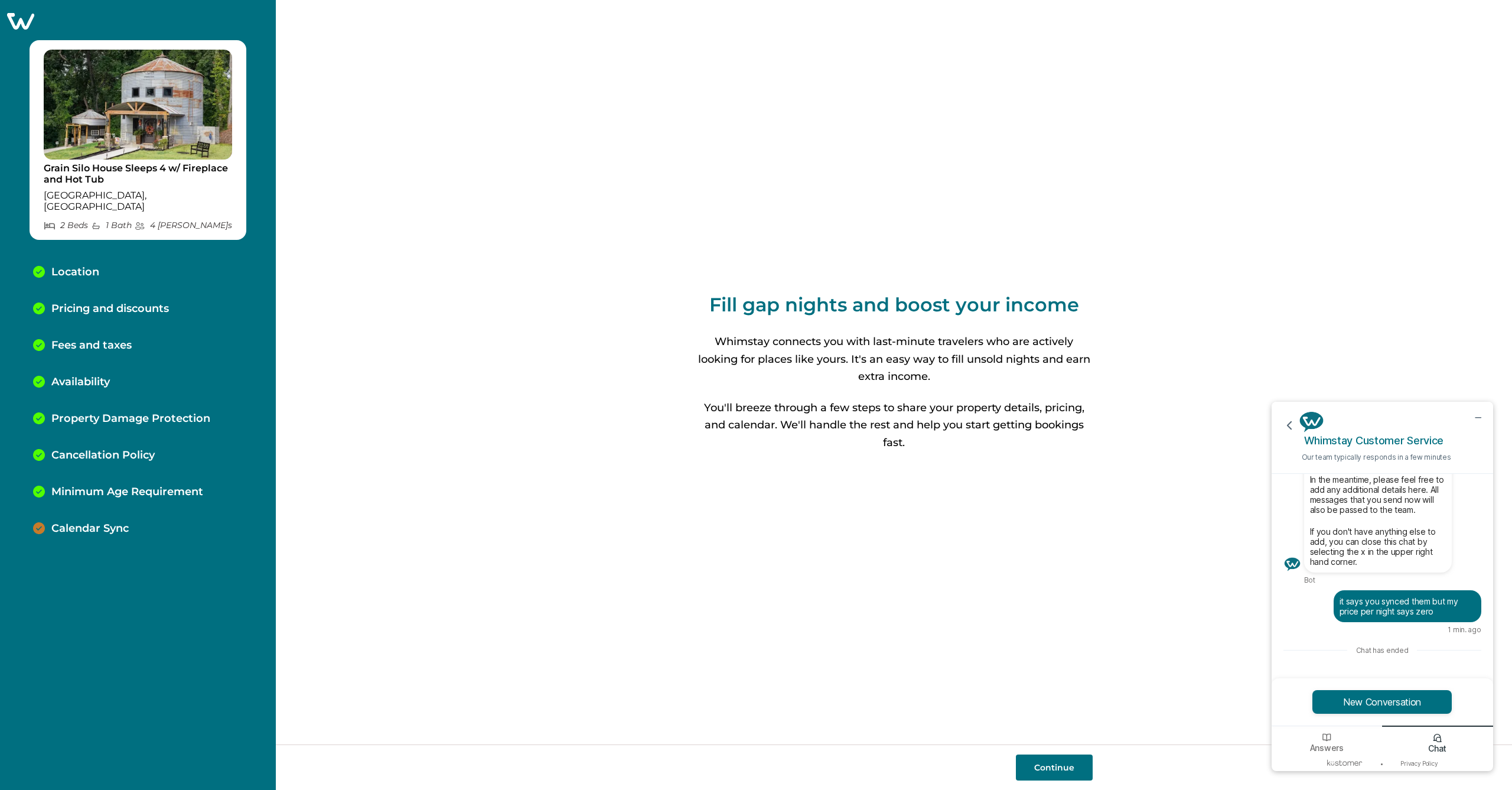
click at [1066, 768] on button "Continue" at bounding box center [1054, 768] width 77 height 26
select select "**"
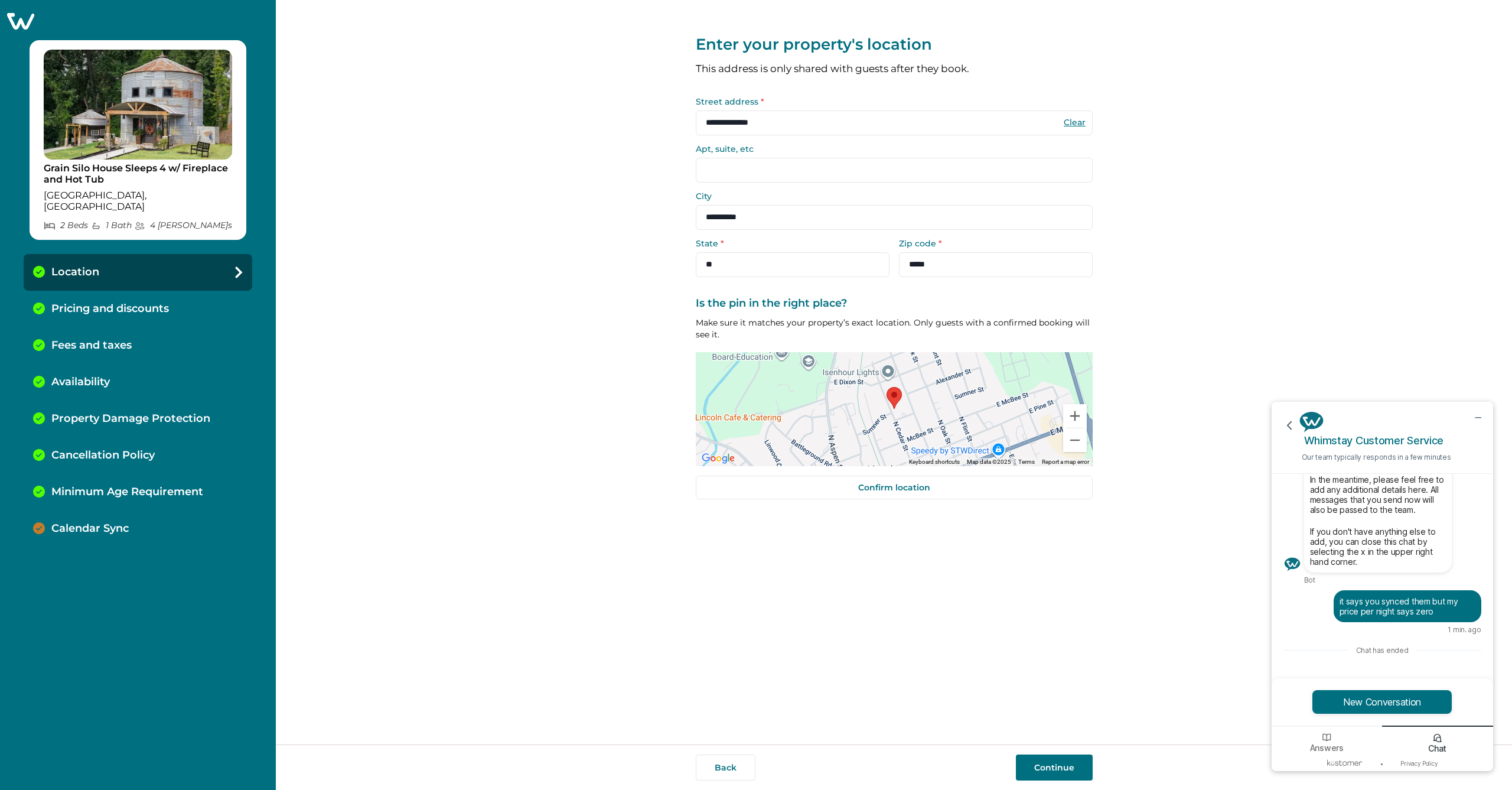
click at [1066, 767] on button "Continue" at bounding box center [1054, 768] width 77 height 26
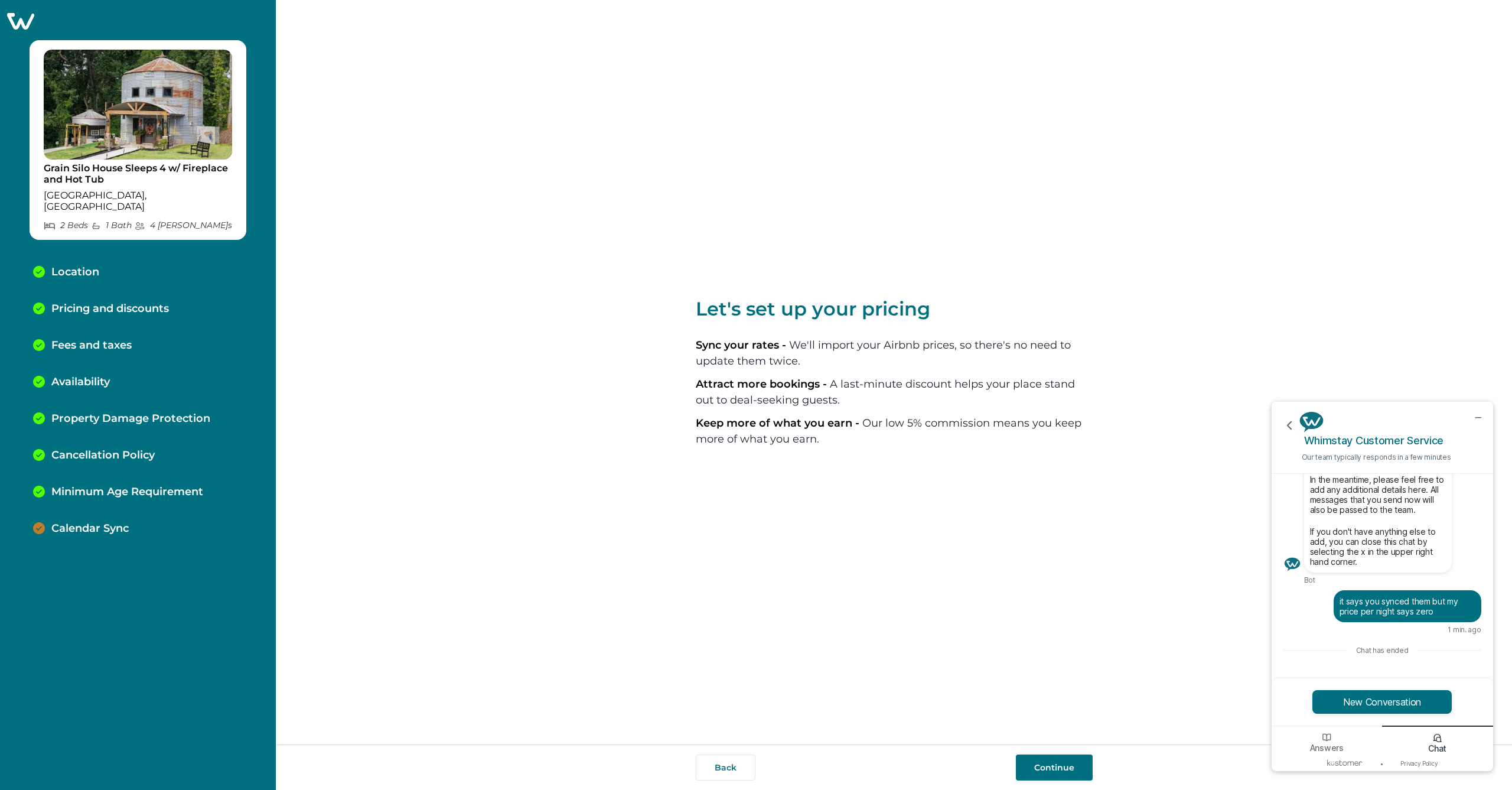
click at [1059, 766] on button "Continue" at bounding box center [1054, 768] width 77 height 26
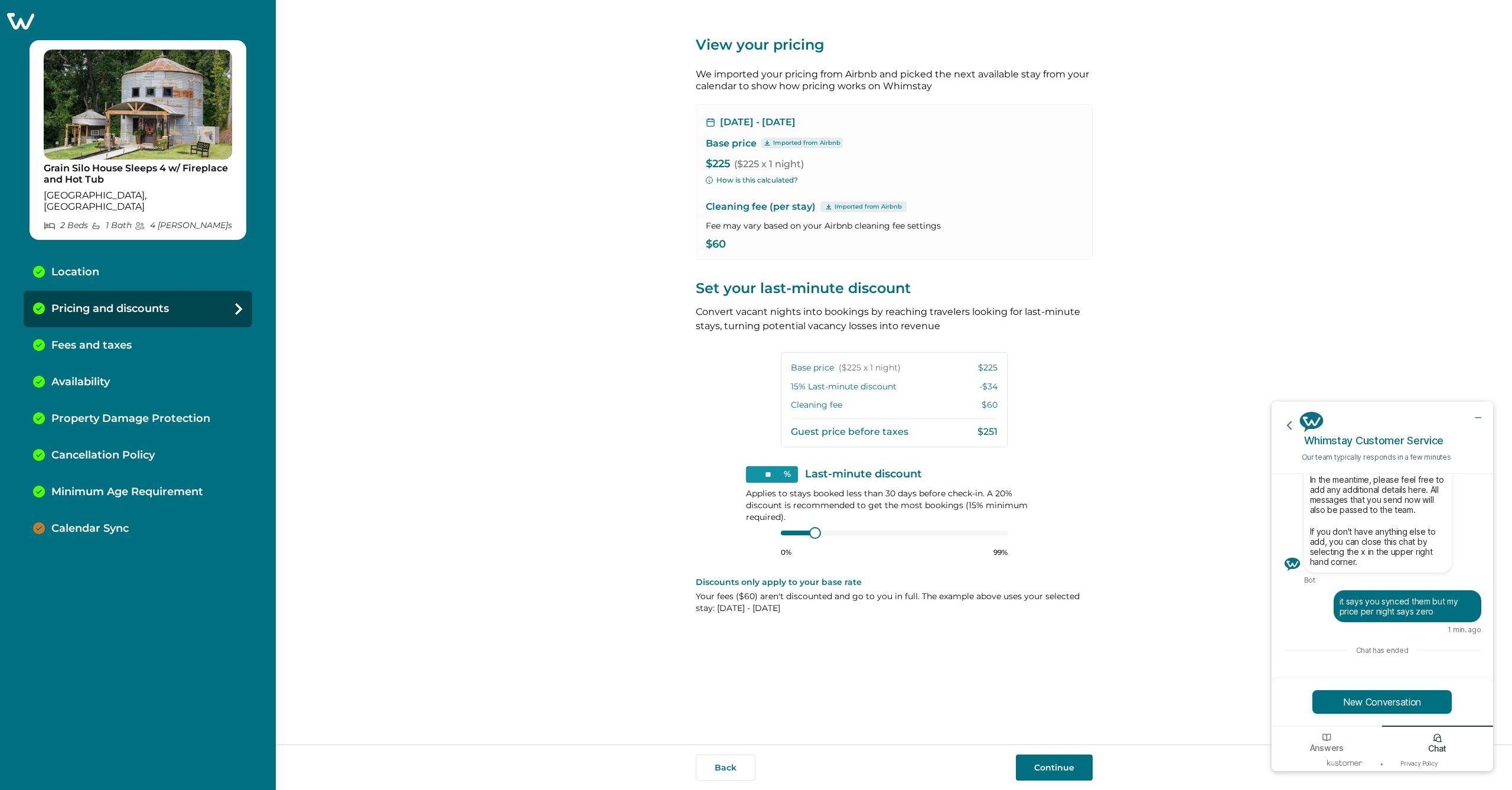
click at [1049, 771] on button "Continue" at bounding box center [1054, 768] width 77 height 26
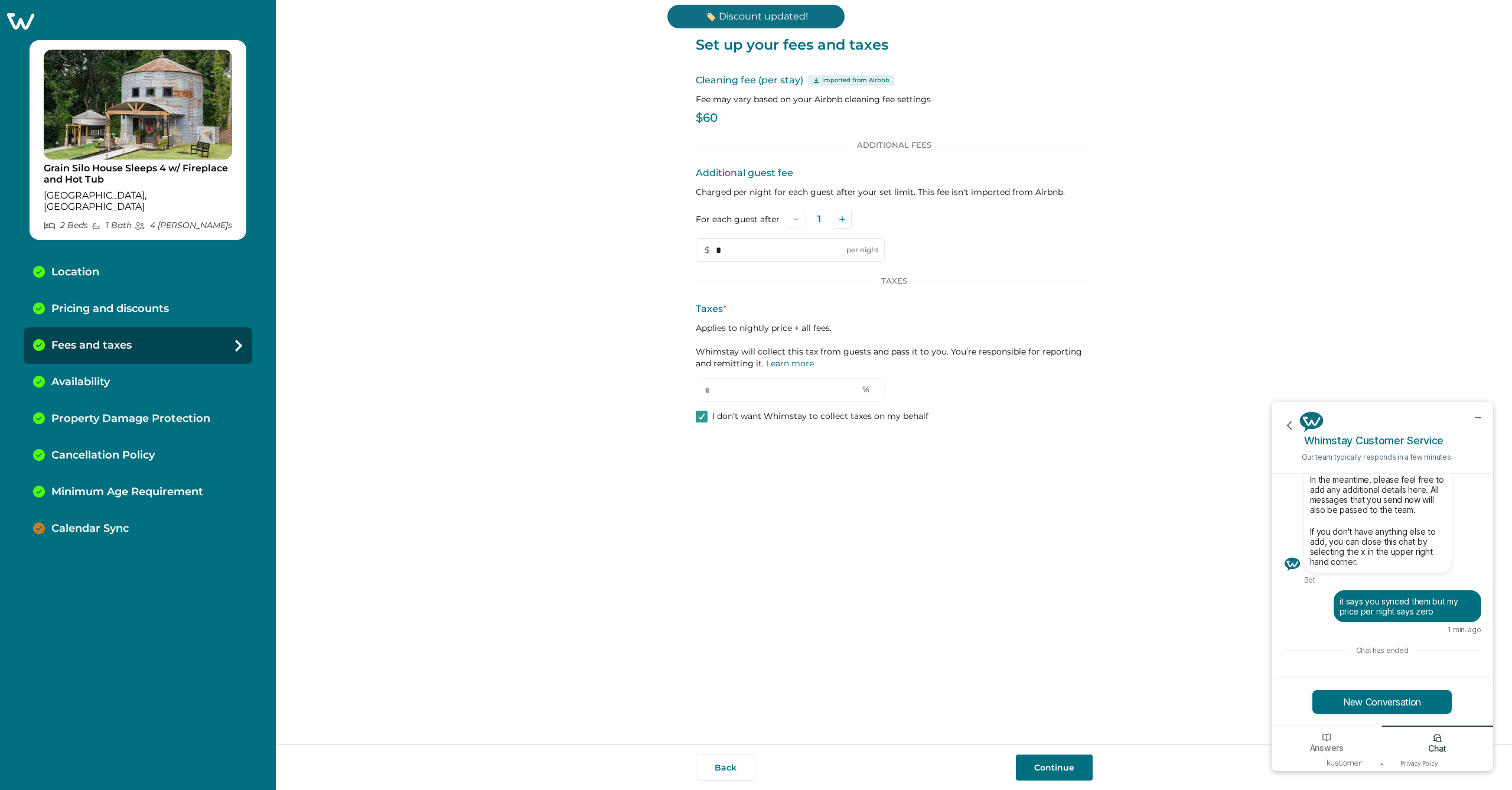
click at [1049, 766] on button "Continue" at bounding box center [1054, 768] width 77 height 26
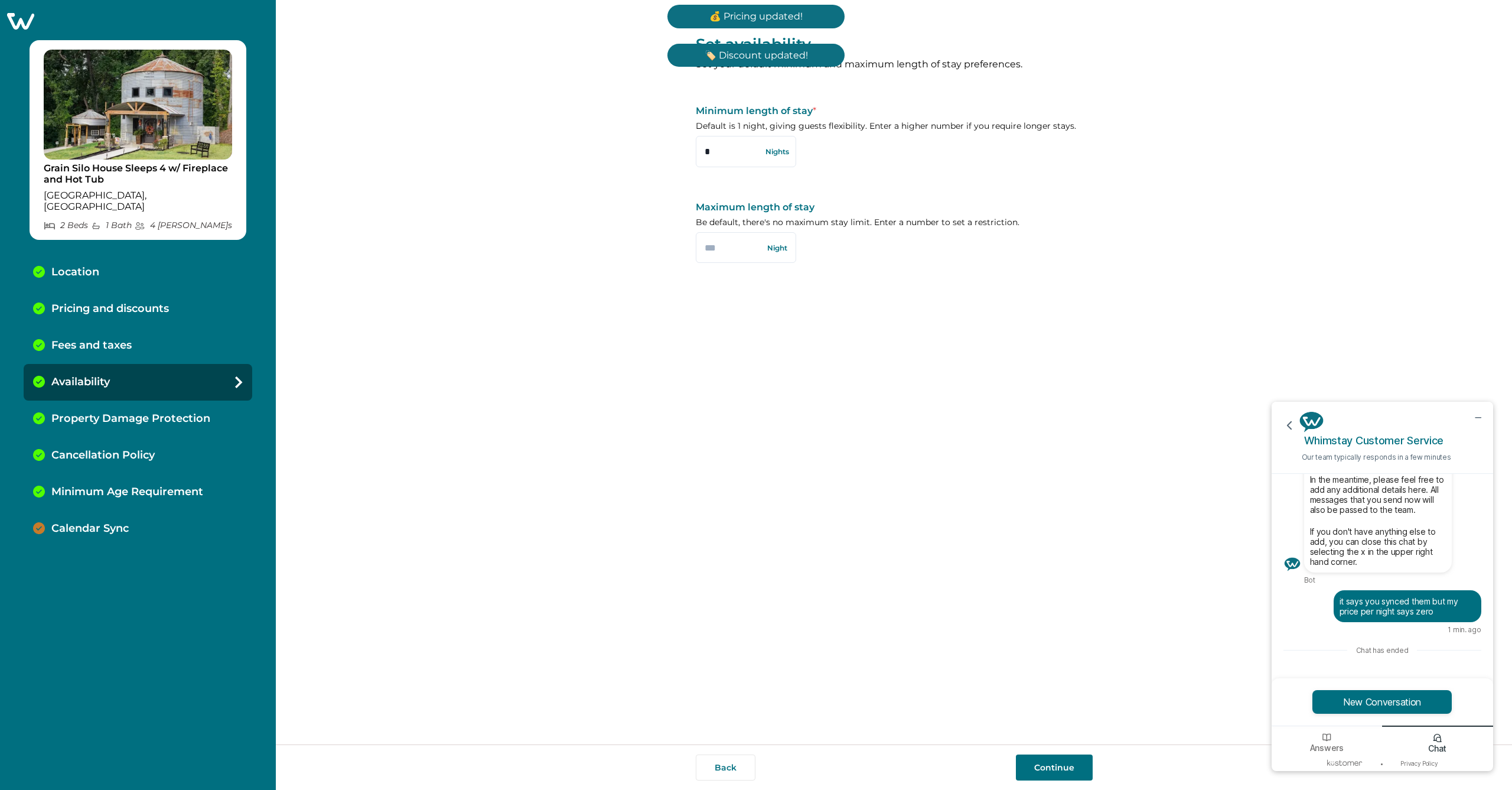
click at [1049, 766] on button "Continue" at bounding box center [1054, 768] width 77 height 26
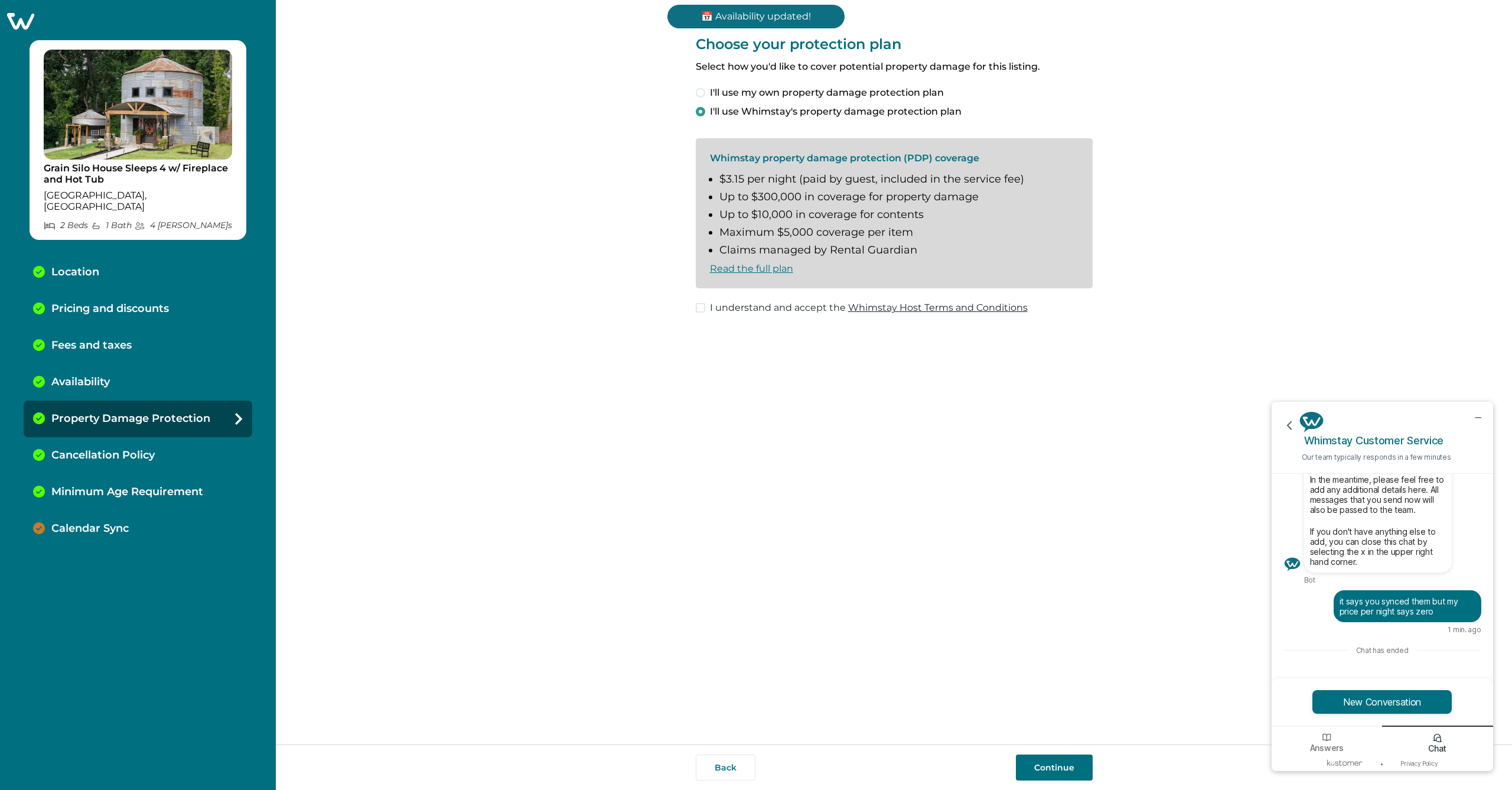
drag, startPoint x: 1049, startPoint y: 766, endPoint x: 919, endPoint y: 669, distance: 162.2
click at [919, 669] on div "Choose your protection plan Select how you'd like to cover potential property d…" at bounding box center [894, 372] width 397 height 745
click at [702, 309] on span at bounding box center [700, 307] width 9 height 9
click at [1049, 765] on button "Continue" at bounding box center [1054, 768] width 77 height 26
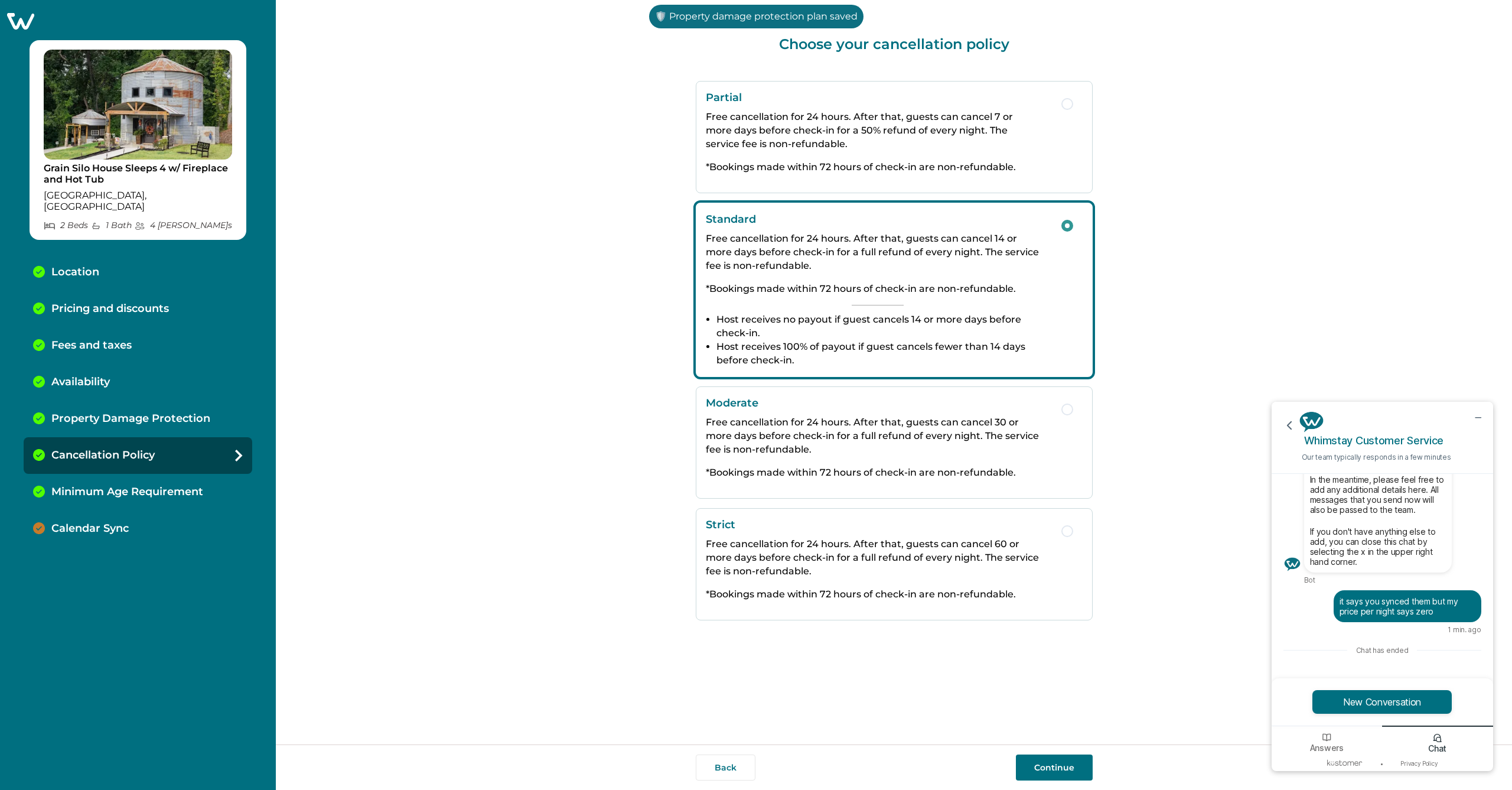
click at [1046, 765] on button "Continue" at bounding box center [1054, 768] width 77 height 26
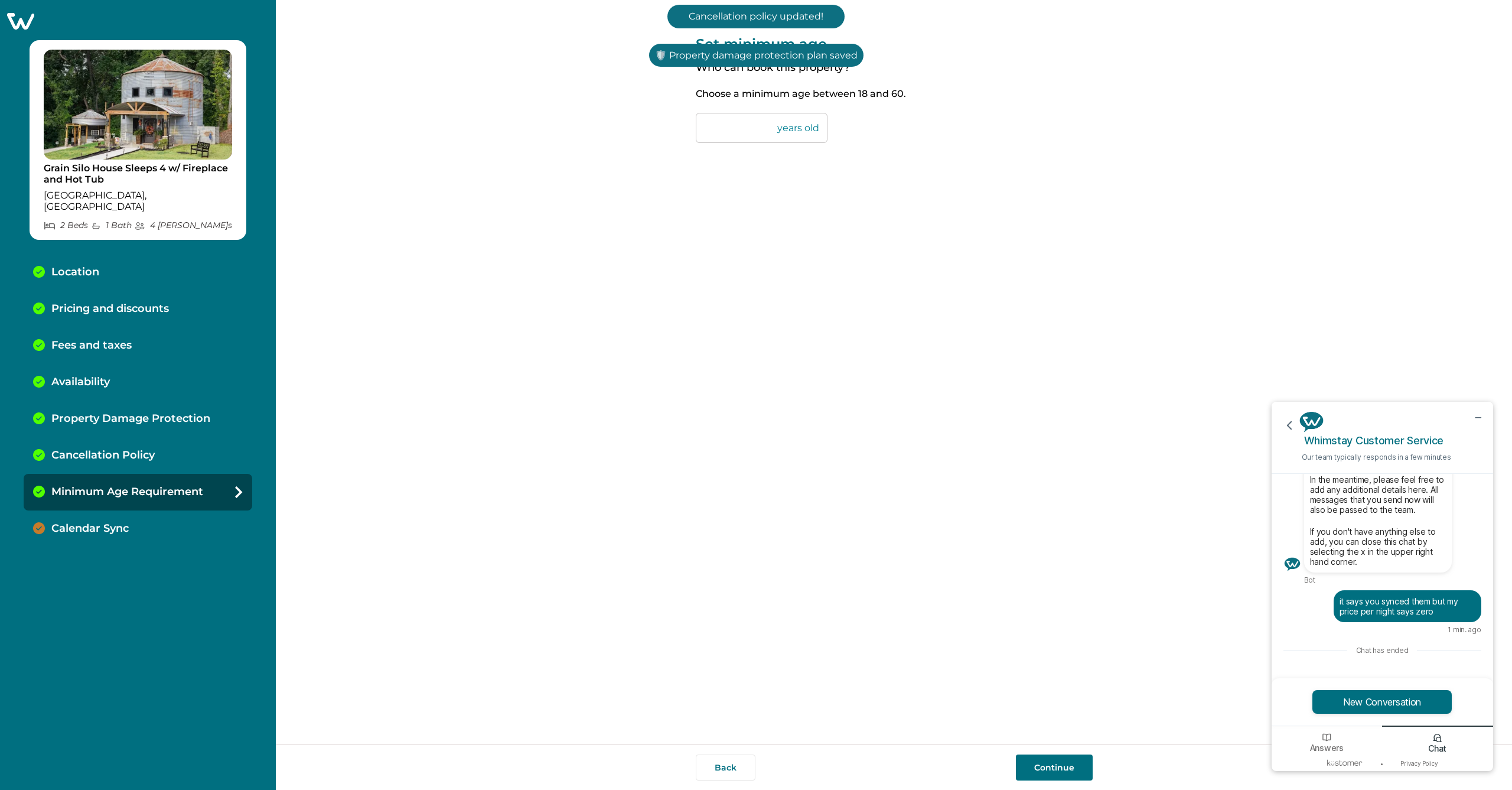
click at [1046, 765] on button "Continue" at bounding box center [1054, 768] width 77 height 26
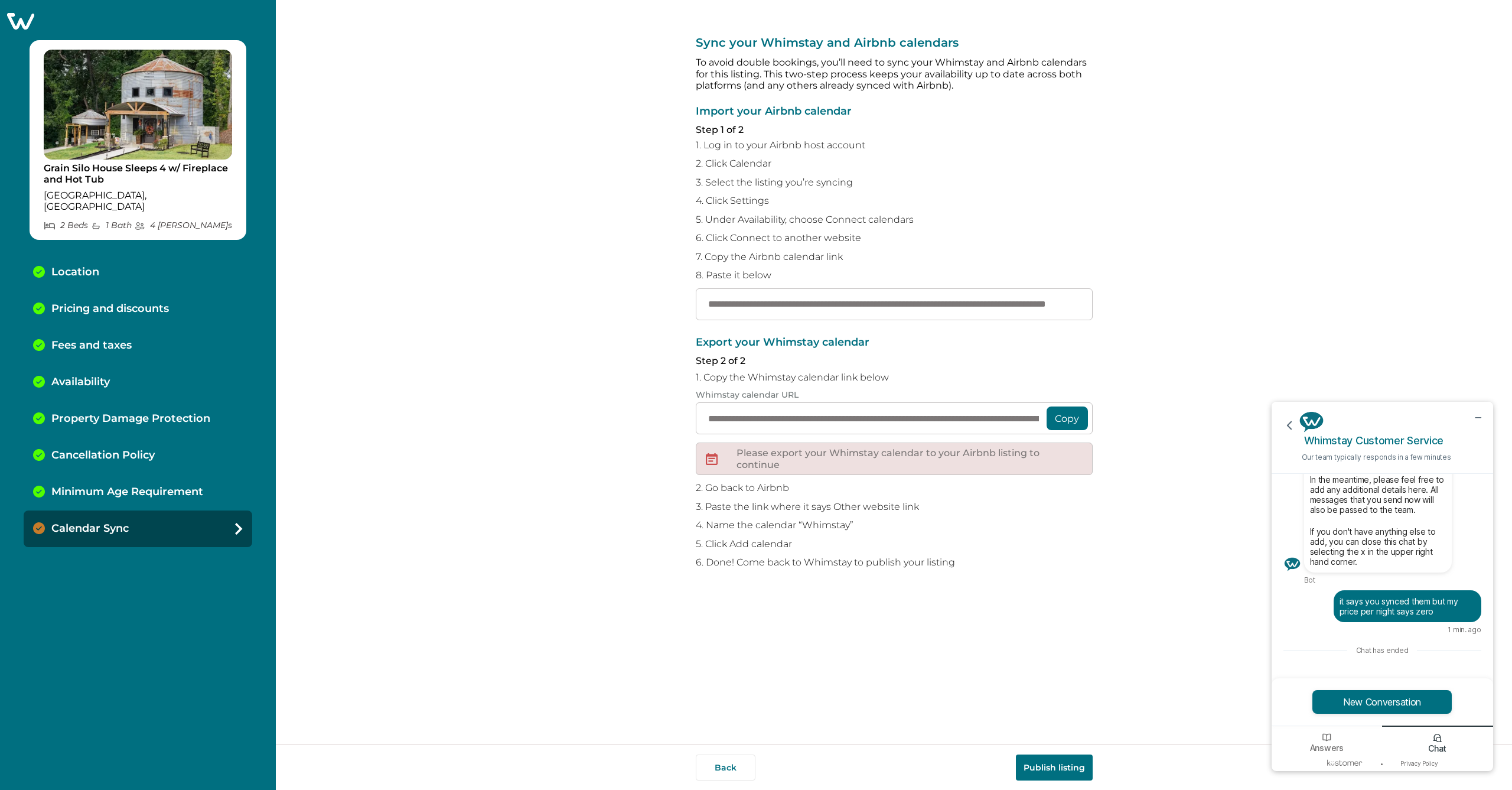
click at [1046, 765] on button "Publish listing" at bounding box center [1054, 768] width 77 height 26
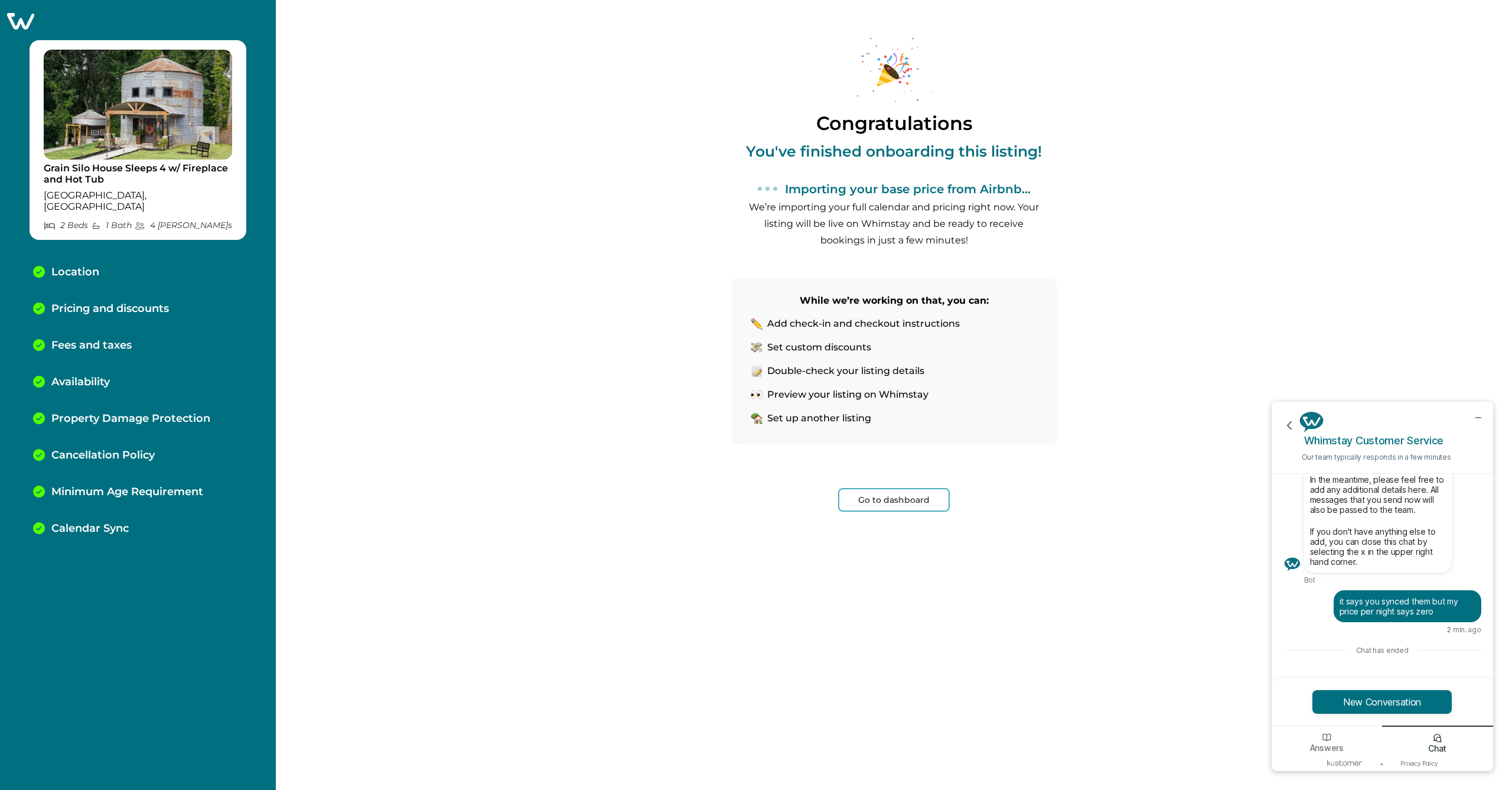
click at [915, 497] on button "Go to dashboard" at bounding box center [894, 500] width 112 height 24
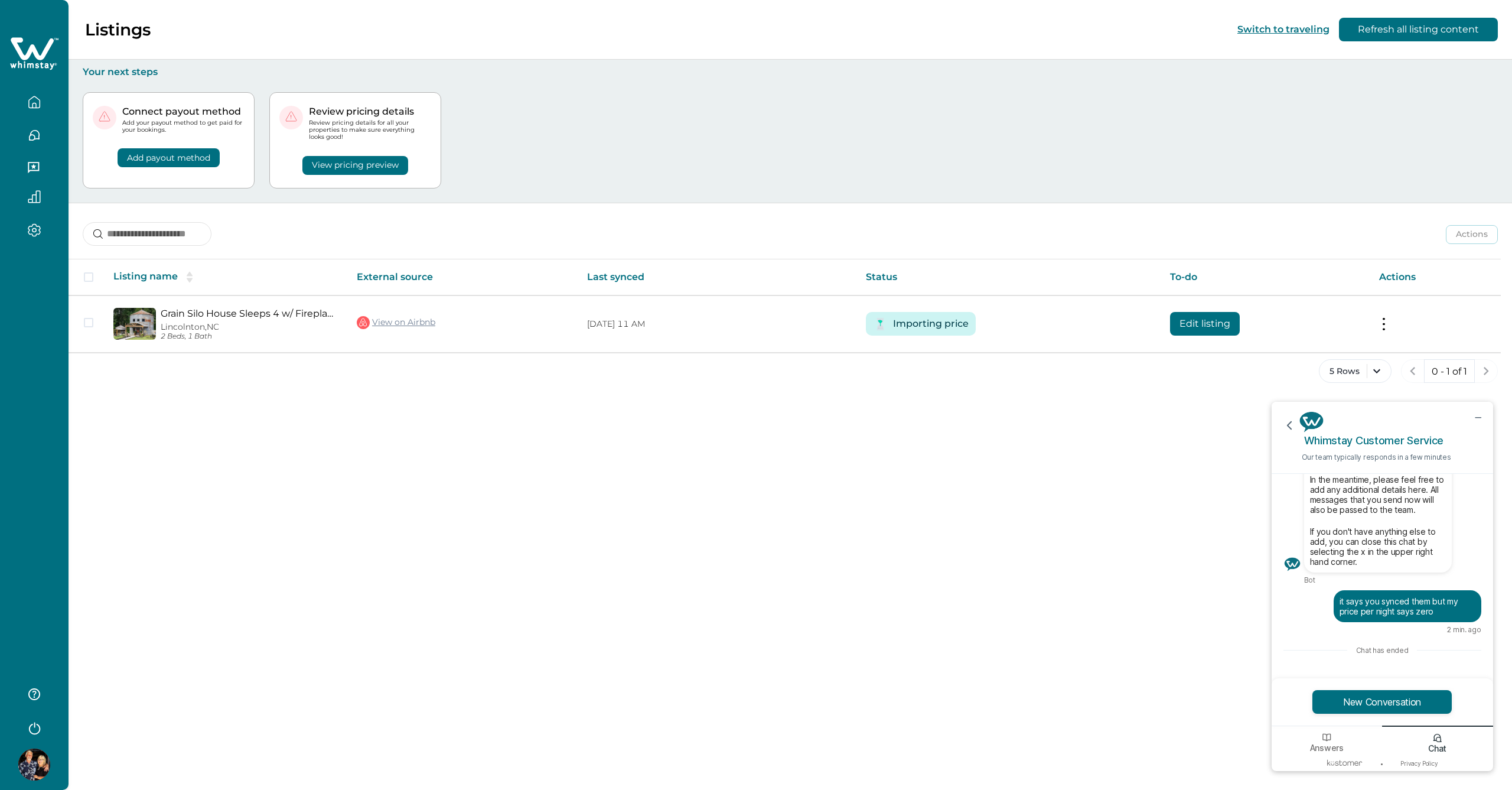
click at [342, 163] on button "View pricing preview" at bounding box center [355, 165] width 106 height 19
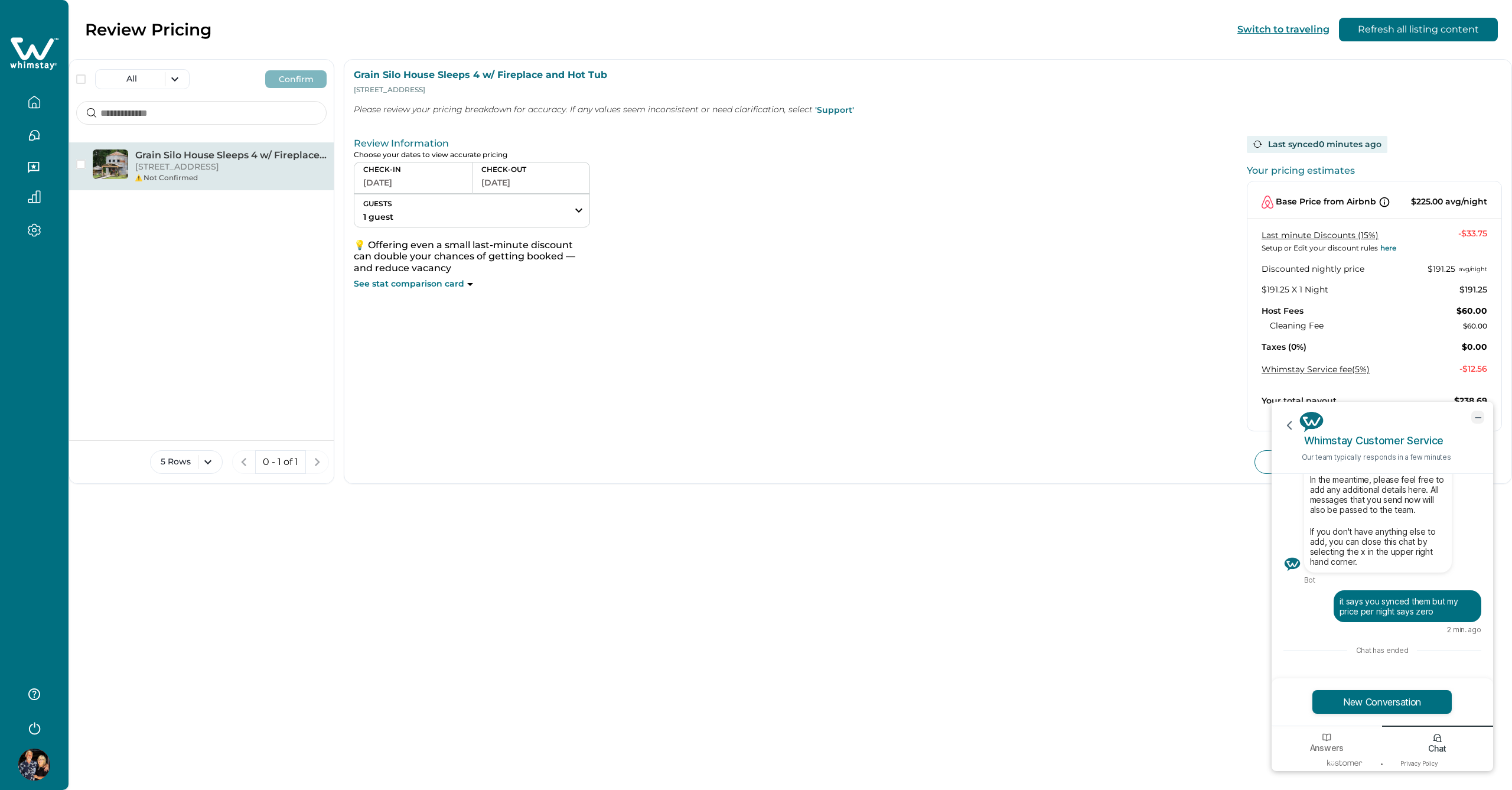
drag, startPoint x: 1480, startPoint y: 417, endPoint x: 2745, endPoint y: 811, distance: 1324.9
click at [1480, 417] on icon "minimize chat widget" at bounding box center [1478, 417] width 6 height 0
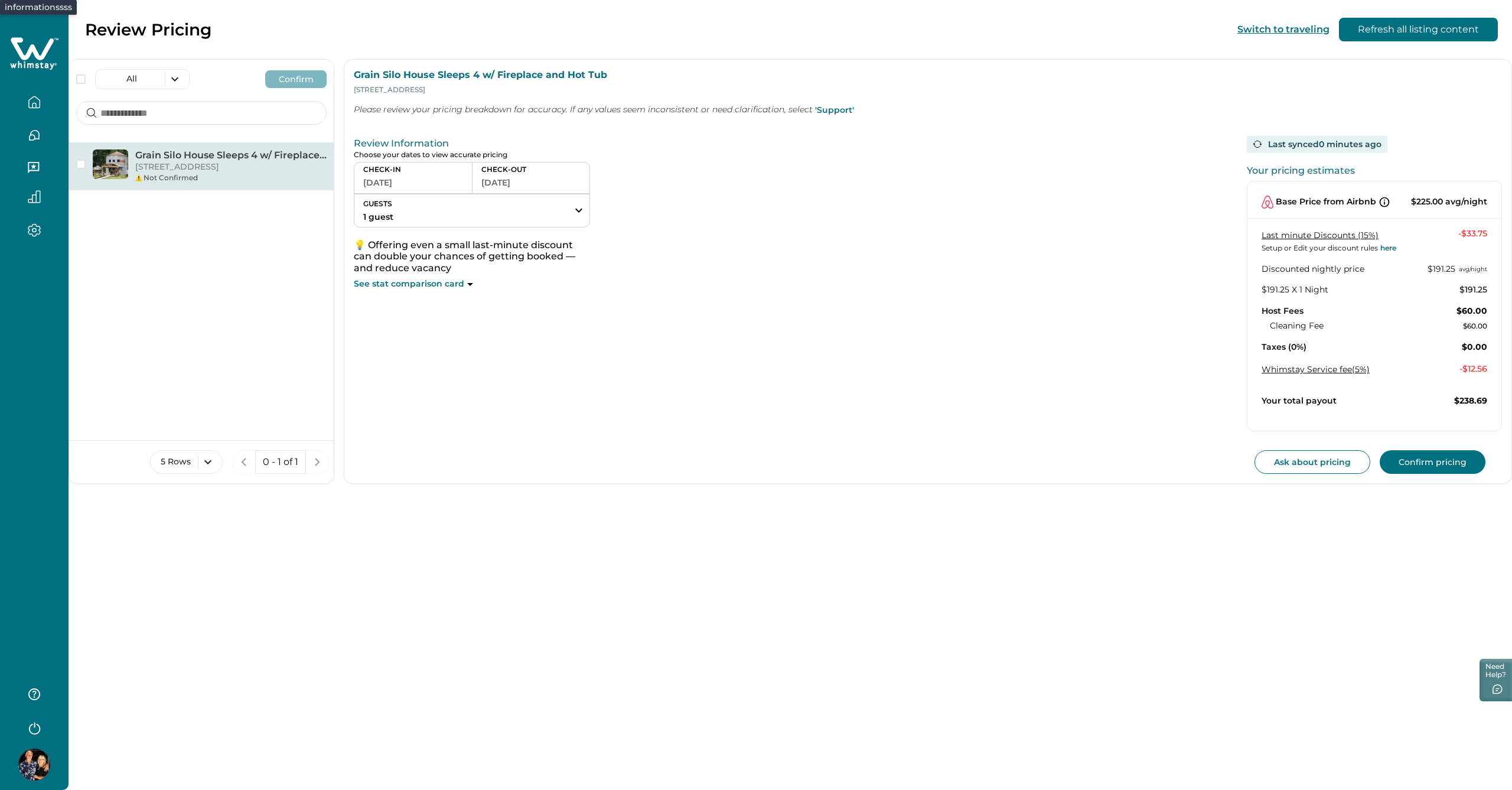
click at [1383, 200] on icon at bounding box center [1384, 202] width 12 height 12
click at [1301, 462] on button "Ask about pricing" at bounding box center [1313, 462] width 115 height 24
click at [150, 176] on div "Not Confirmed" at bounding box center [231, 178] width 191 height 11
click at [1246, 27] on button "Switch to traveling" at bounding box center [1283, 29] width 92 height 11
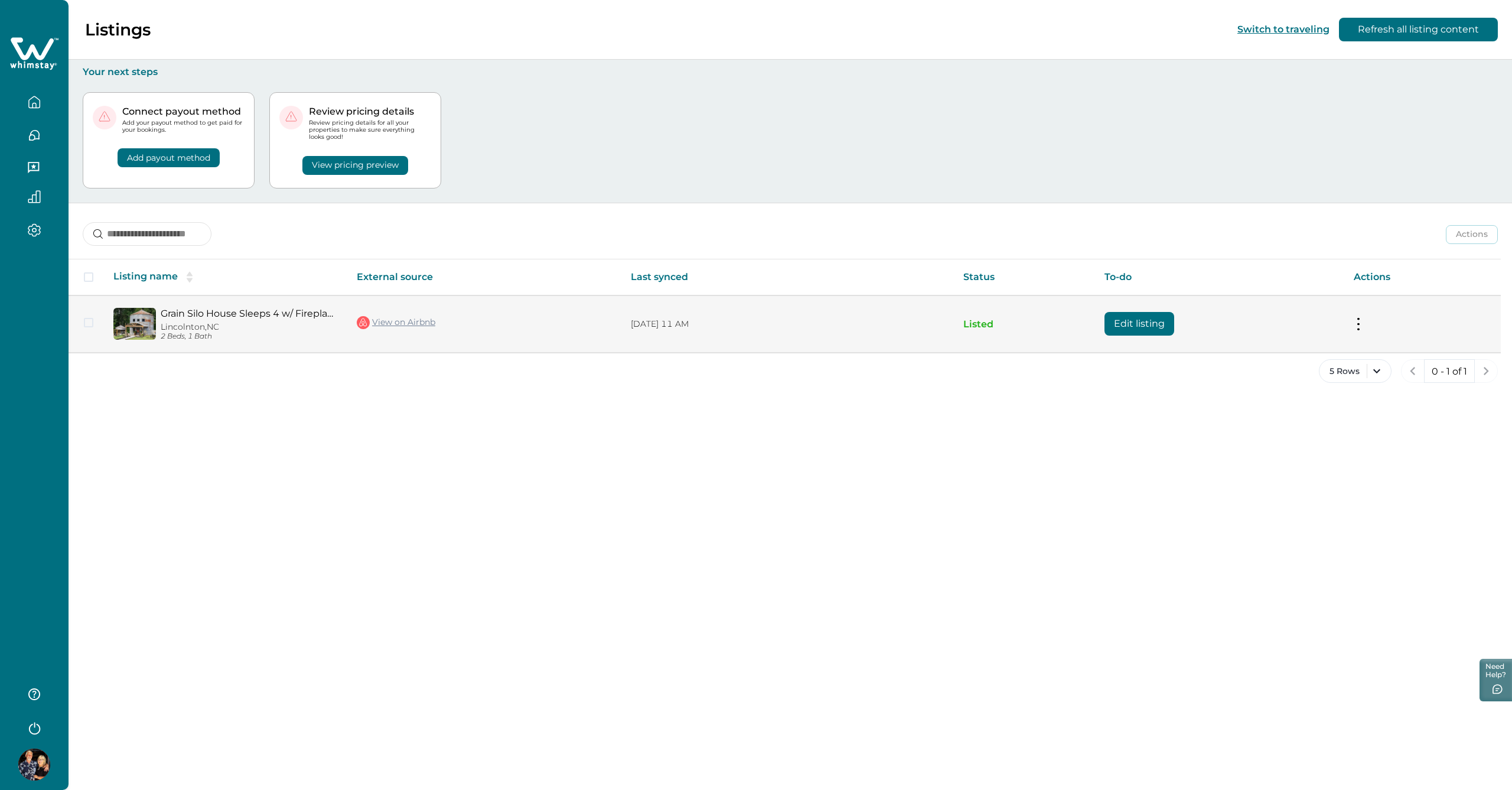
click at [280, 313] on link "Grain Silo House Sleeps 4 w/ Fireplace and Hot Tub" at bounding box center [249, 314] width 177 height 11
